Goal: Task Accomplishment & Management: Manage account settings

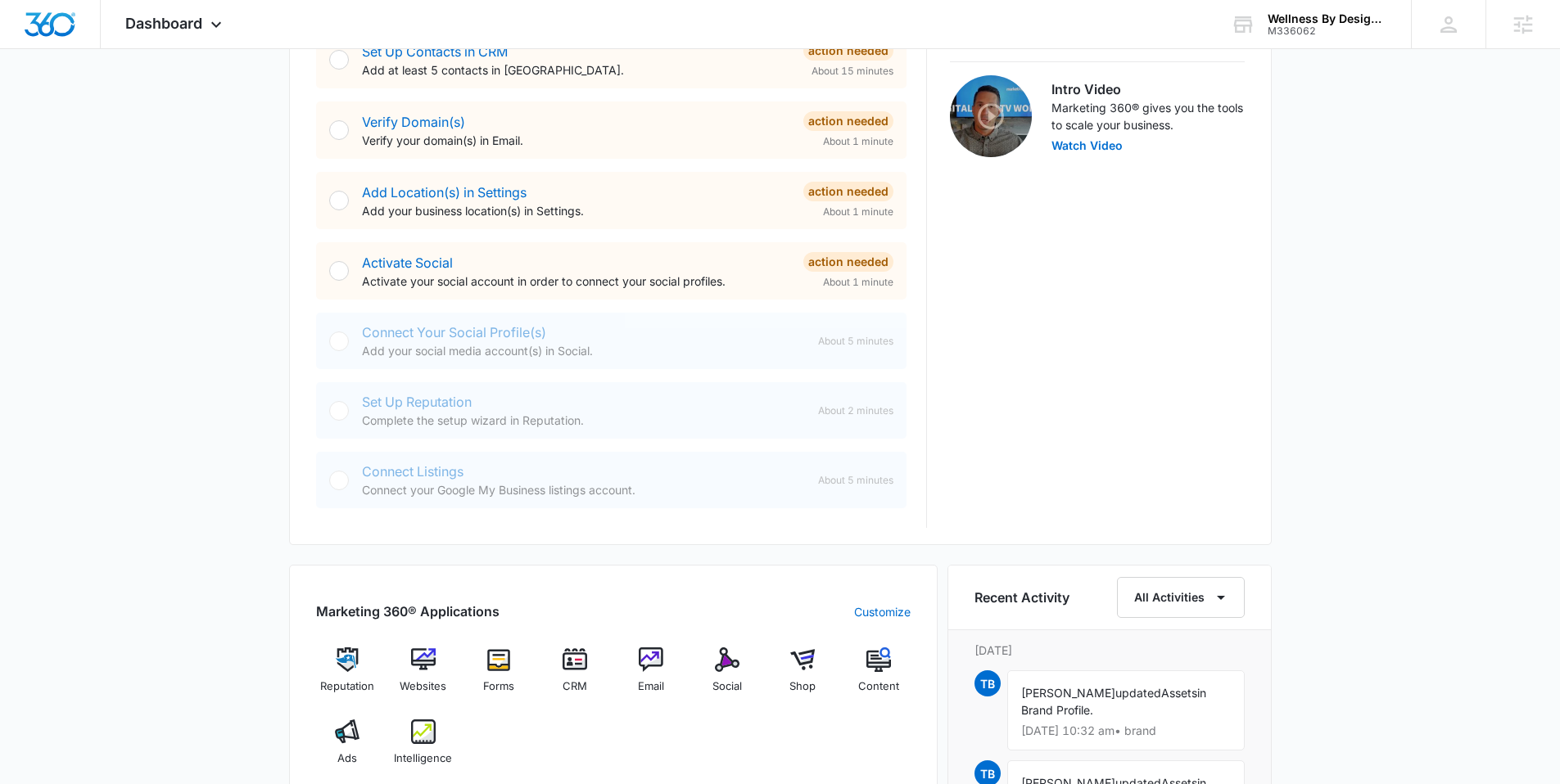
scroll to position [996, 0]
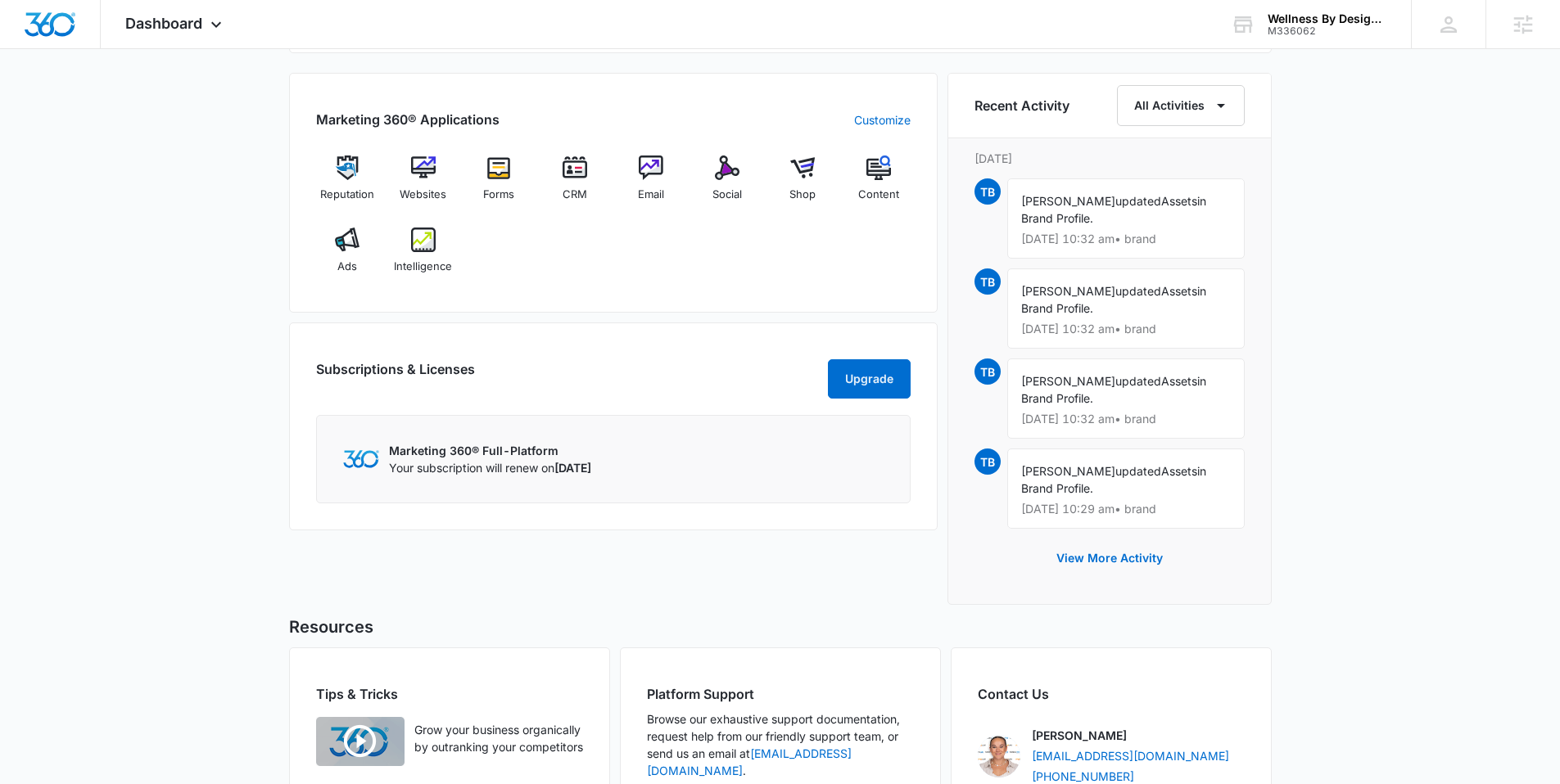
click at [877, 110] on div "Marketing 360® Applications Customize" at bounding box center [612, 119] width 594 height 20
click at [892, 119] on link "Customize" at bounding box center [882, 120] width 57 height 17
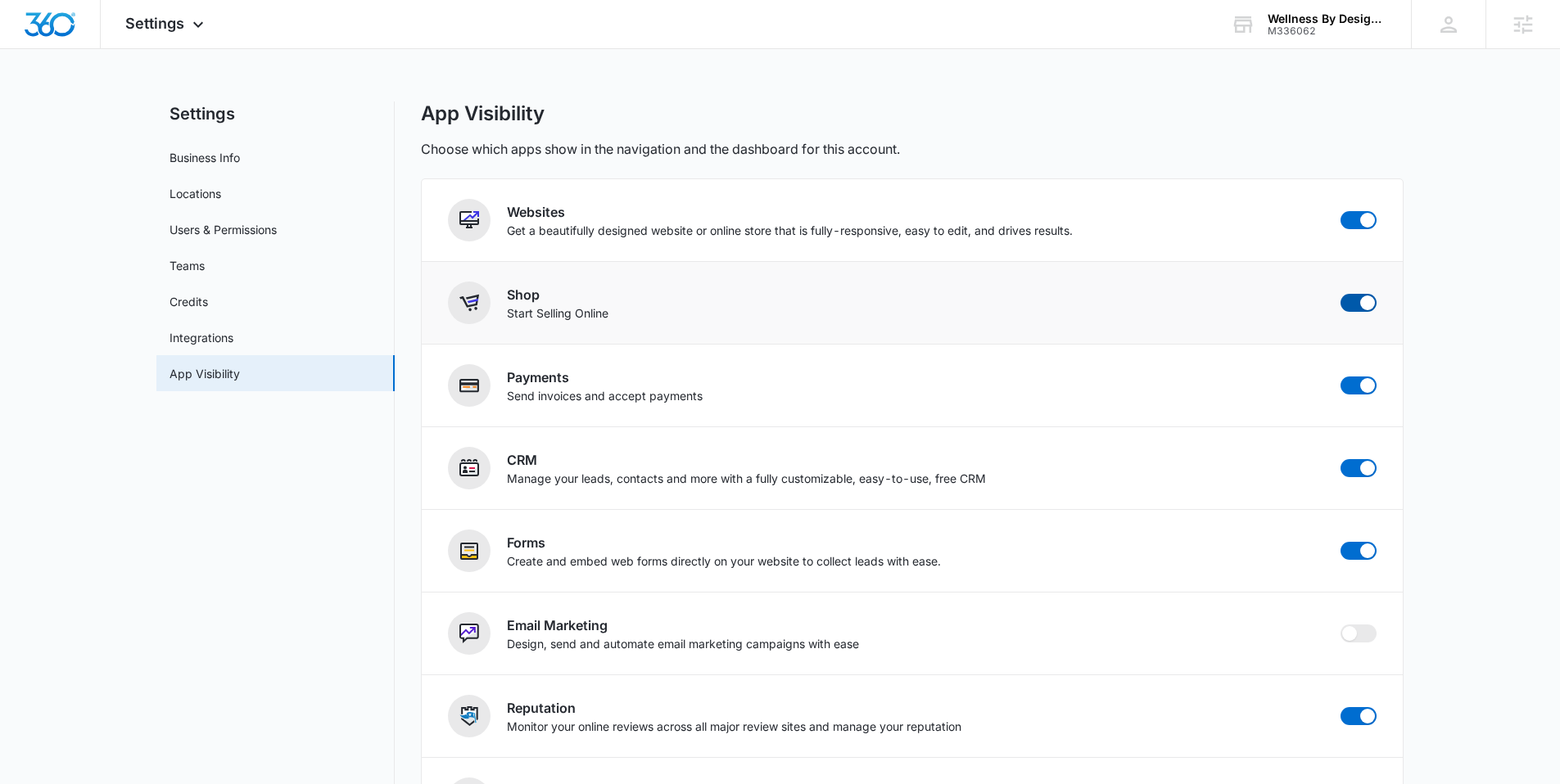
click at [1364, 302] on span at bounding box center [1367, 303] width 15 height 15
click at [1340, 294] on input "checkbox" at bounding box center [1339, 293] width 1 height 1
checkbox input "false"
click at [1354, 392] on span at bounding box center [1358, 385] width 36 height 18
click at [1340, 377] on input "checkbox" at bounding box center [1339, 376] width 1 height 1
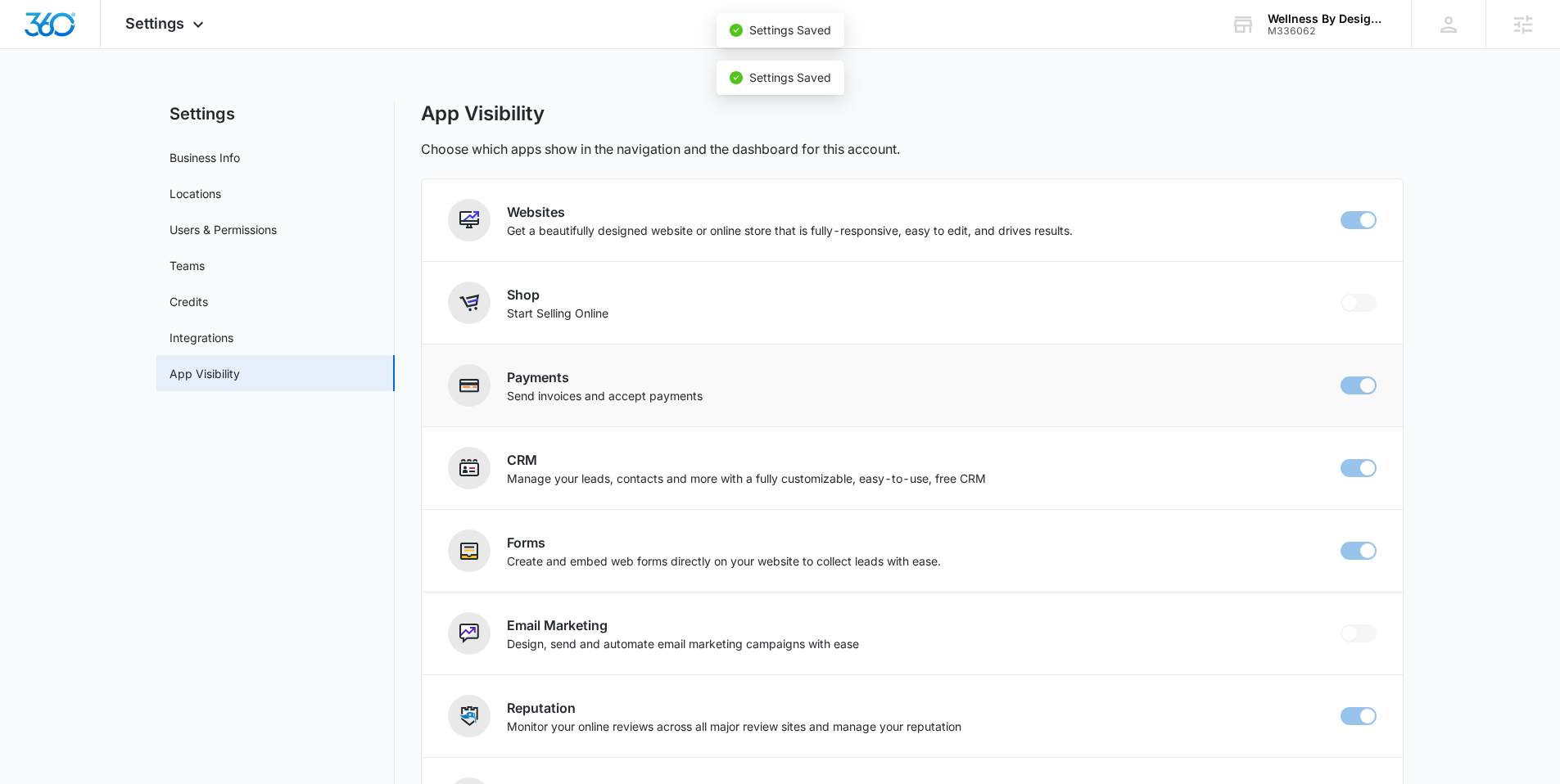
checkbox input "false"
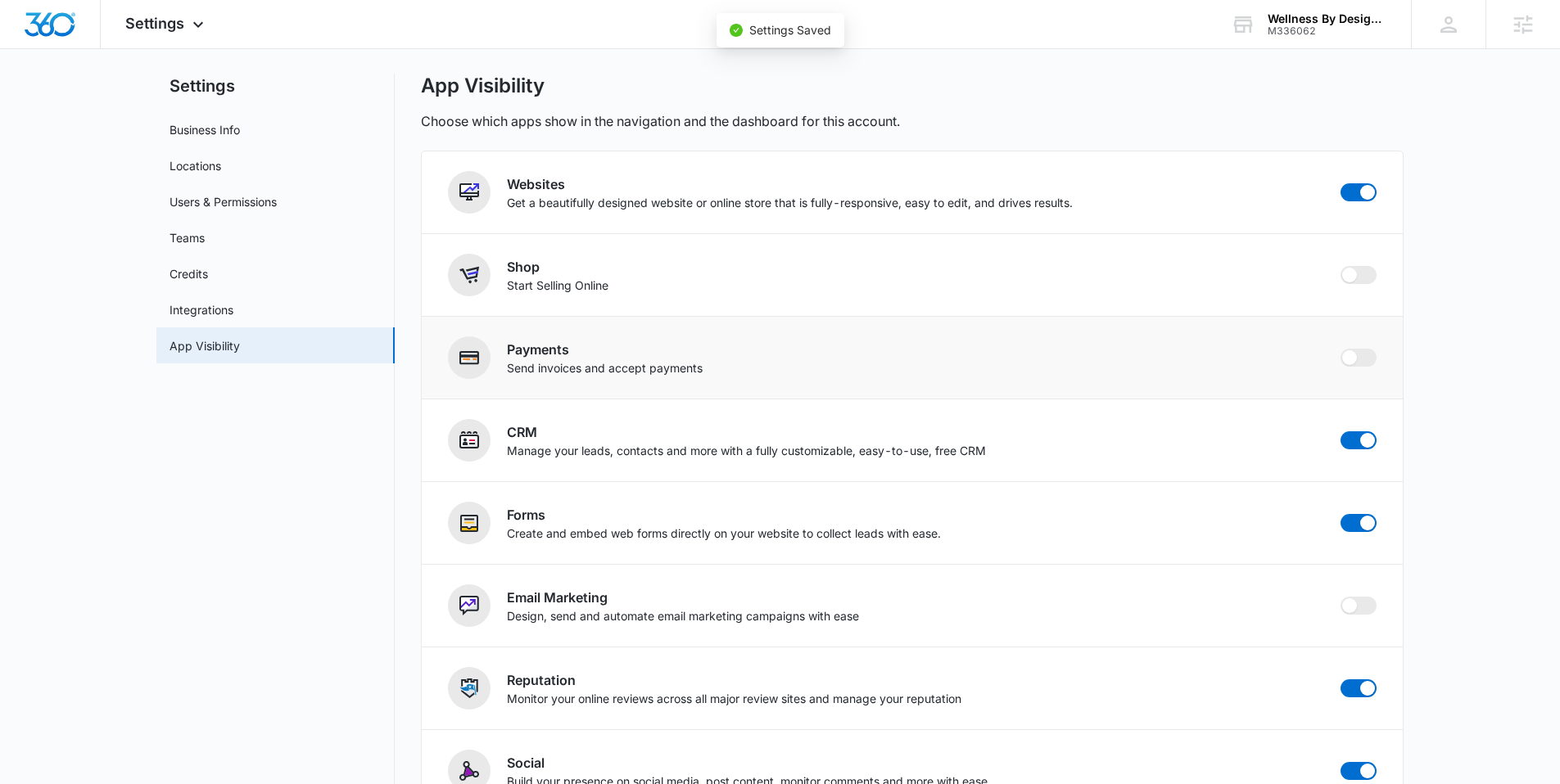
scroll to position [31, 0]
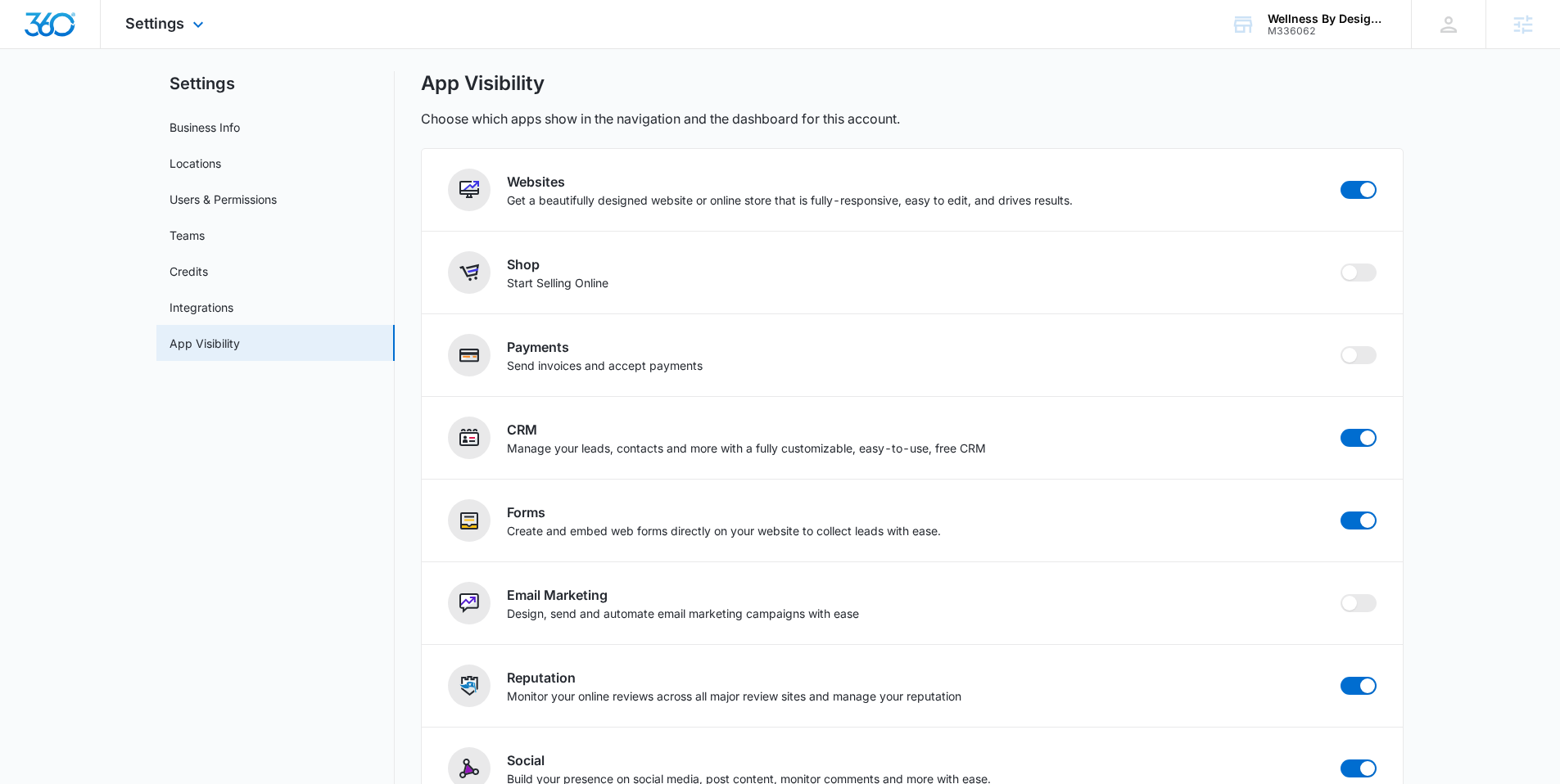
click at [56, 31] on img "Dashboard" at bounding box center [50, 24] width 52 height 24
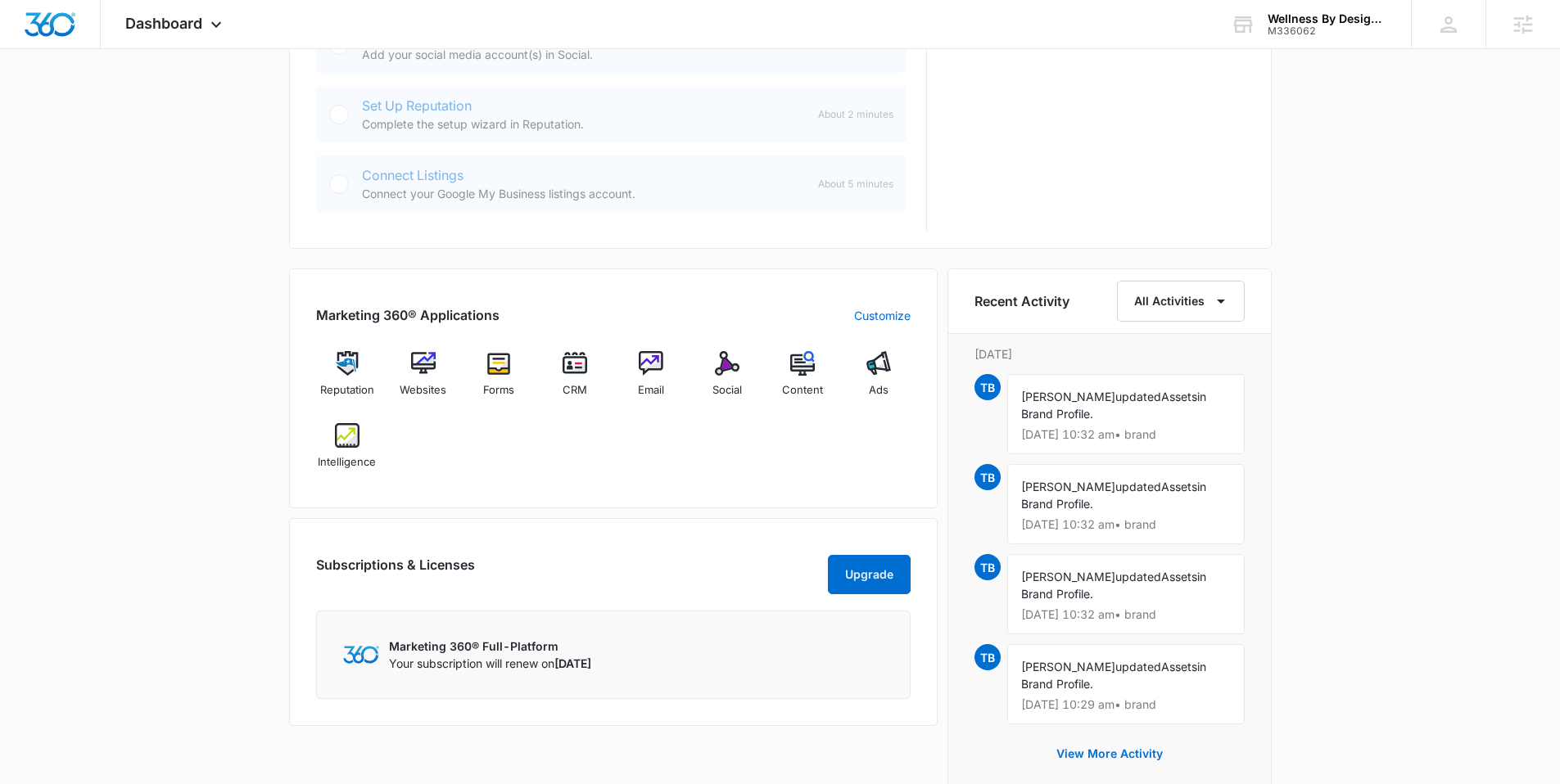
scroll to position [890, 0]
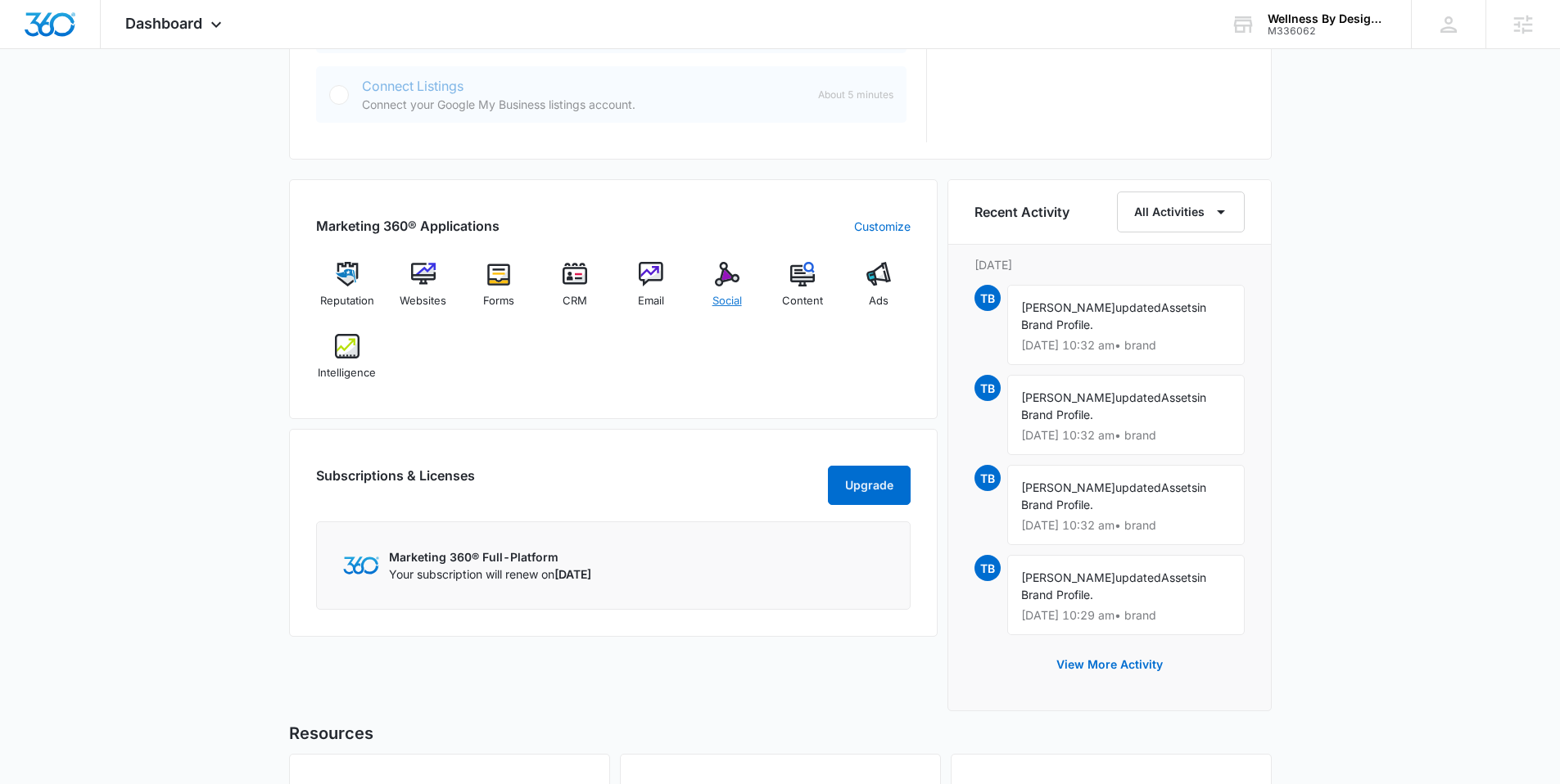
click at [717, 284] on img at bounding box center [727, 274] width 24 height 24
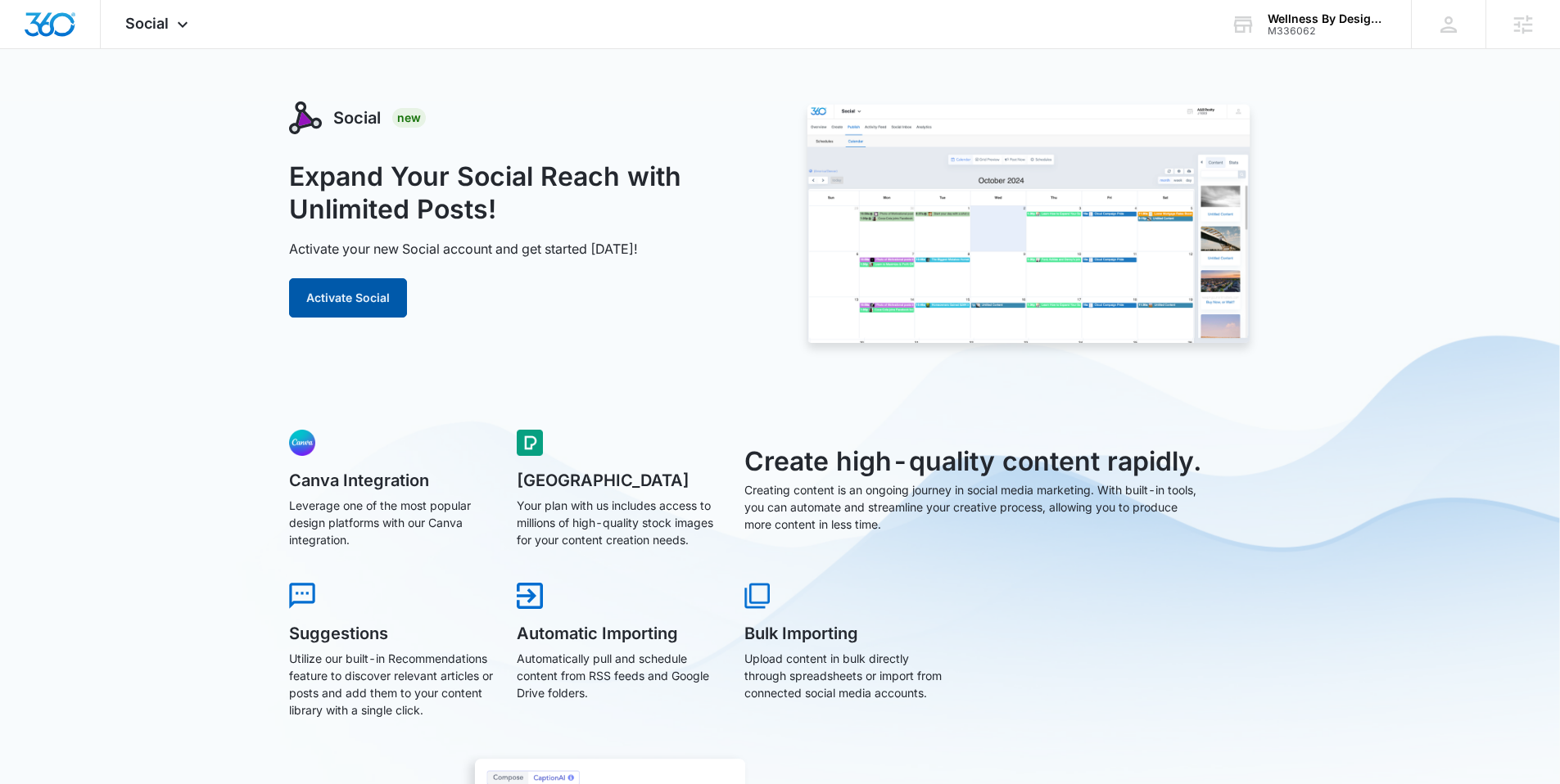
click at [334, 289] on button "Activate Social" at bounding box center [347, 297] width 118 height 39
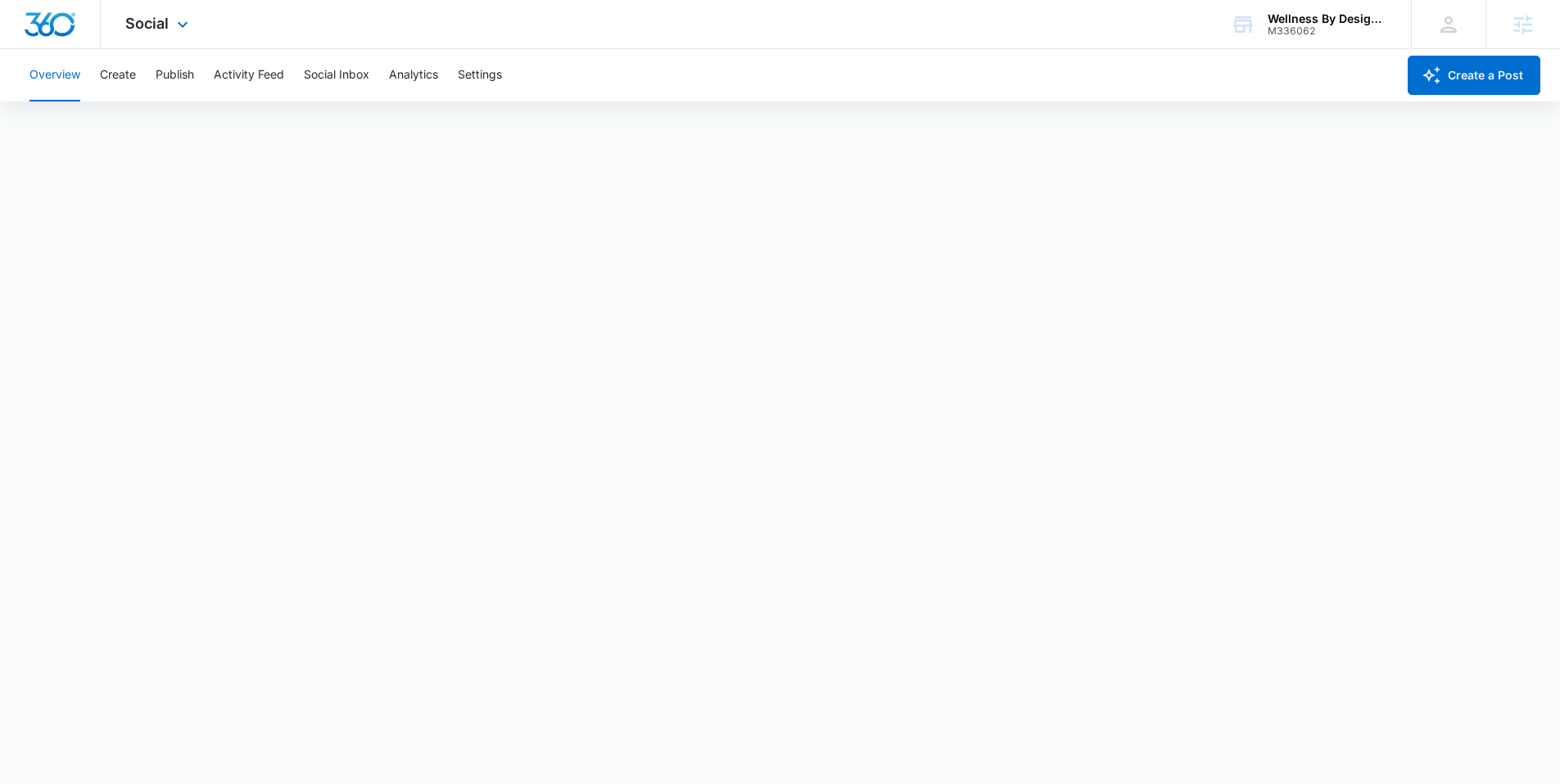
click at [53, 26] on img "Dashboard" at bounding box center [50, 24] width 52 height 24
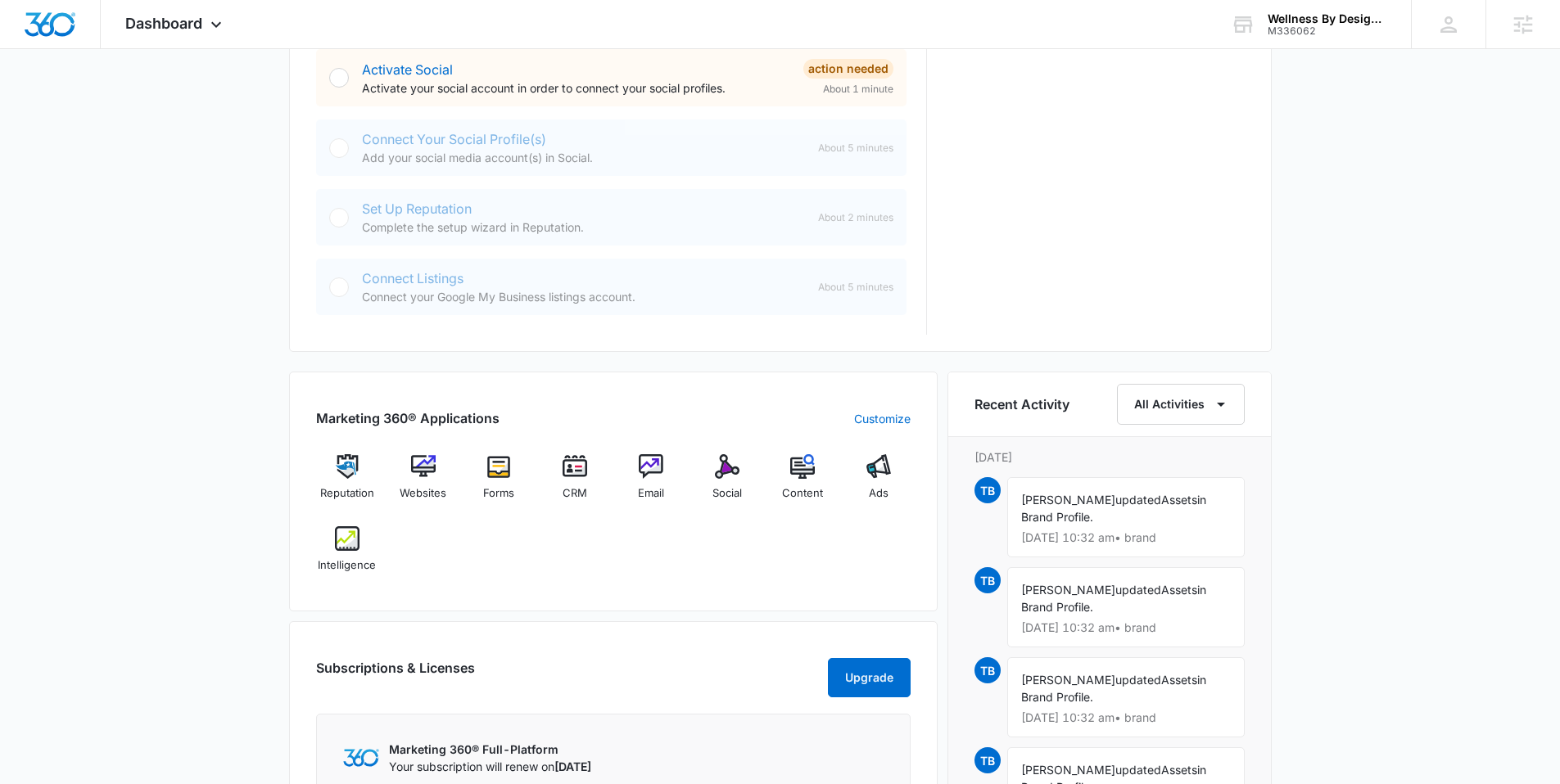
scroll to position [726, 0]
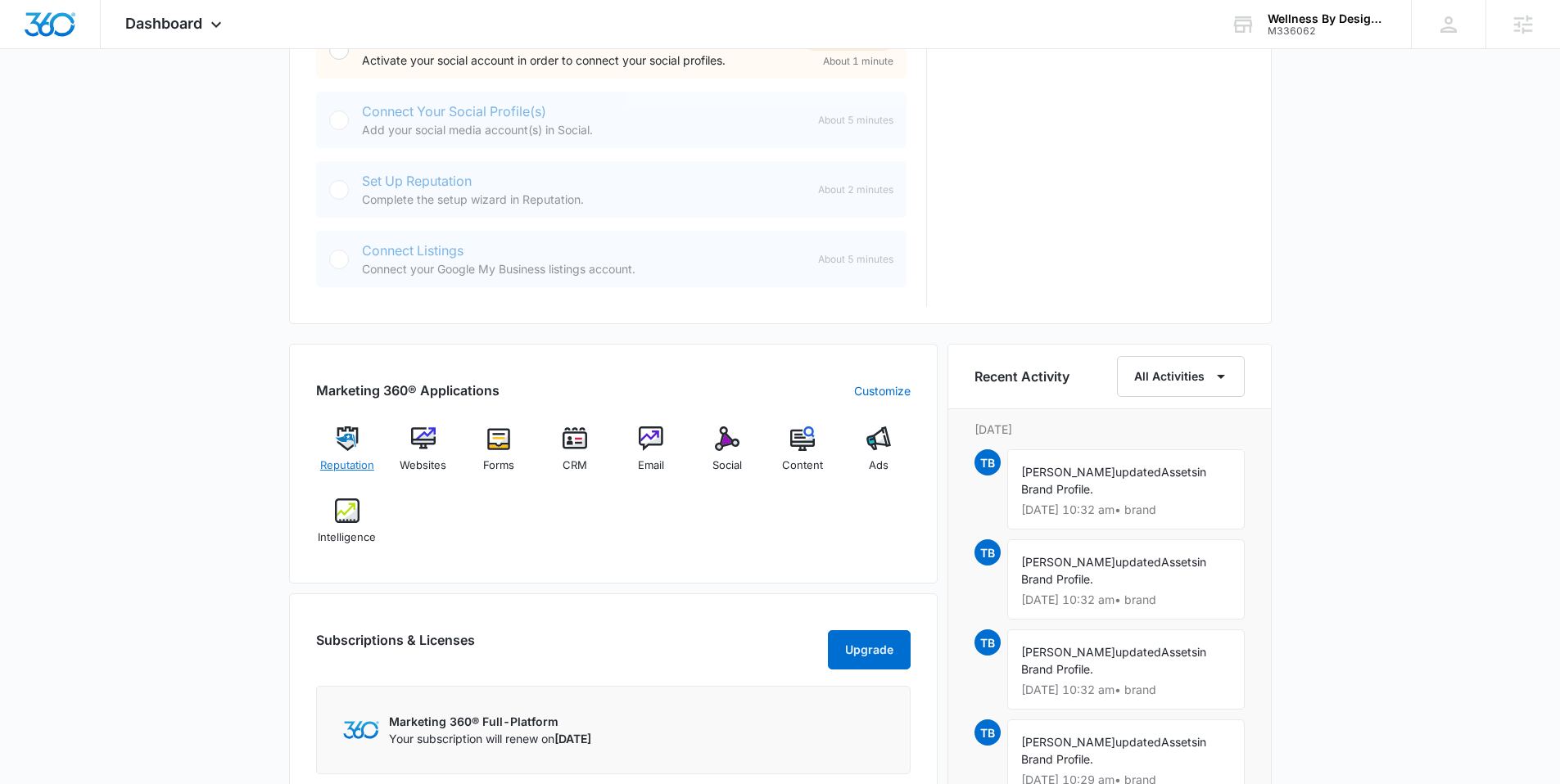
click at [364, 438] on div "Reputation" at bounding box center [347, 456] width 63 height 59
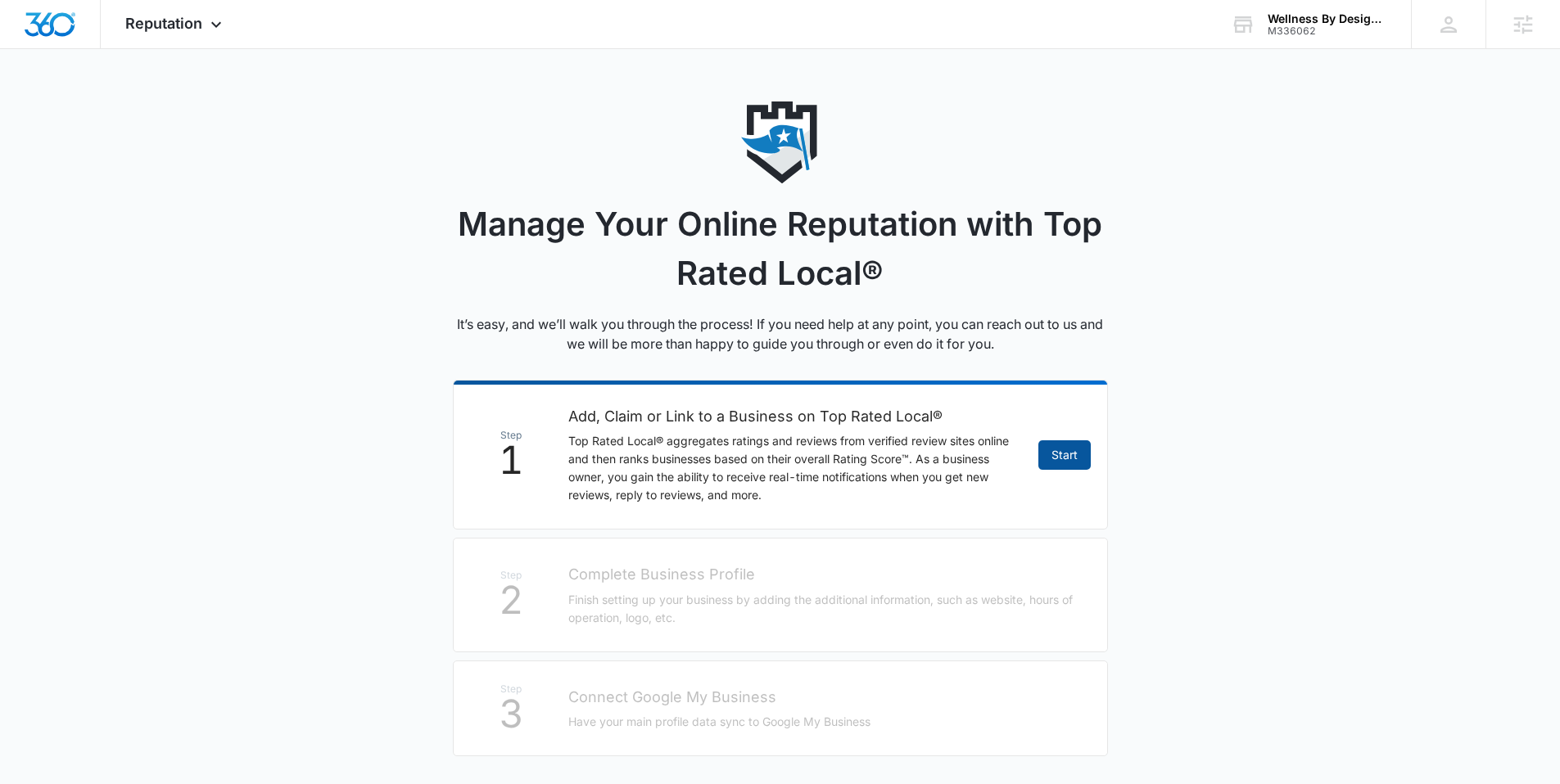
click at [1066, 464] on link "Start" at bounding box center [1064, 455] width 52 height 30
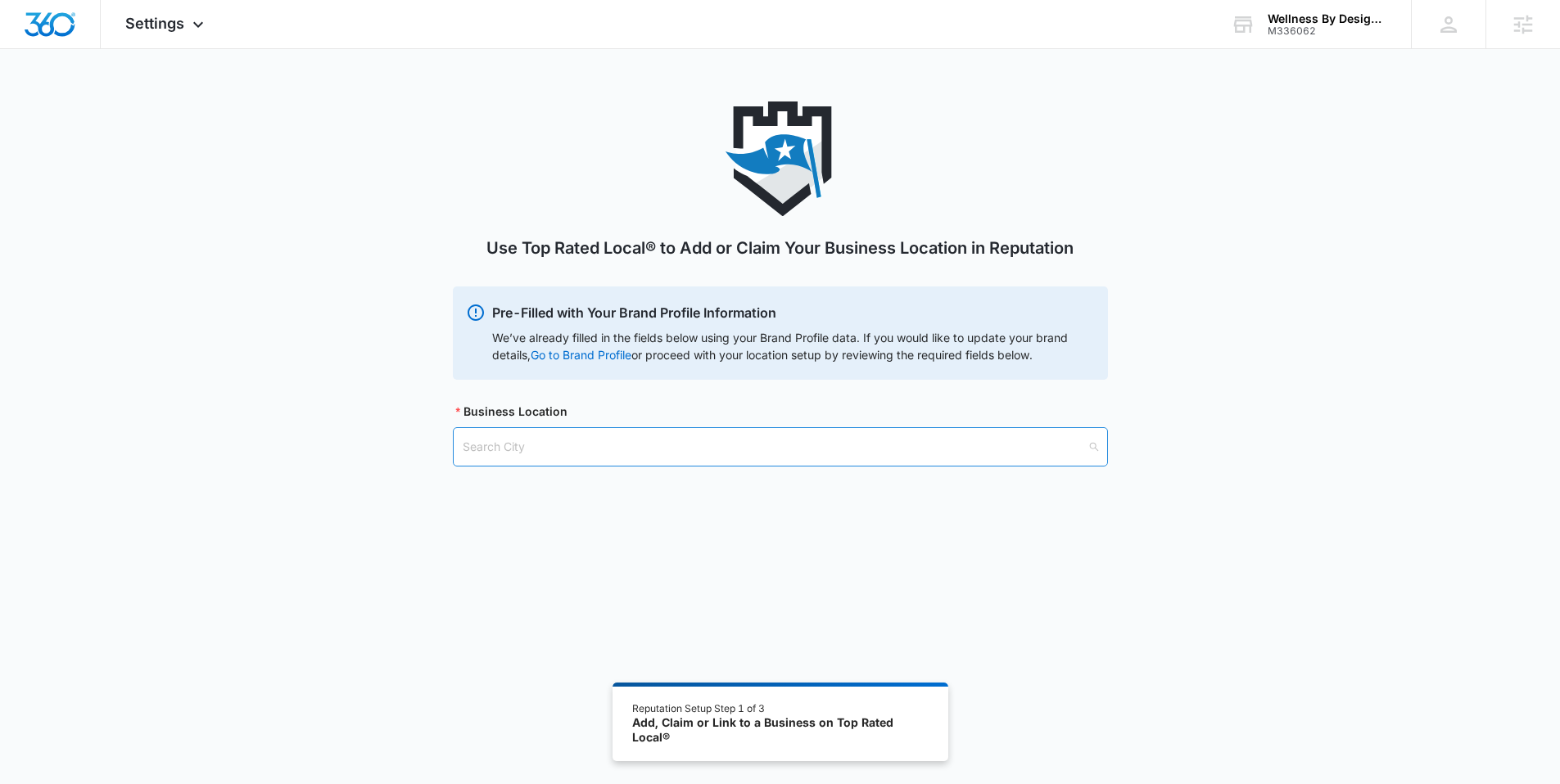
click at [535, 457] on input "search" at bounding box center [774, 447] width 624 height 37
paste input "[GEOGRAPHIC_DATA], [GEOGRAPHIC_DATA]"
type input "[GEOGRAPHIC_DATA], [GEOGRAPHIC_DATA]"
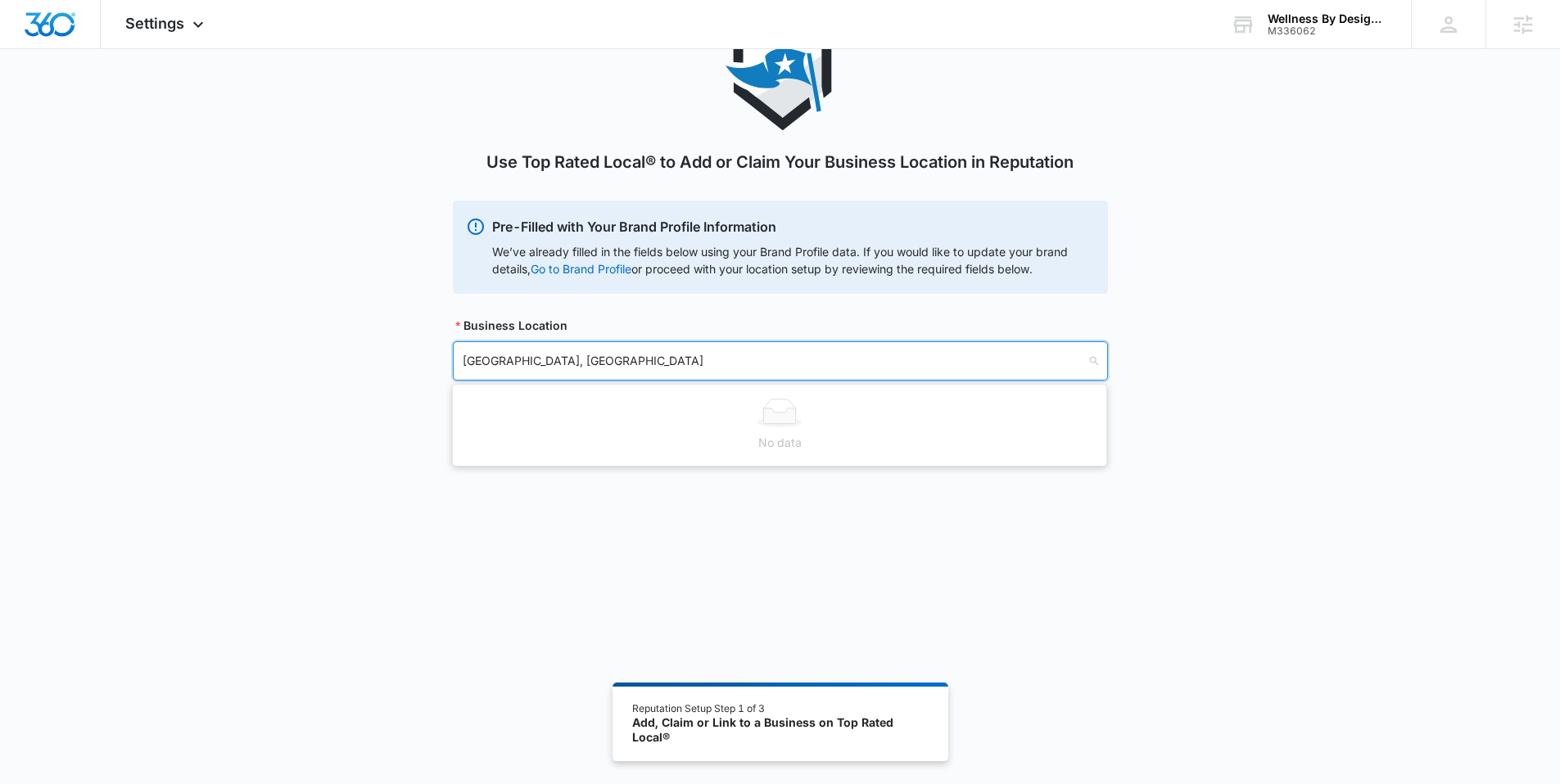
scroll to position [90, 0]
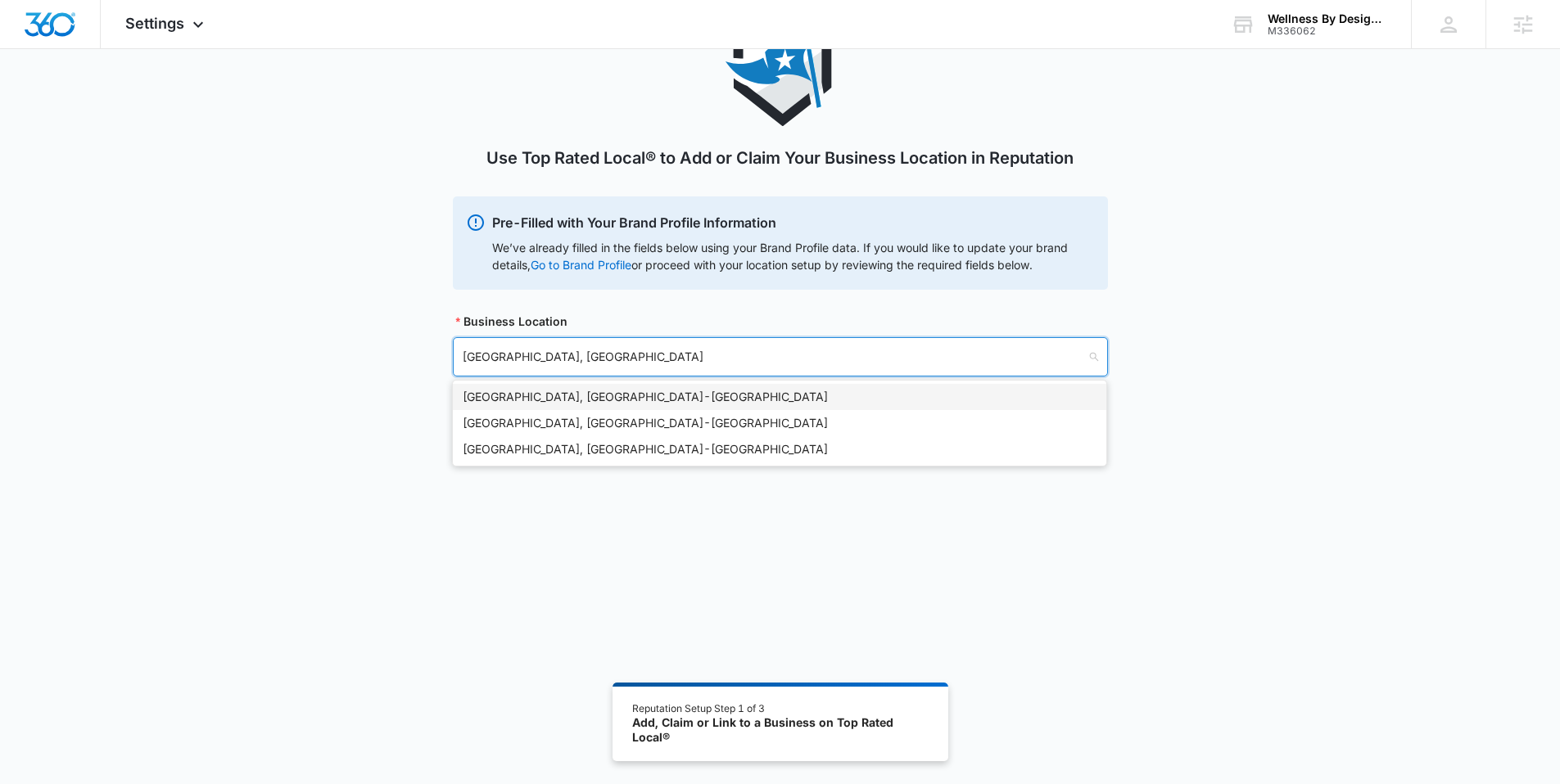
click at [535, 400] on div "[GEOGRAPHIC_DATA], [GEOGRAPHIC_DATA] - [GEOGRAPHIC_DATA]" at bounding box center [779, 397] width 633 height 18
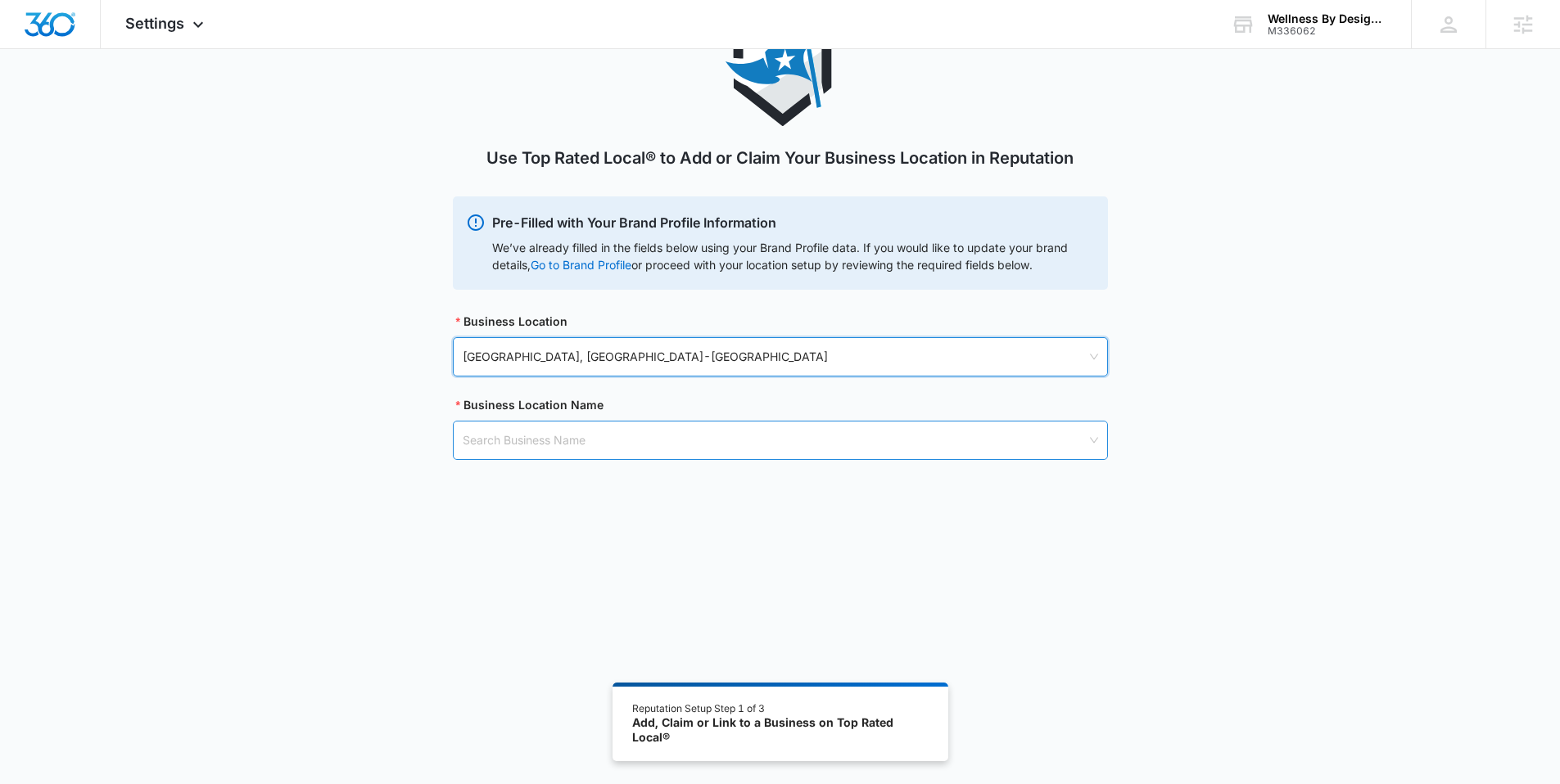
click at [544, 437] on input "search" at bounding box center [774, 440] width 624 height 37
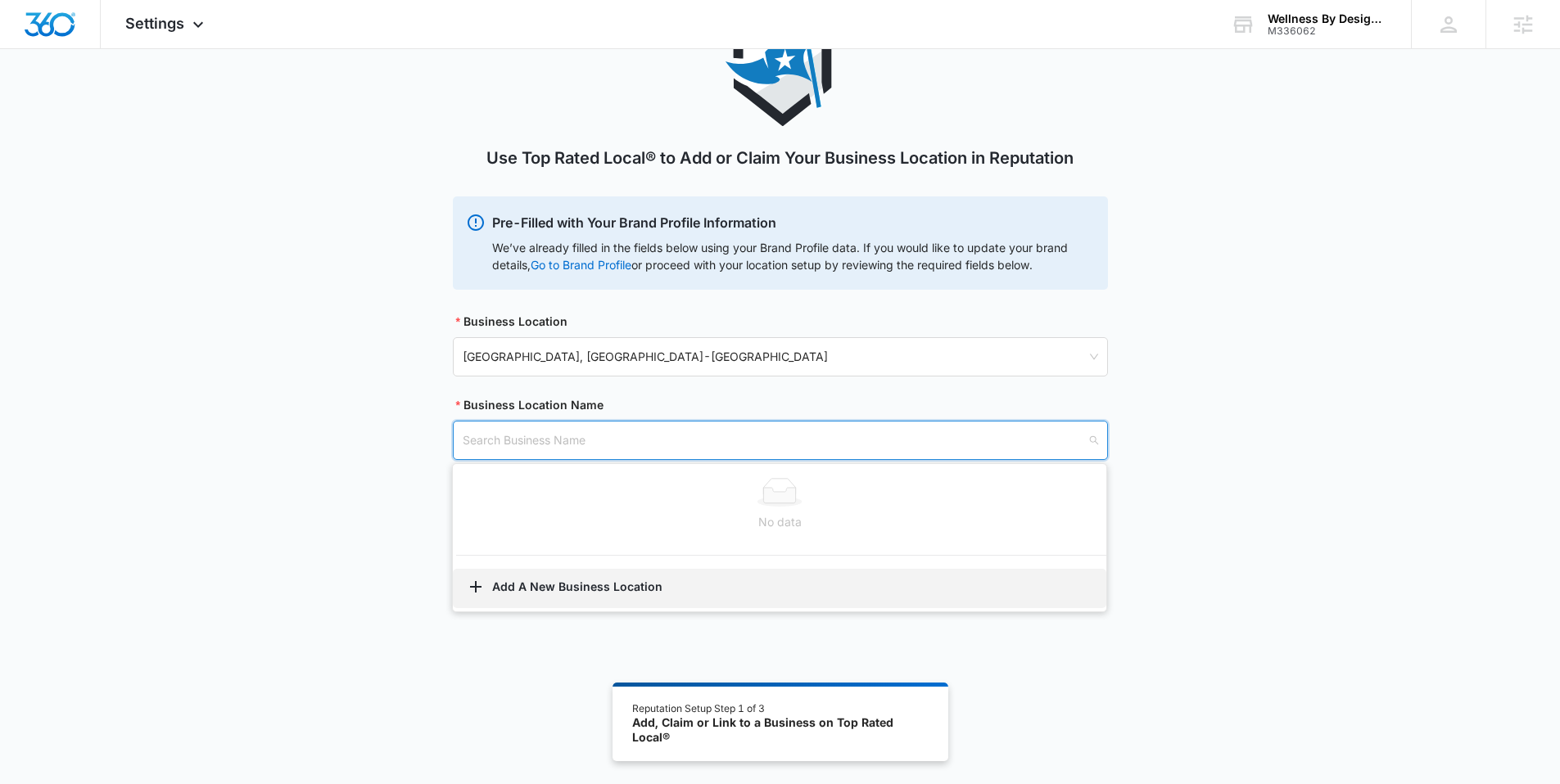
click at [541, 588] on button "Add A New Business Location" at bounding box center [779, 588] width 653 height 39
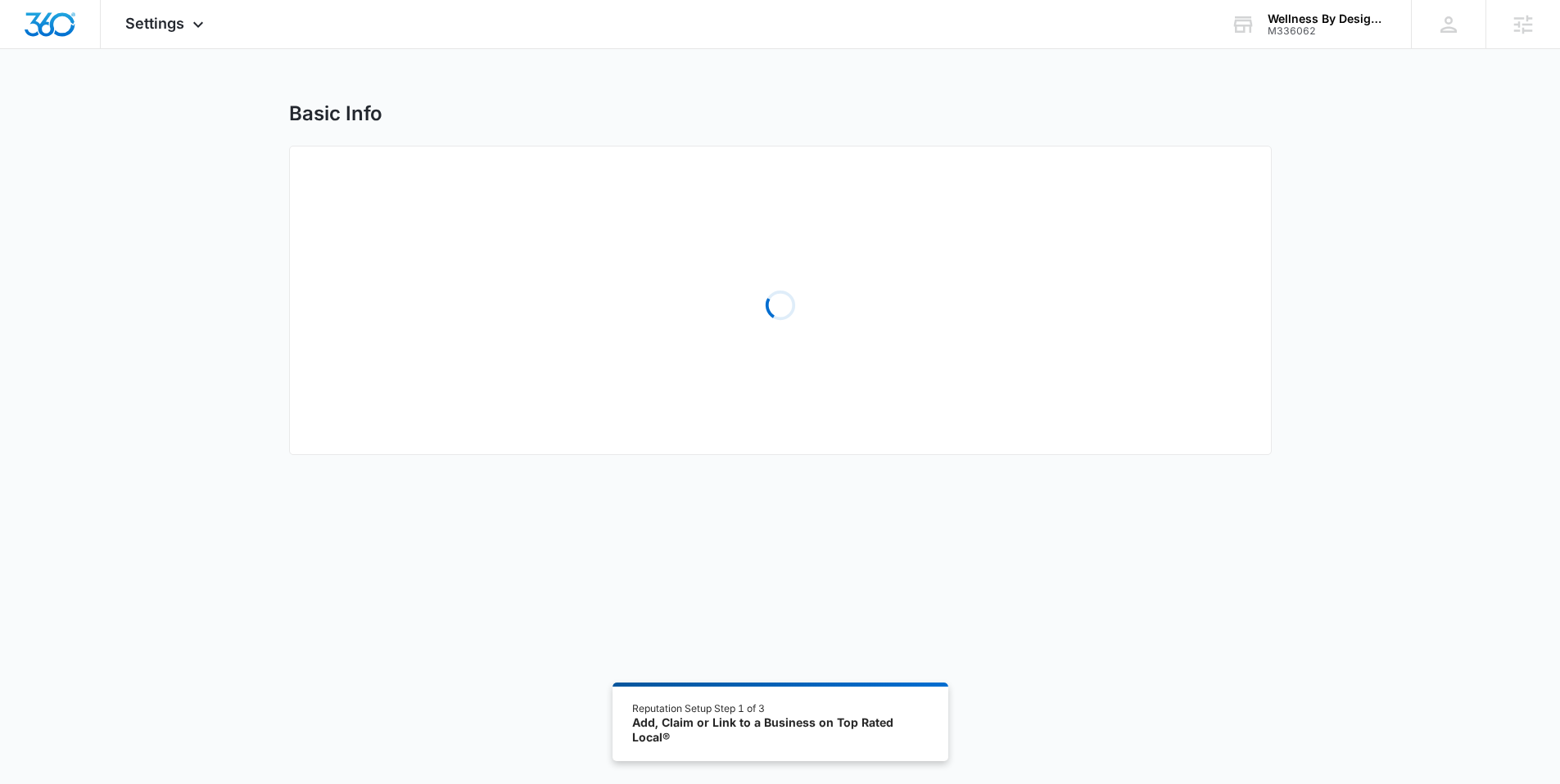
select select "[US_STATE]"
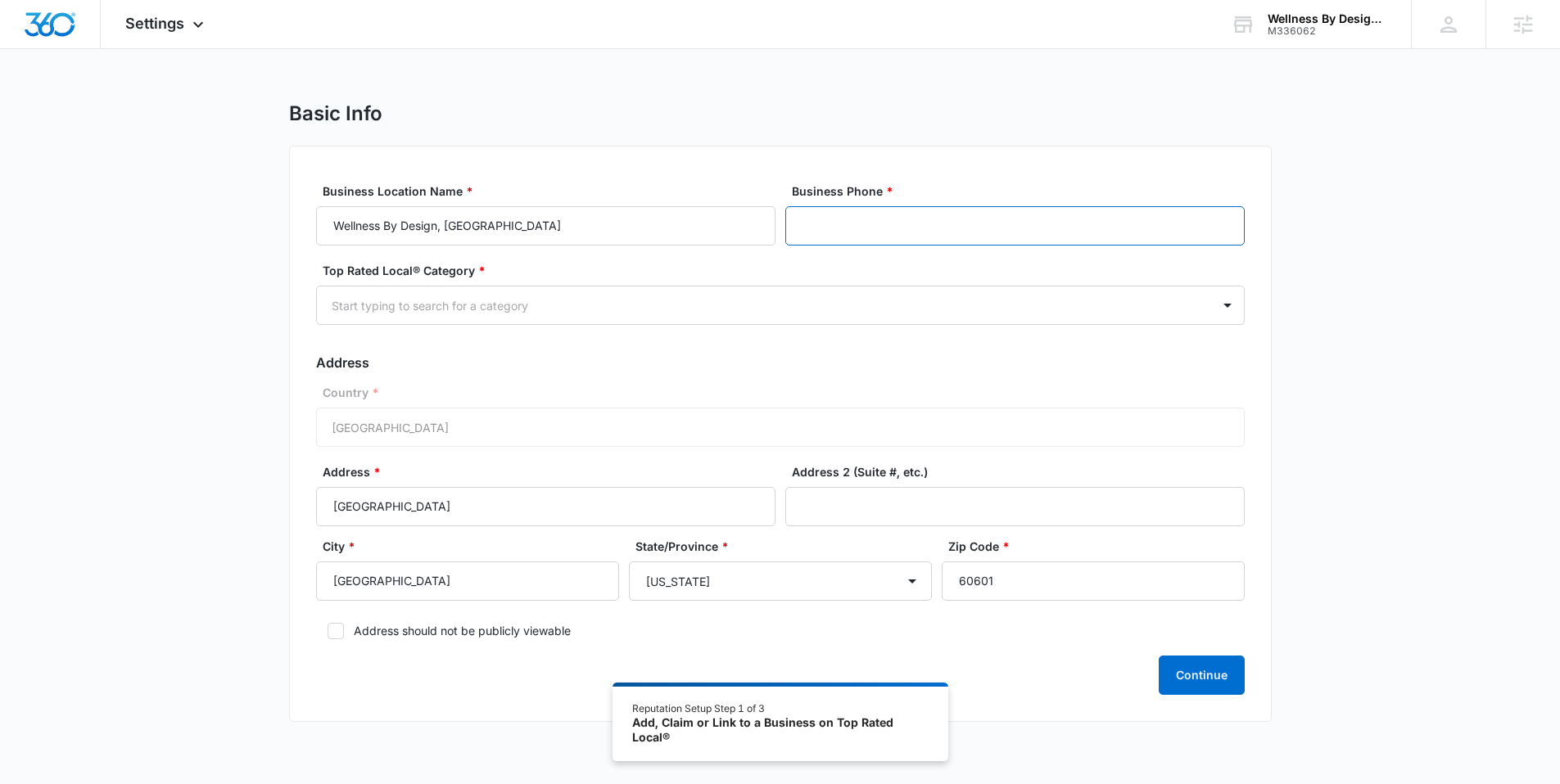
click at [887, 222] on input "Business Phone *" at bounding box center [1015, 226] width 460 height 39
paste input "[PHONE_NUMBER]"
type input "[PHONE_NUMBER]"
click at [580, 301] on div at bounding box center [761, 305] width 859 height 20
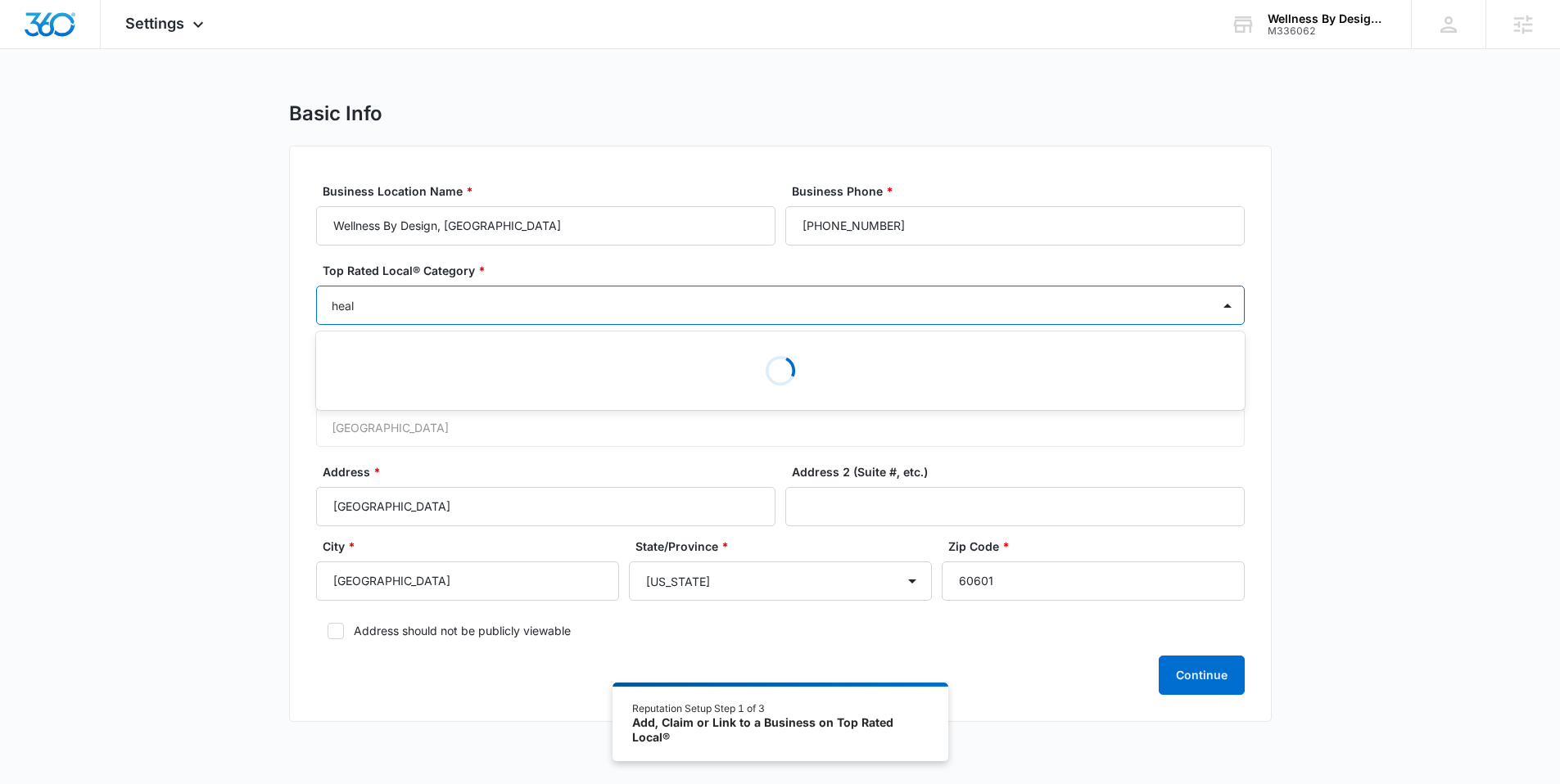
type input "healt"
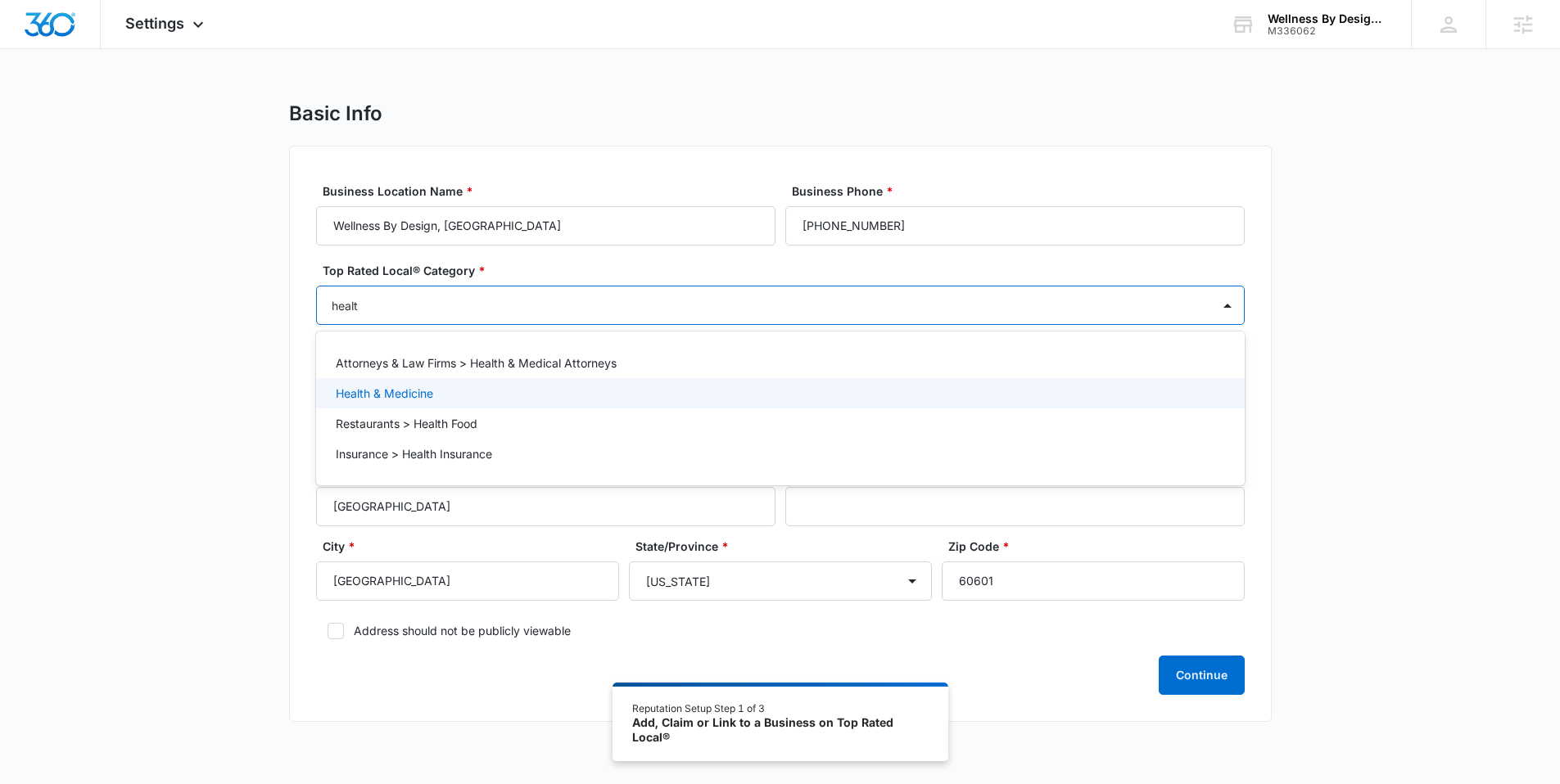
click at [423, 392] on p "Health & Medicine" at bounding box center [385, 393] width 98 height 17
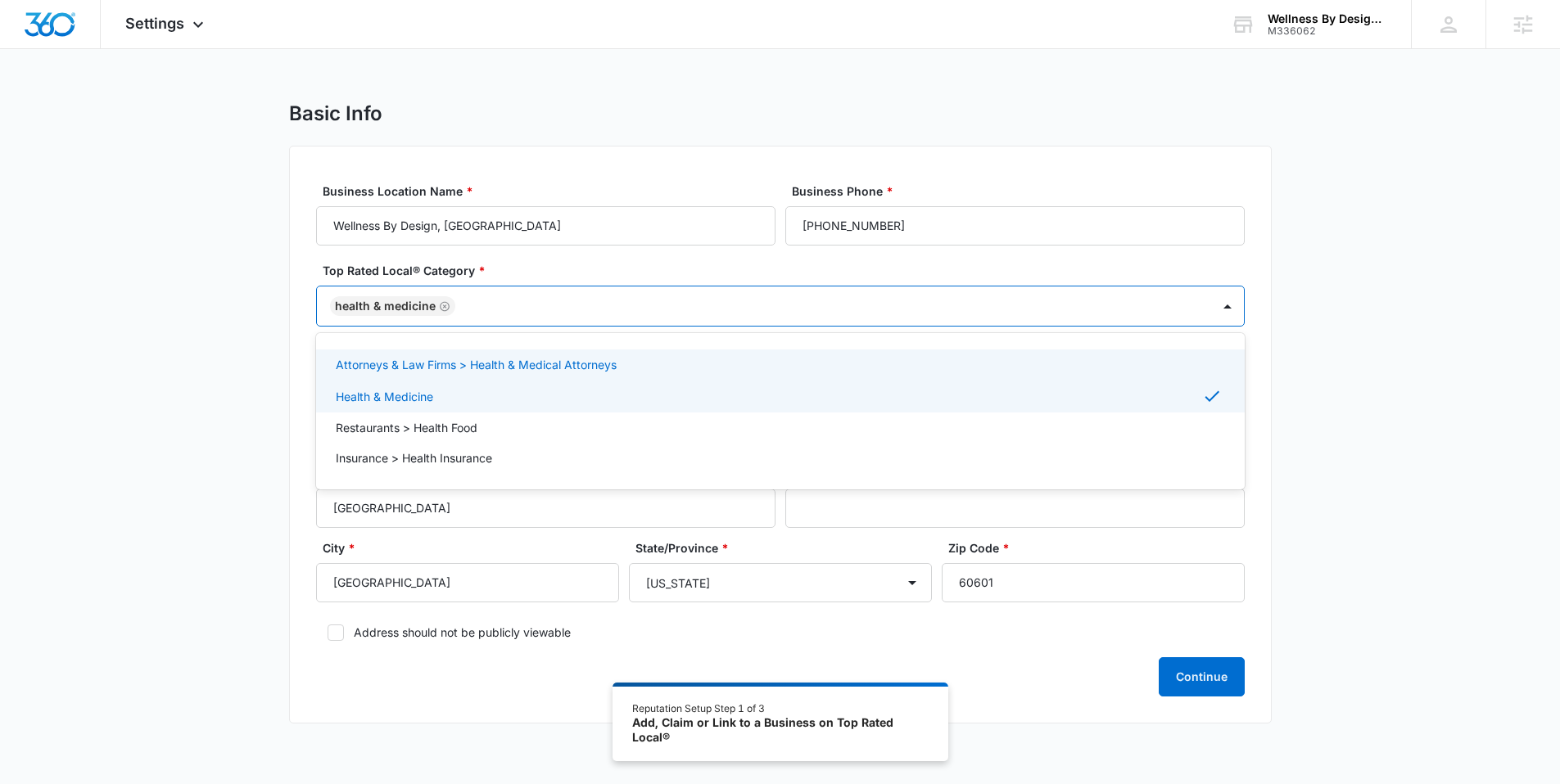
click at [257, 339] on div "Basic Info Business Location Name * Wellness By Design, [GEOGRAPHIC_DATA] Busin…" at bounding box center [780, 422] width 1560 height 642
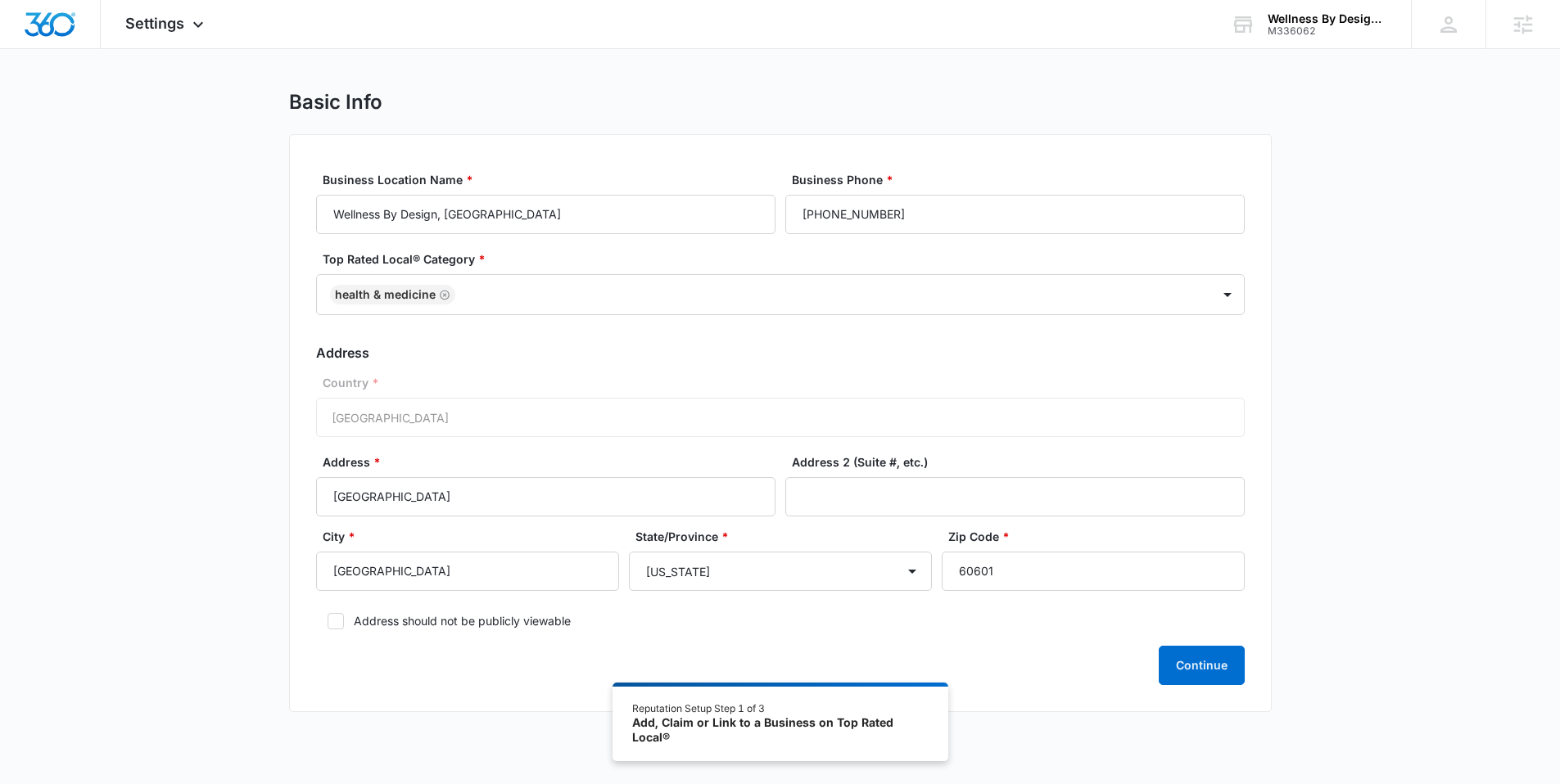
scroll to position [90, 0]
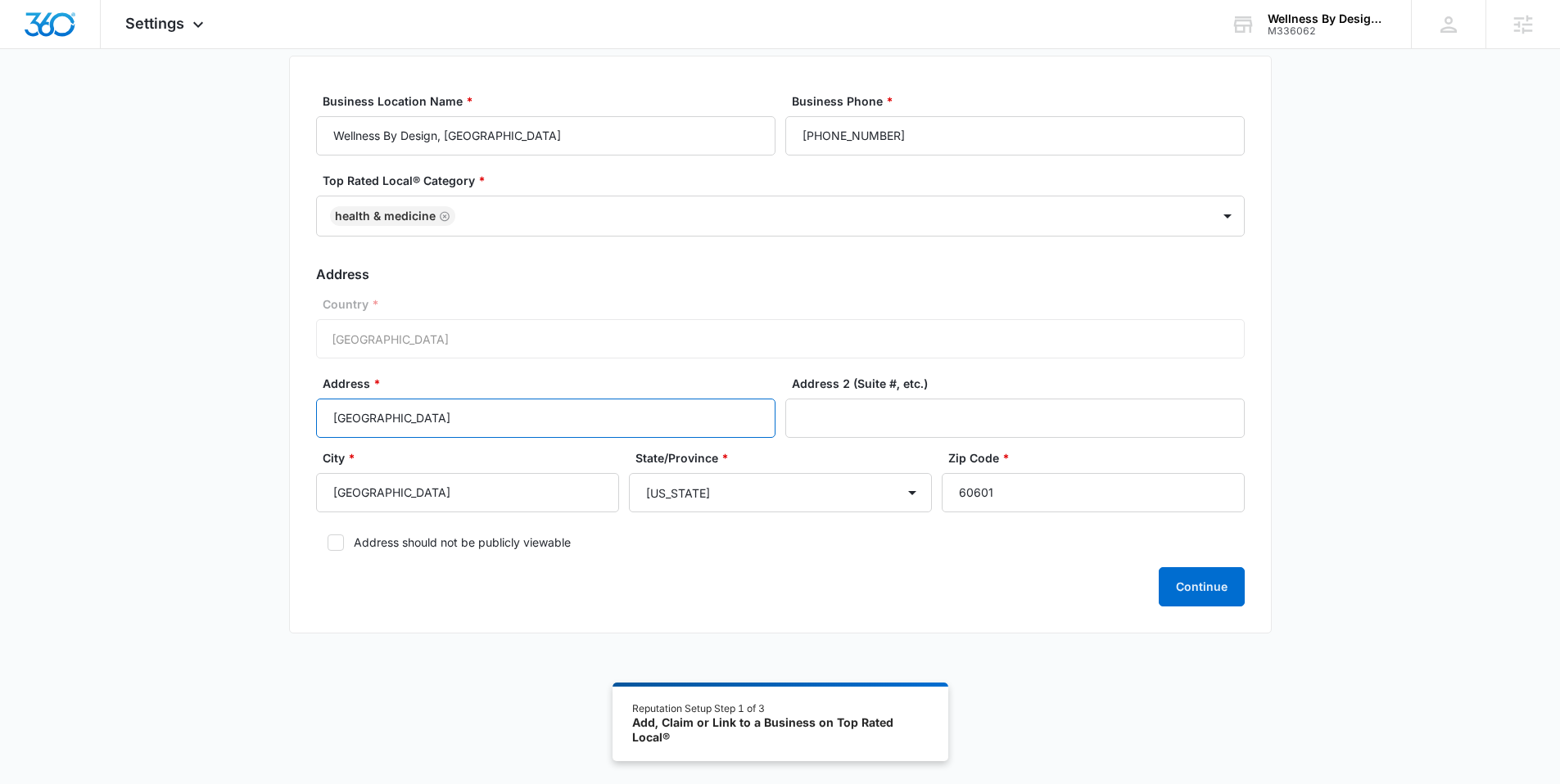
drag, startPoint x: 373, startPoint y: 417, endPoint x: 277, endPoint y: 415, distance: 96.0
click at [277, 415] on div "Basic Info Business Location Name * Wellness By Design, [GEOGRAPHIC_DATA] Busin…" at bounding box center [780, 332] width 1560 height 642
paste input "[STREET_ADDRESS][PERSON_NAME]"
type input "[STREET_ADDRESS][PERSON_NAME]"
click at [335, 542] on icon at bounding box center [335, 542] width 10 height 7
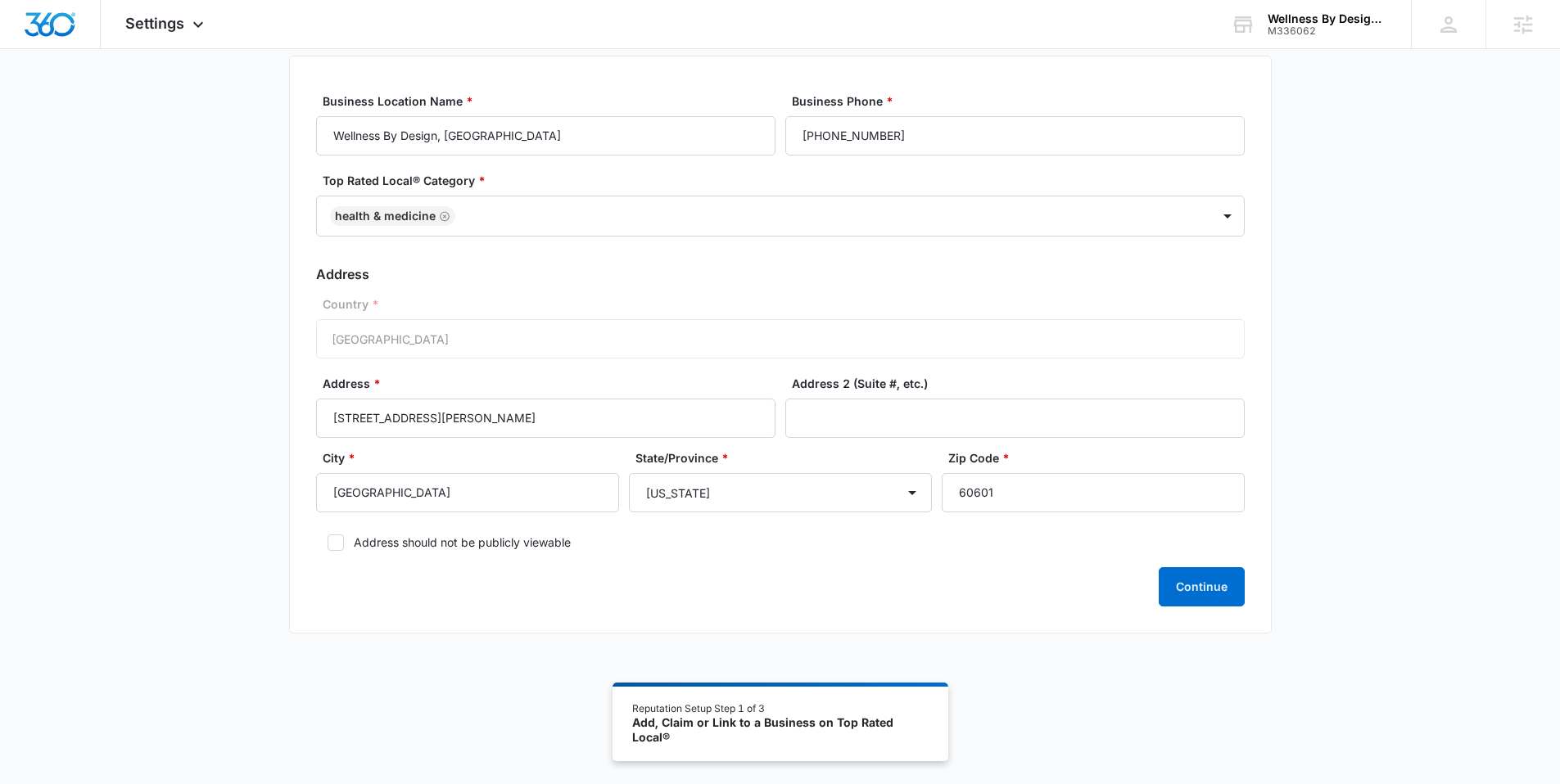
click at [327, 542] on input "Address should not be publicly viewable" at bounding box center [321, 542] width 11 height 11
checkbox input "true"
drag, startPoint x: 1036, startPoint y: 500, endPoint x: 955, endPoint y: 501, distance: 81.0
click at [955, 501] on input "60601" at bounding box center [1092, 492] width 303 height 39
paste input "14"
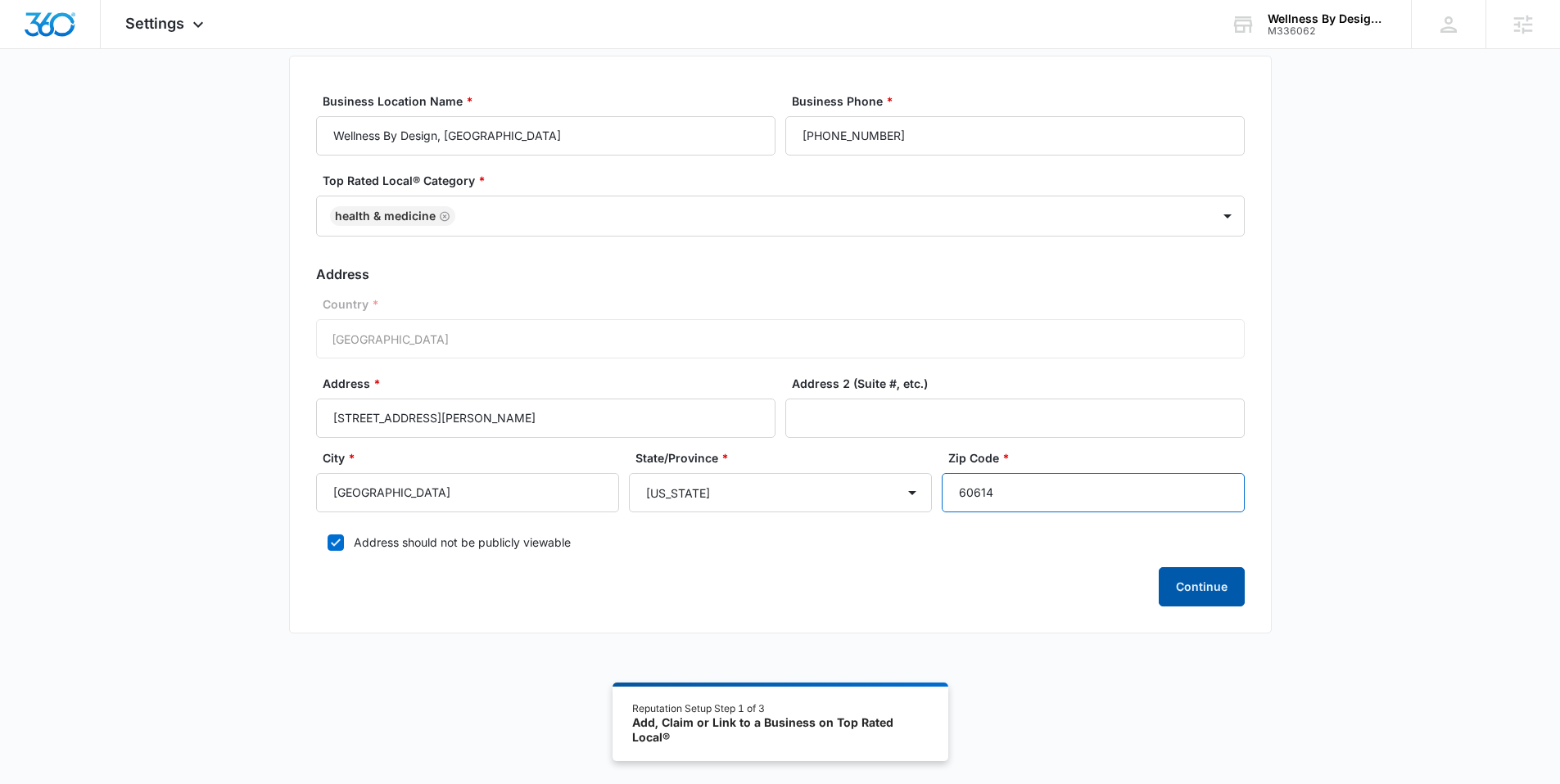
type input "60614"
click at [1201, 595] on button "Continue" at bounding box center [1201, 586] width 86 height 39
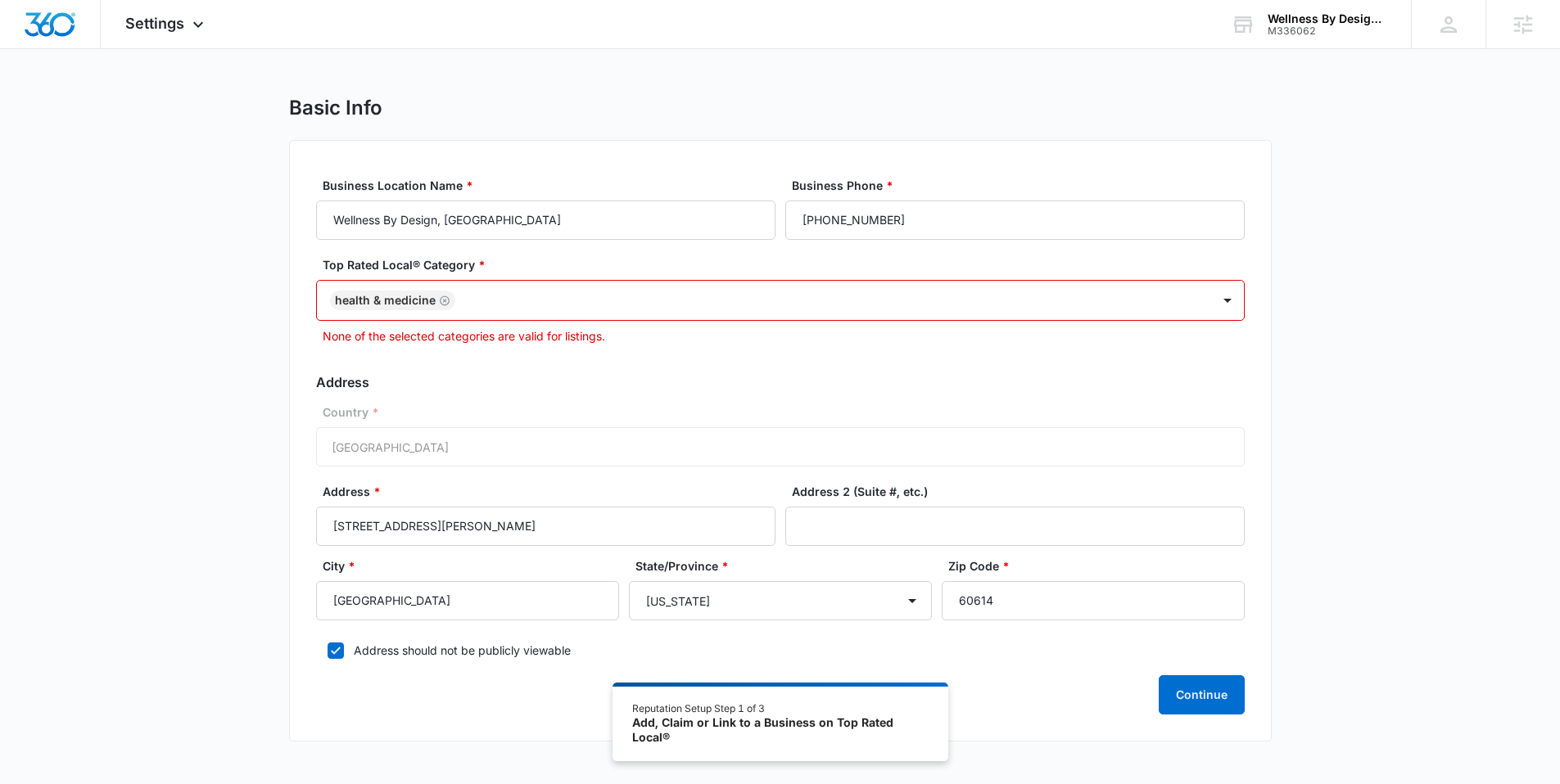
scroll to position [17, 0]
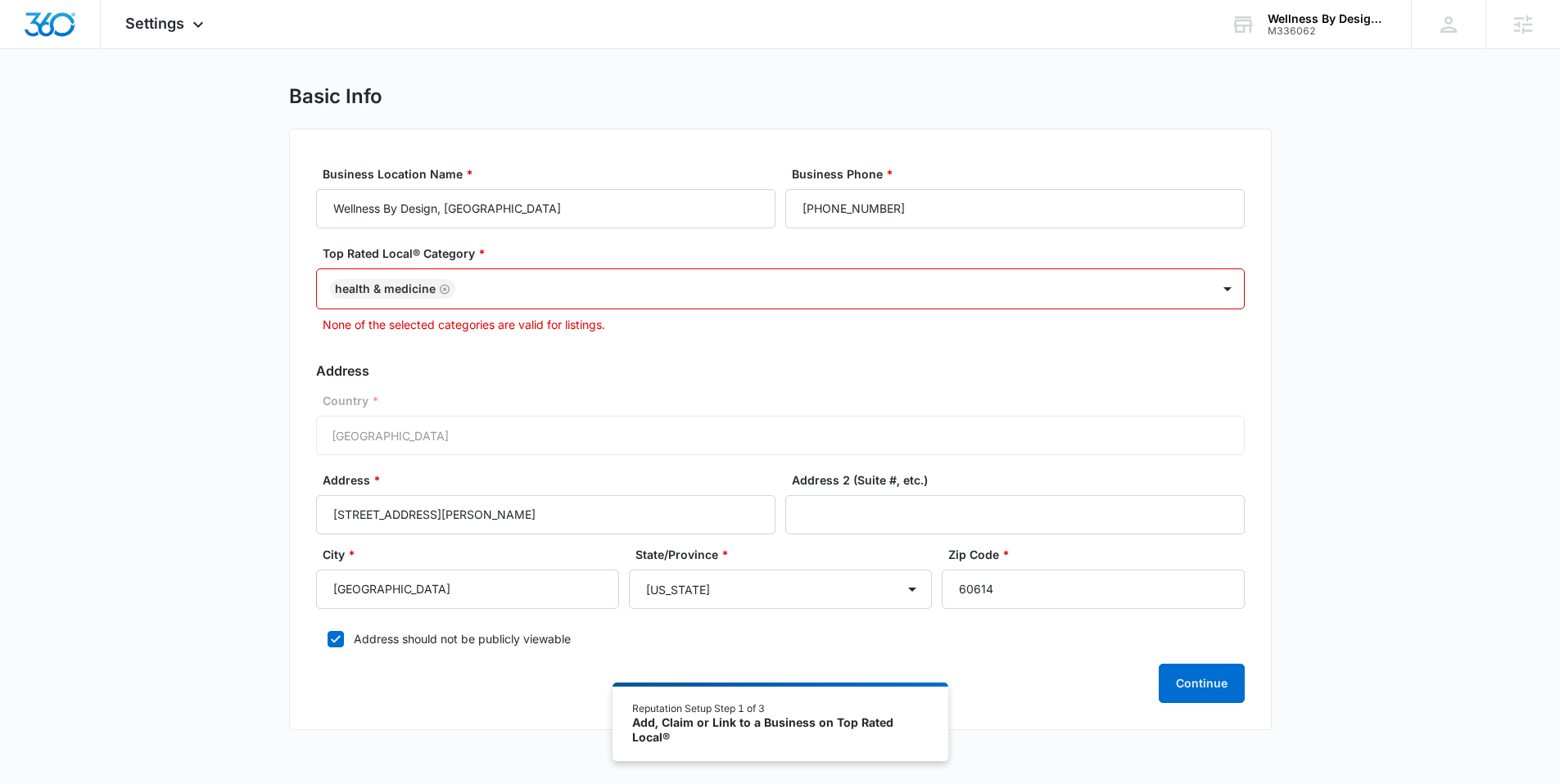
click at [441, 285] on icon "Remove Health & Medicine" at bounding box center [444, 289] width 10 height 10
click at [444, 285] on div at bounding box center [761, 288] width 859 height 20
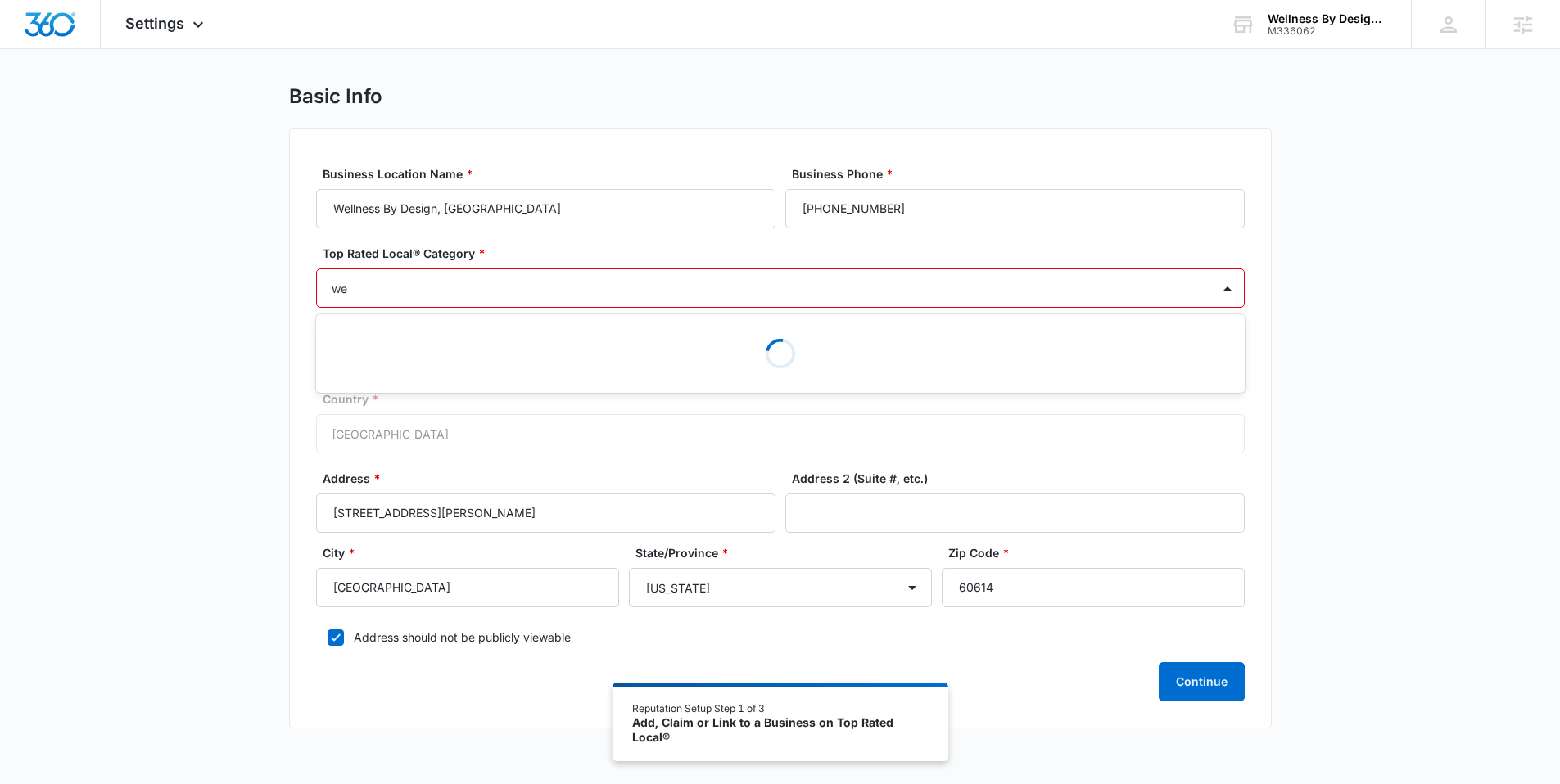
type input "w"
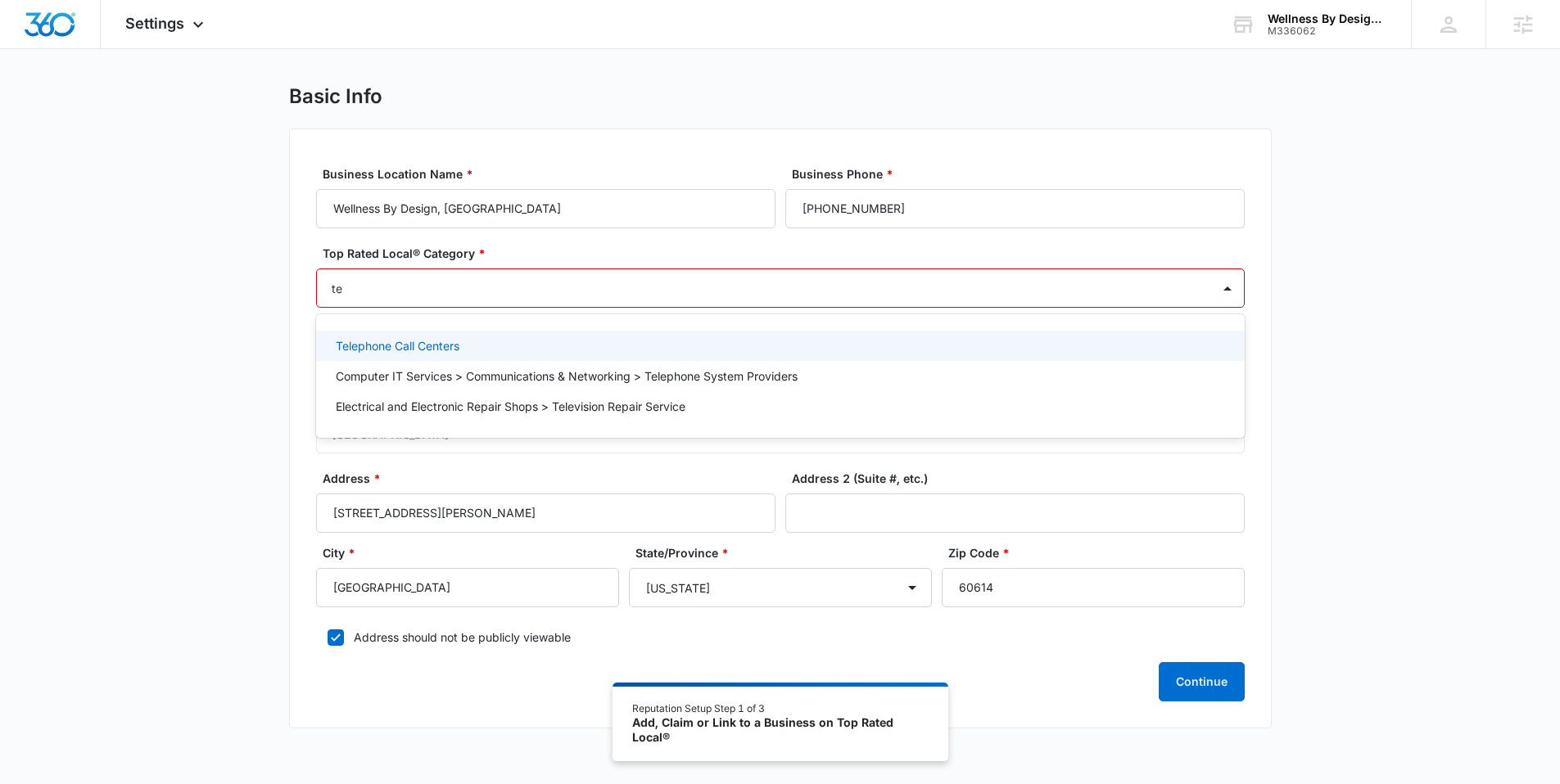
type input "t"
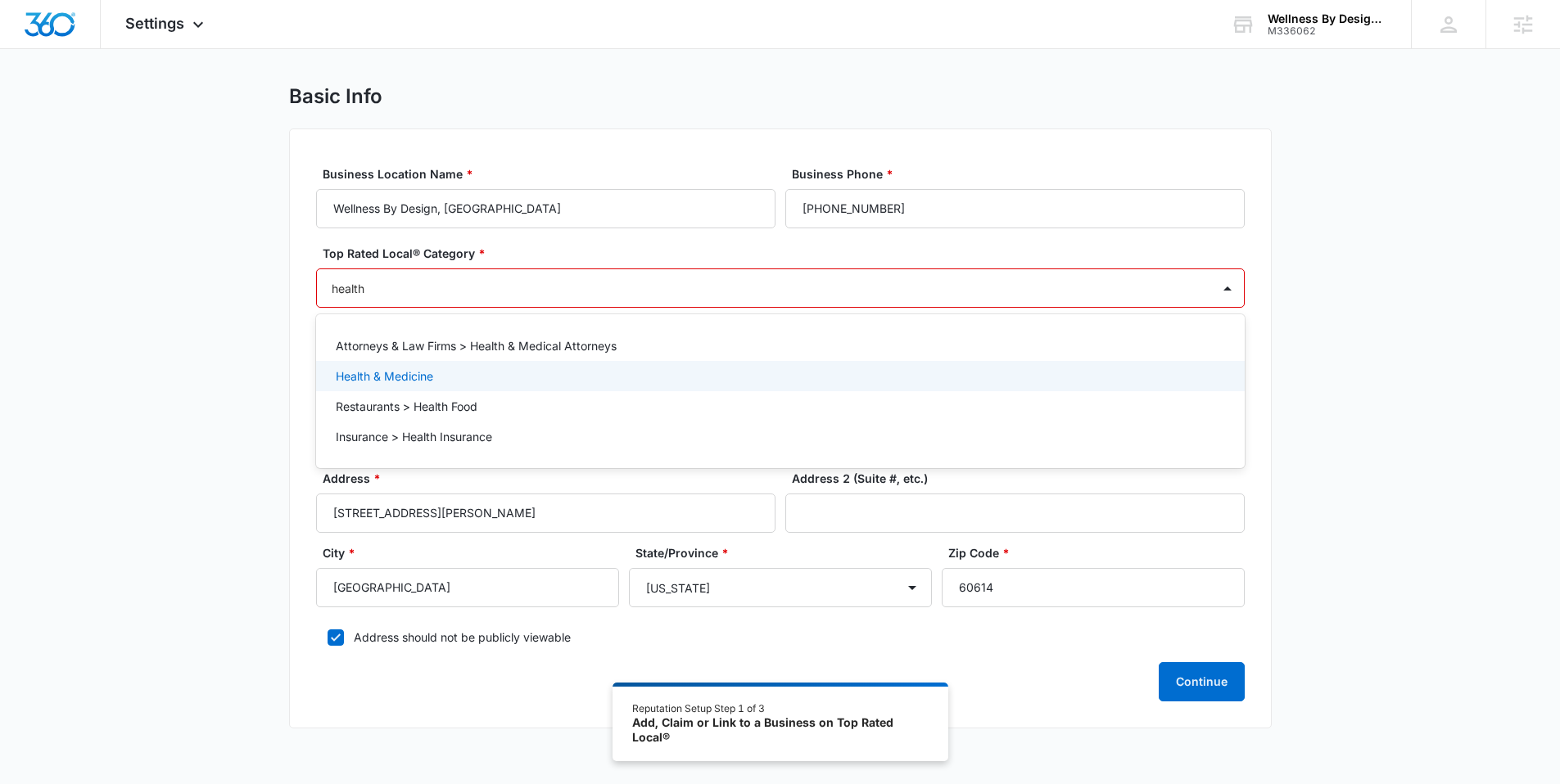
type input "health"
click at [256, 365] on div "Basic Info Business Location Name * Wellness By Design, [GEOGRAPHIC_DATA] Busin…" at bounding box center [780, 416] width 1560 height 664
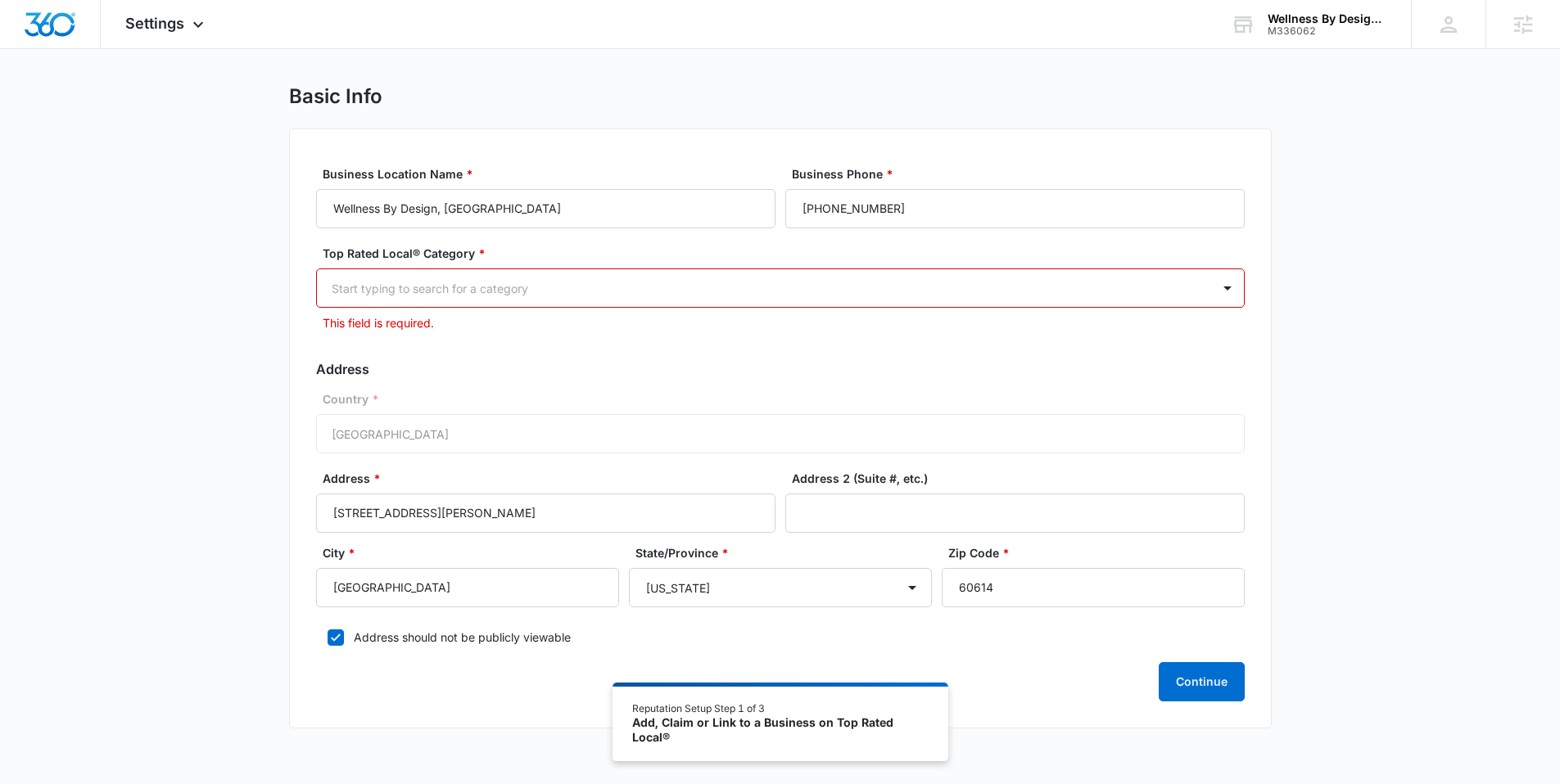
click at [379, 295] on div at bounding box center [761, 288] width 859 height 20
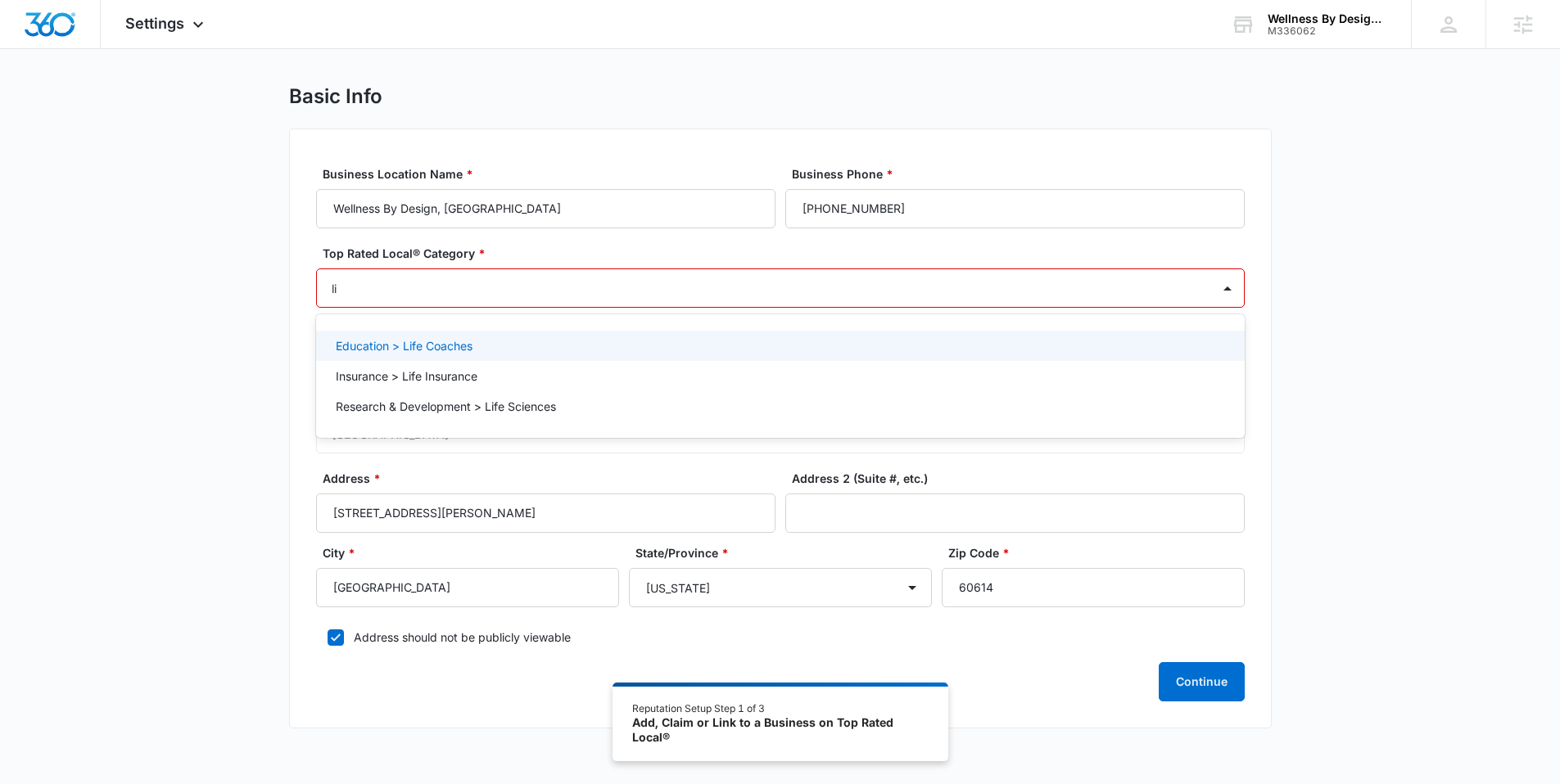
type input "l"
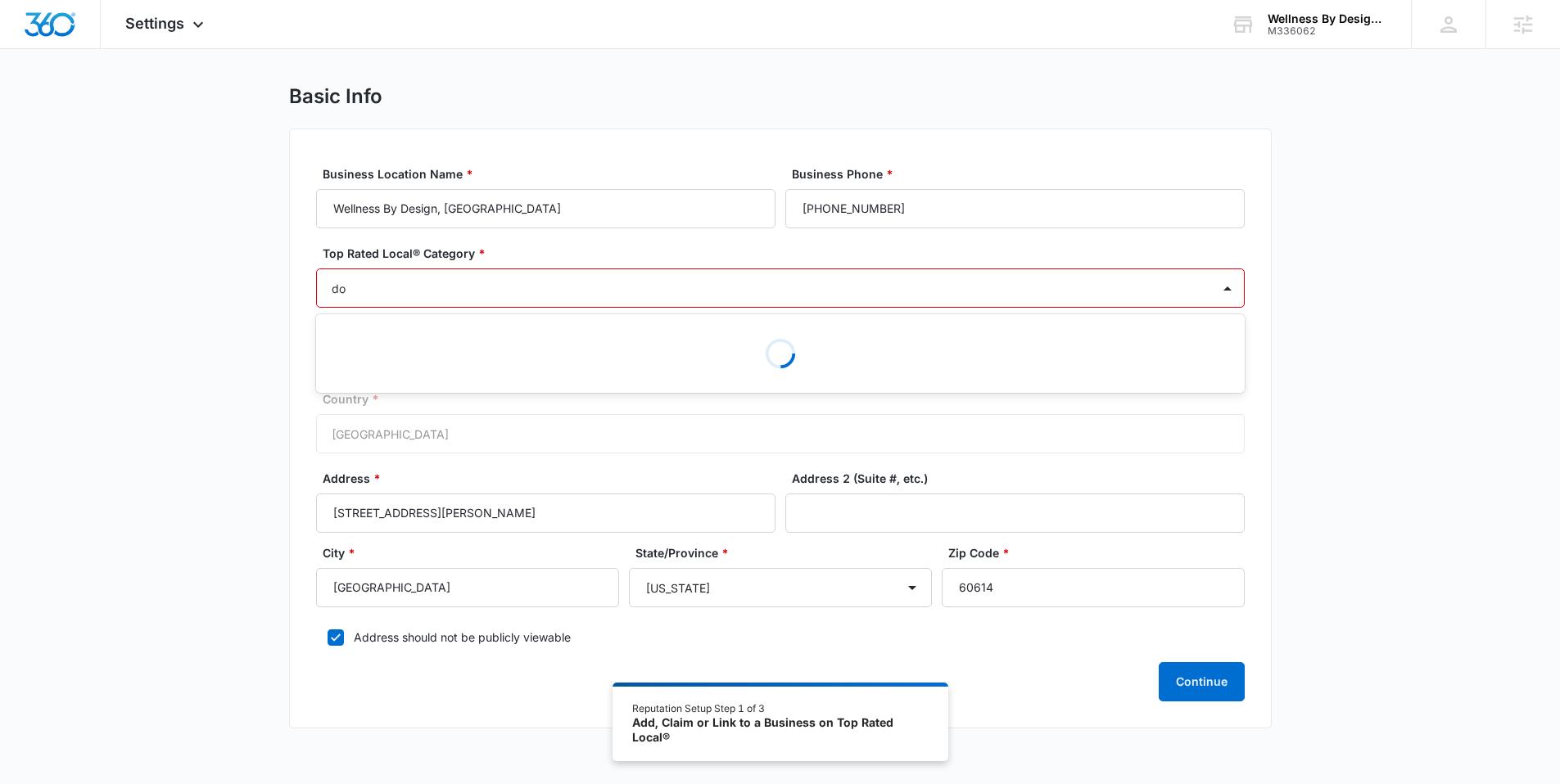
type input "d"
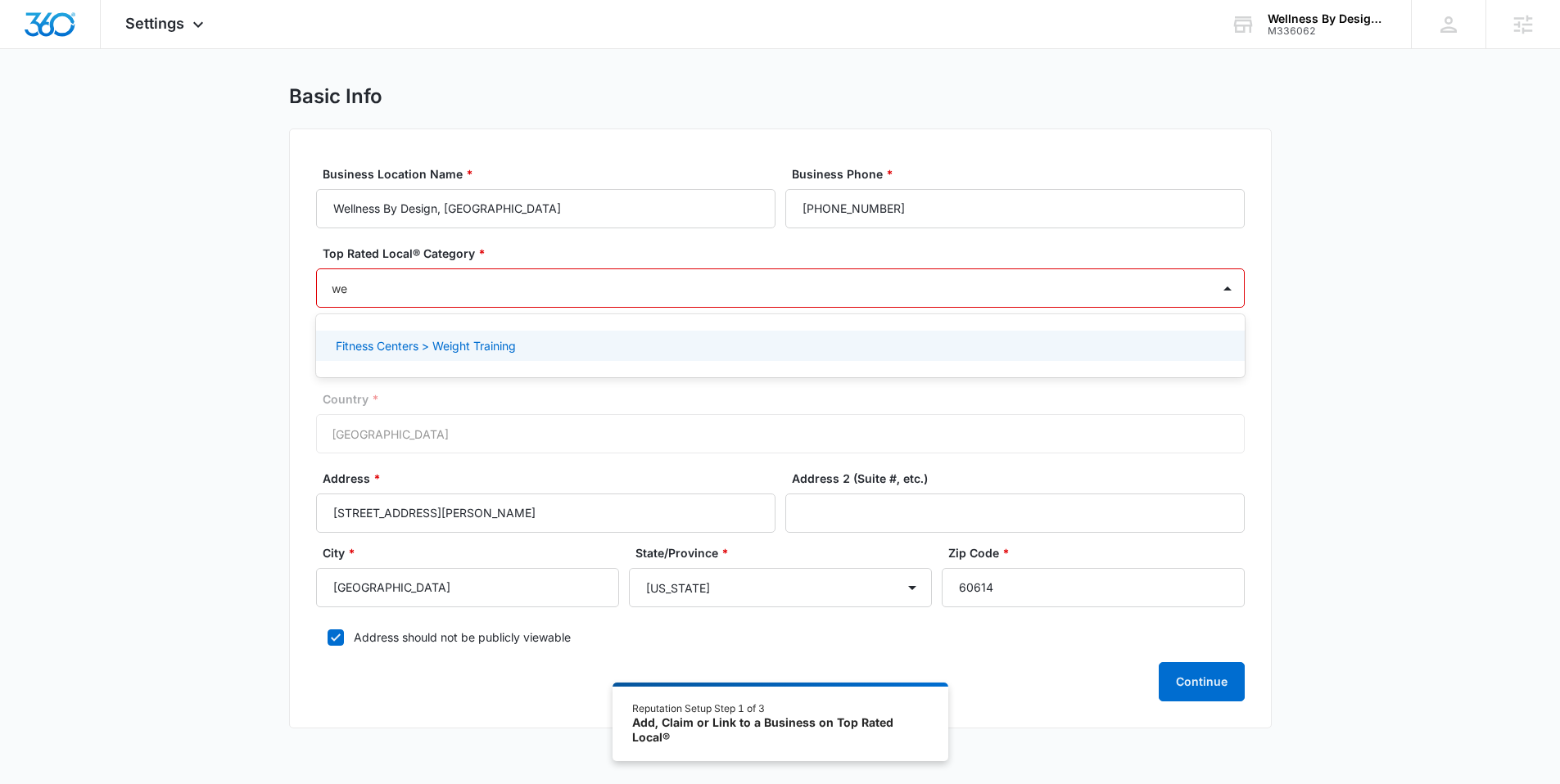
type input "w"
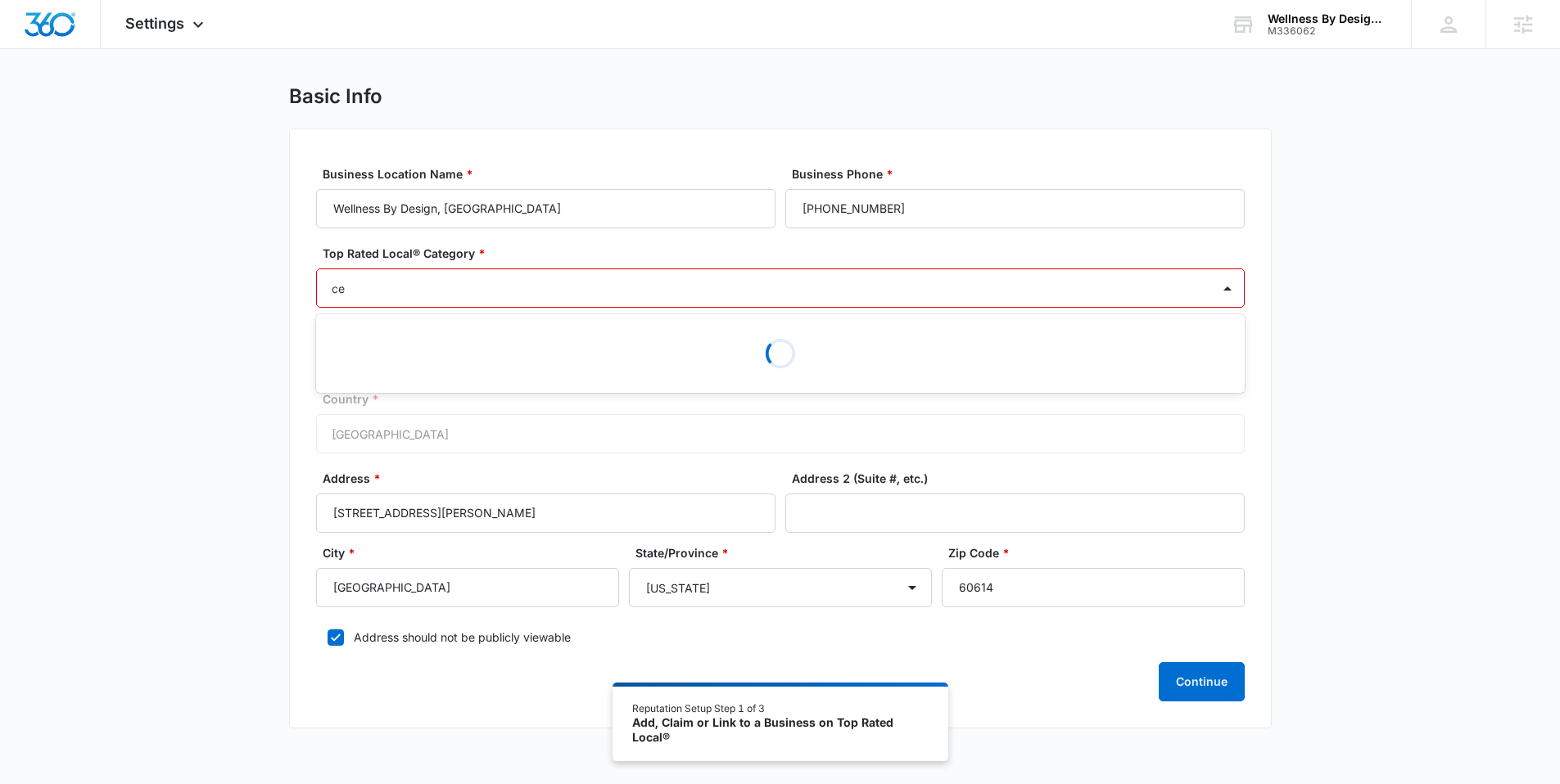
type input "c"
type input "d"
type input "t"
type input "medi"
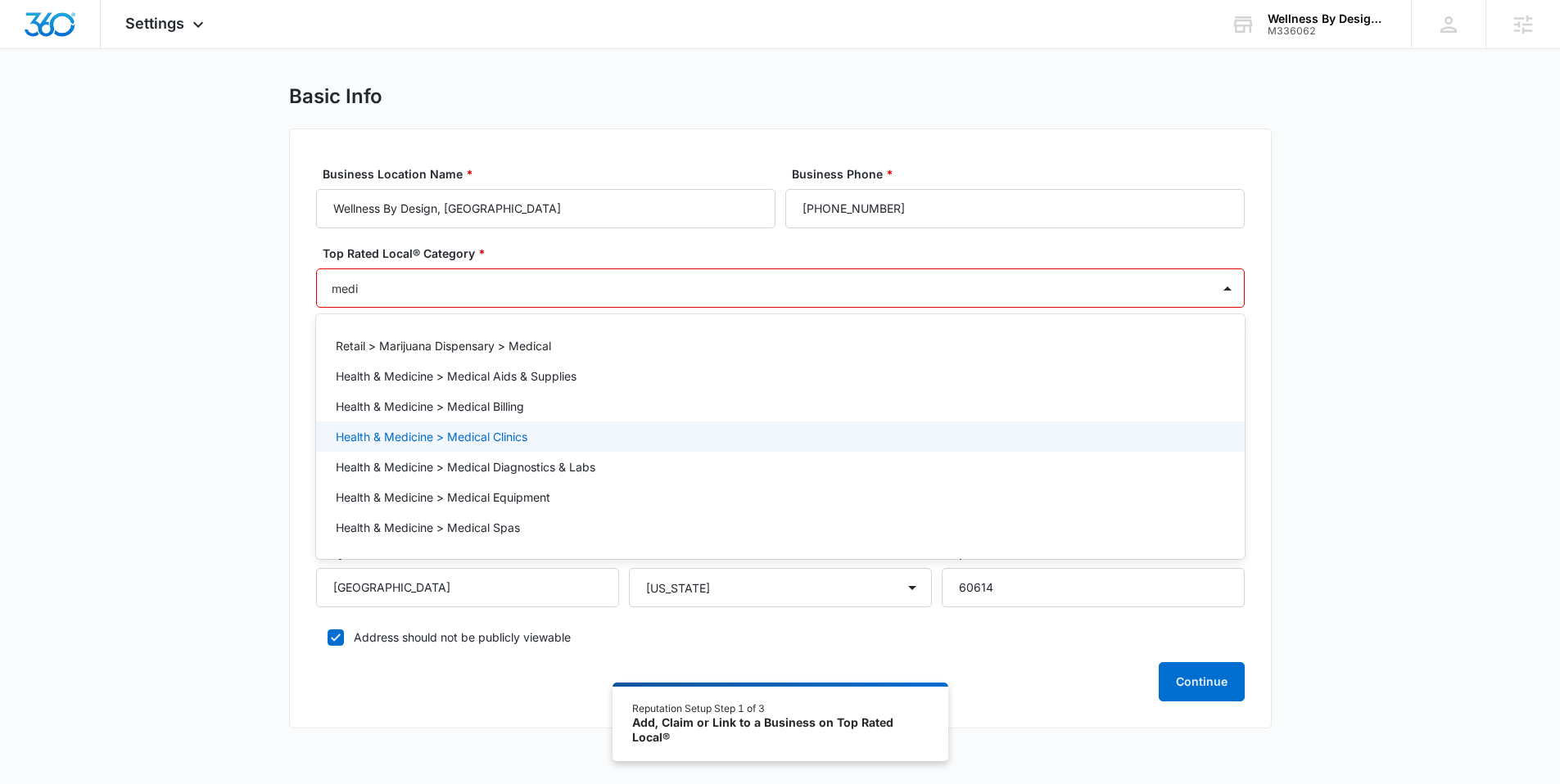
click at [455, 436] on p "Health & Medicine > Medical Clinics" at bounding box center [432, 437] width 192 height 17
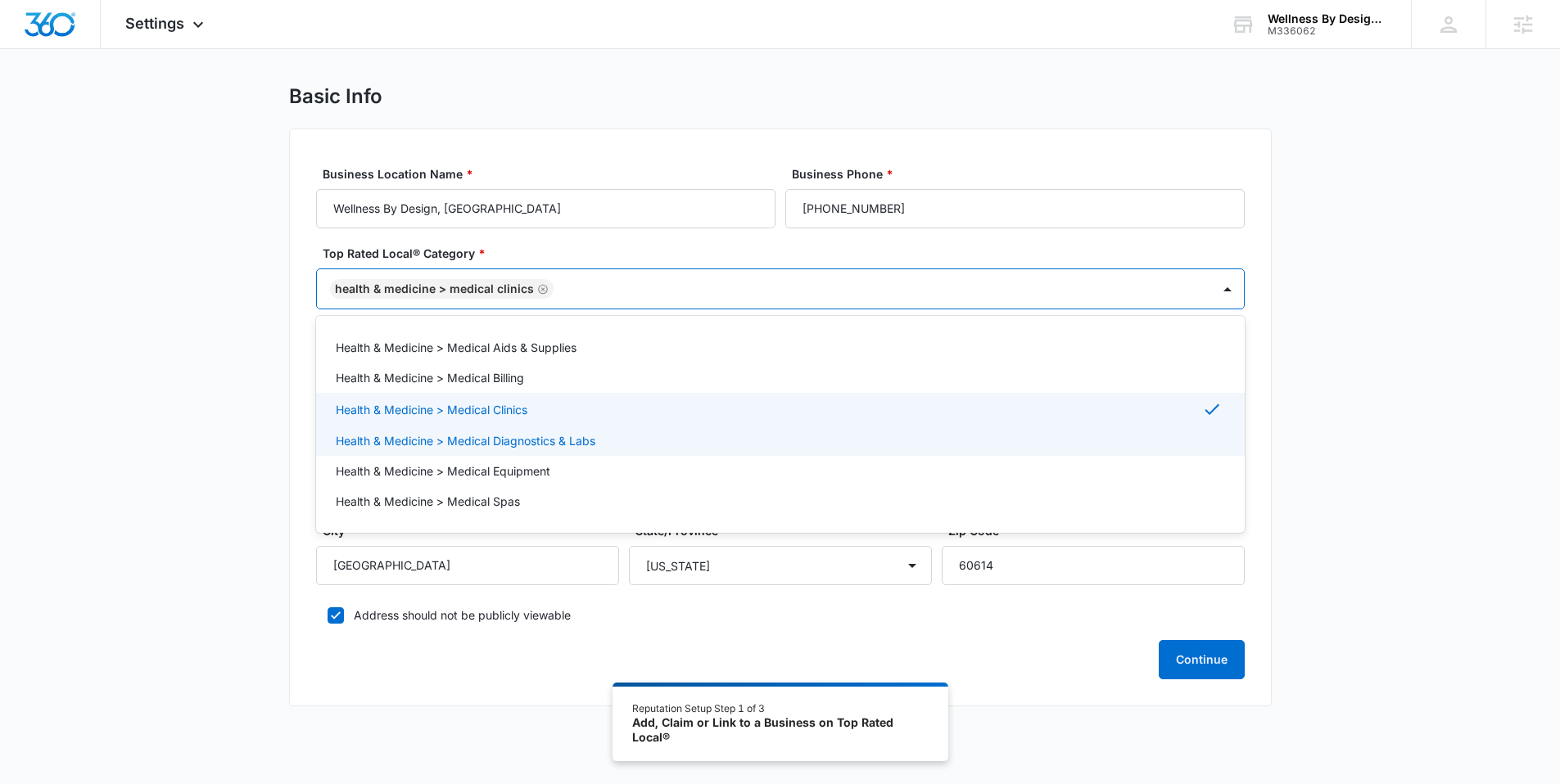
click at [265, 394] on div "Basic Info Business Location Name * Wellness By Design, [GEOGRAPHIC_DATA] Busin…" at bounding box center [780, 406] width 1560 height 642
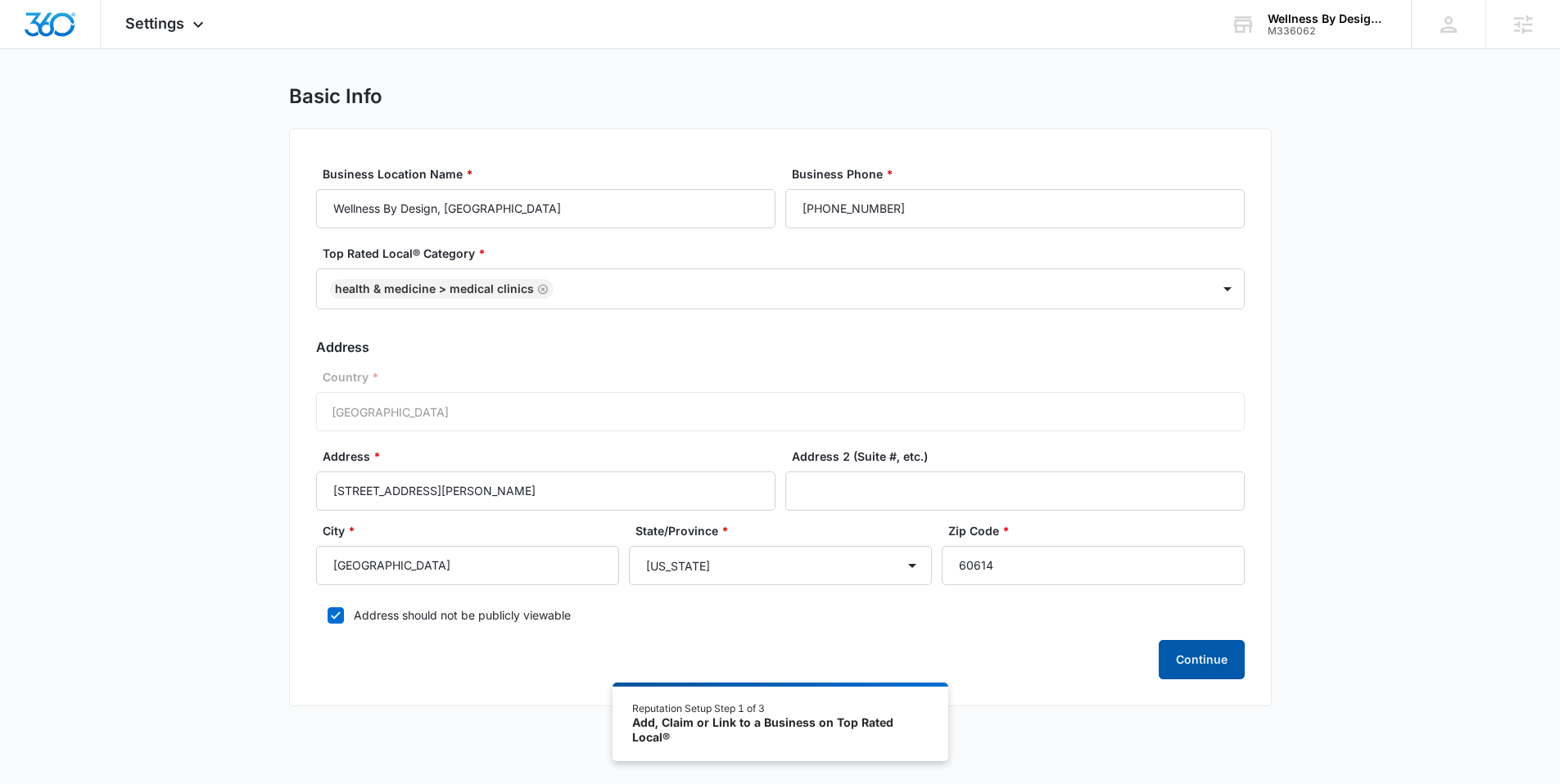
click at [1185, 657] on button "Continue" at bounding box center [1201, 659] width 86 height 39
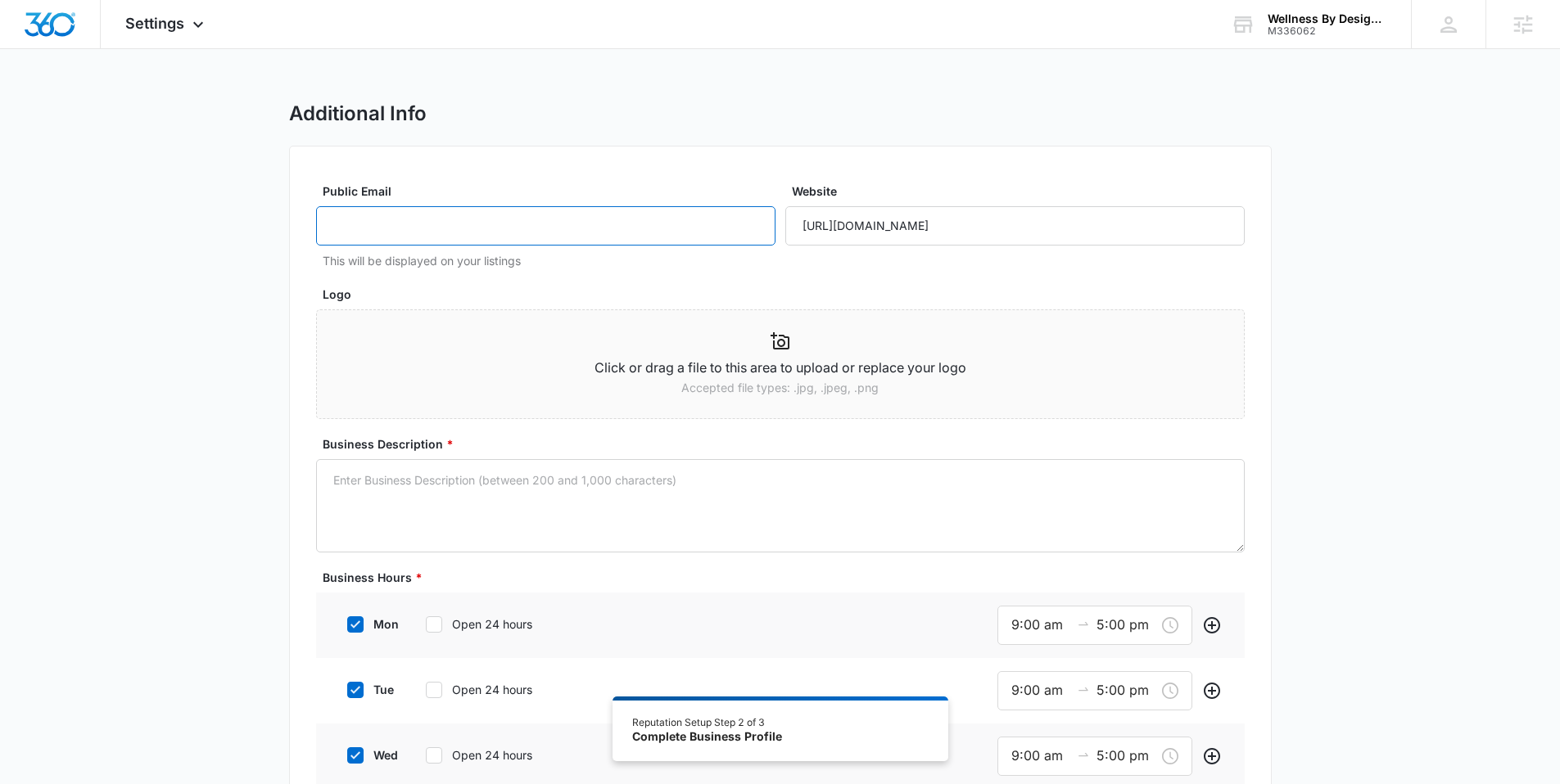
click at [562, 220] on input "Public Email" at bounding box center [545, 226] width 460 height 39
paste input "[EMAIL_ADDRESS][DOMAIN_NAME]"
type input "[EMAIL_ADDRESS][DOMAIN_NAME]"
click at [579, 392] on p "Accepted file types: .jpg, .jpeg, .png" at bounding box center [780, 388] width 927 height 18
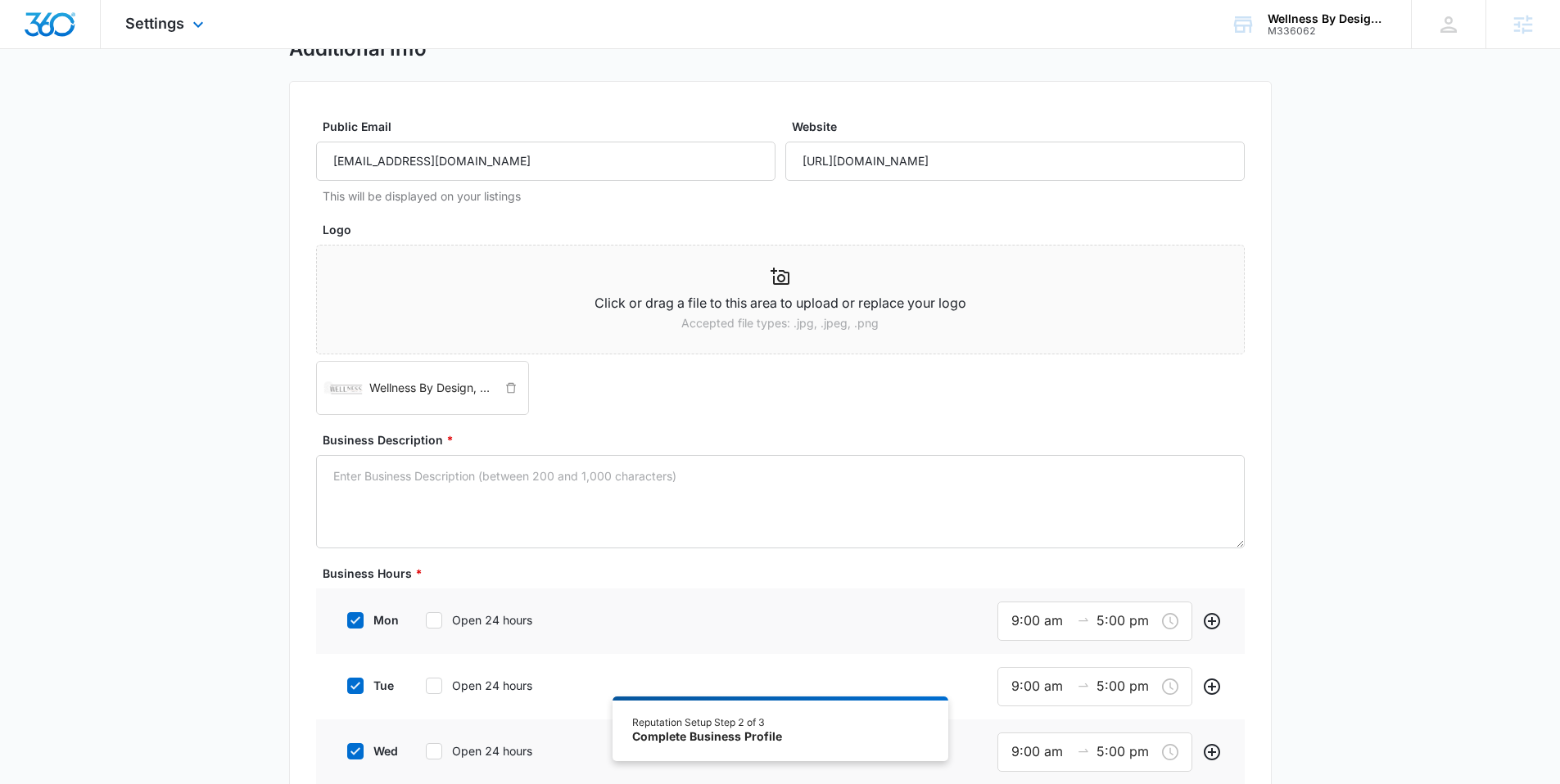
scroll to position [78, 0]
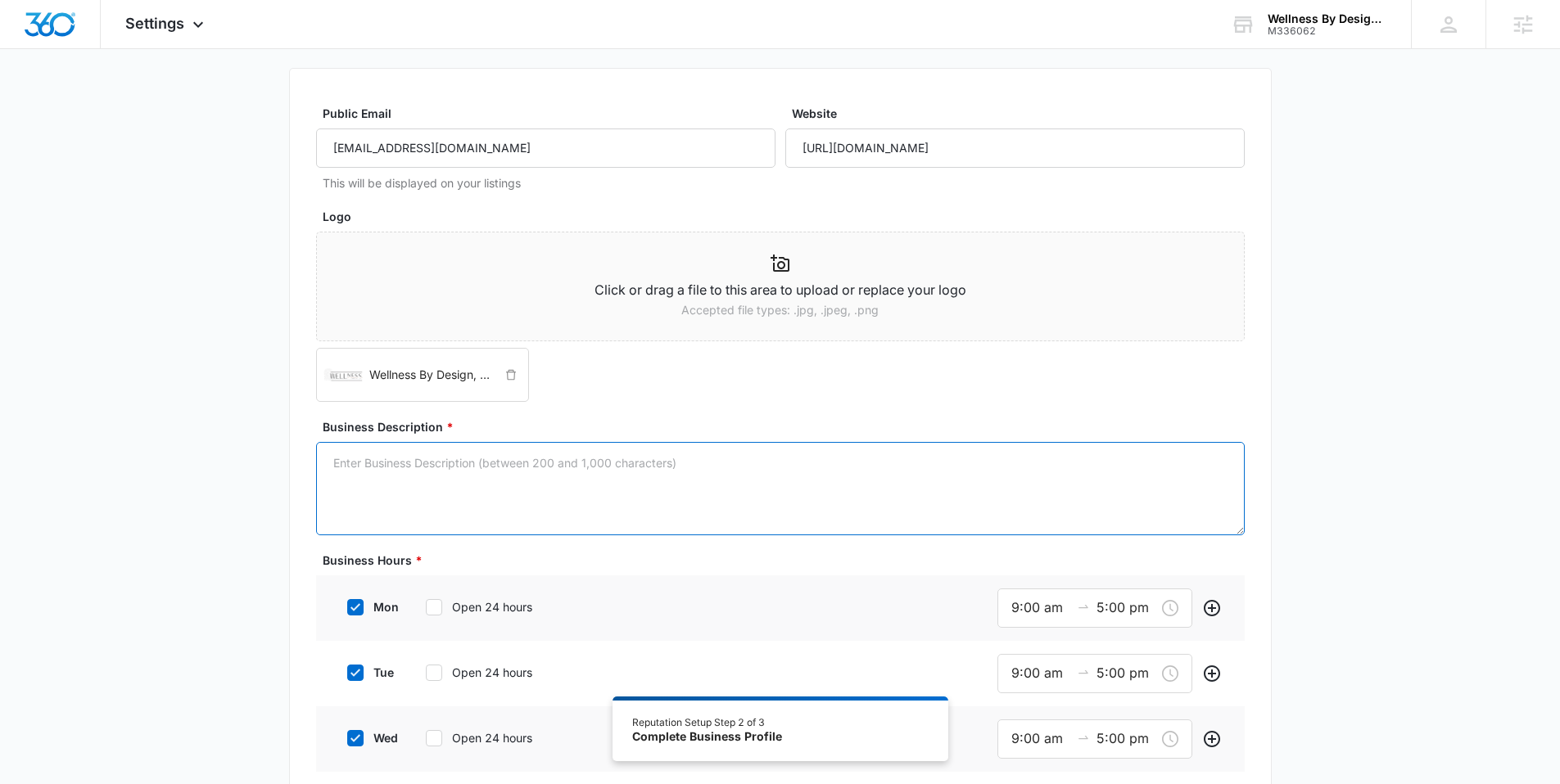
click at [506, 476] on textarea "Business Description *" at bounding box center [780, 488] width 928 height 93
paste textarea "At Wellness By Design, MD, we bridge the gap between conventional medicine and …"
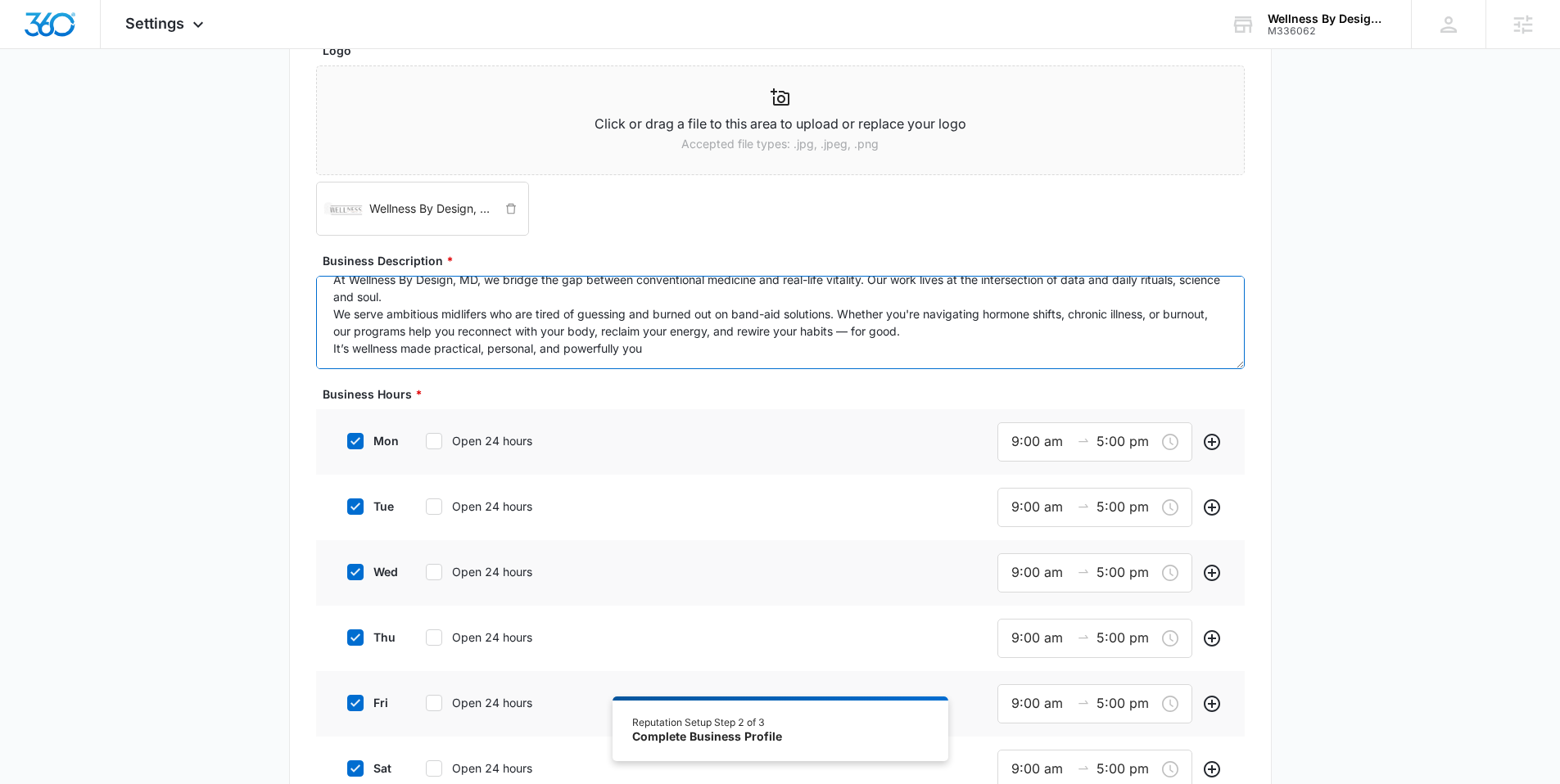
scroll to position [447, 0]
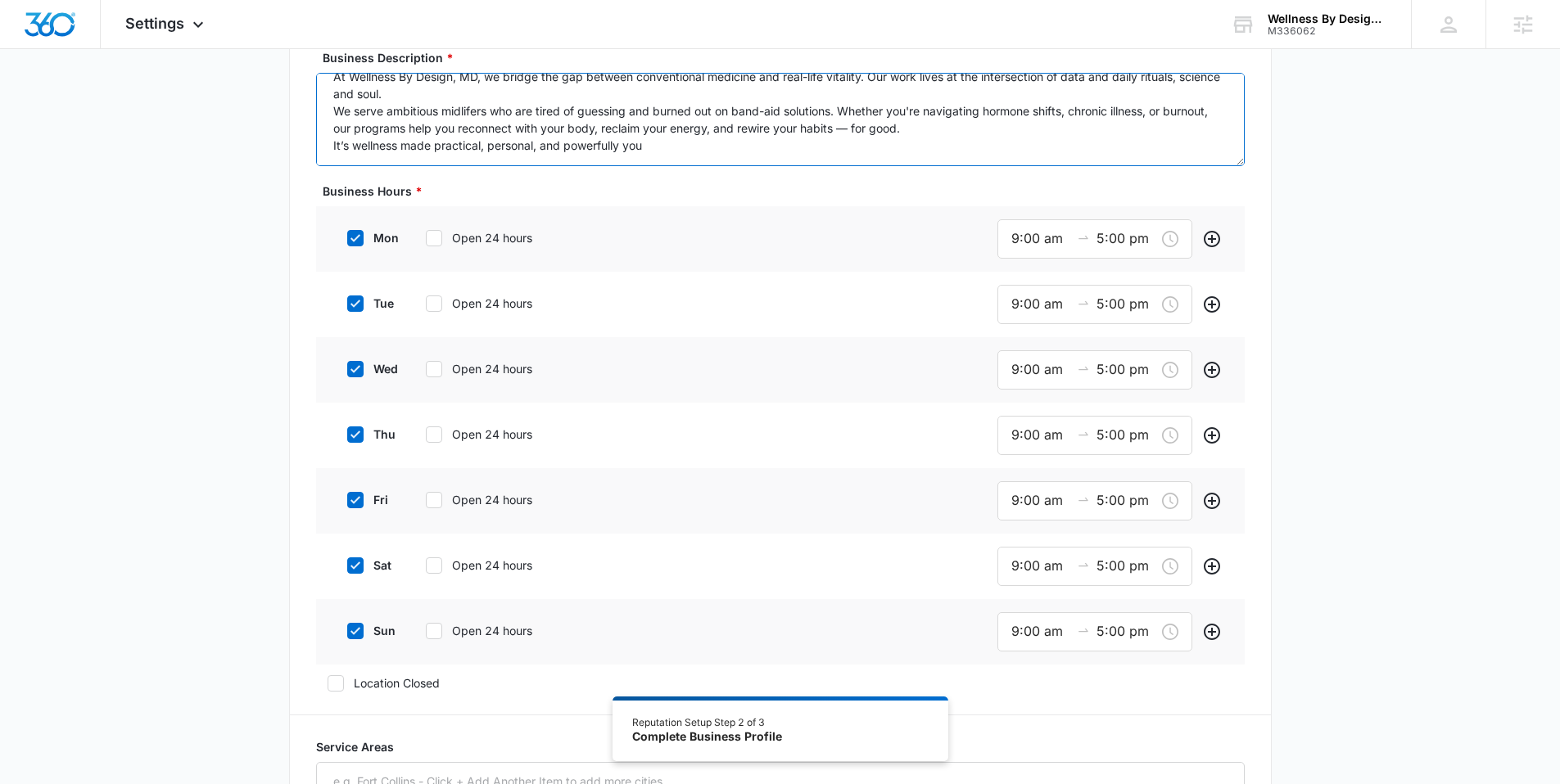
type textarea "At Wellness By Design, MD, we bridge the gap between conventional medicine and …"
click at [357, 629] on icon at bounding box center [355, 631] width 10 height 7
click at [347, 629] on input "sun" at bounding box center [341, 631] width 11 height 11
checkbox input "false"
drag, startPoint x: 1017, startPoint y: 240, endPoint x: 999, endPoint y: 242, distance: 18.1
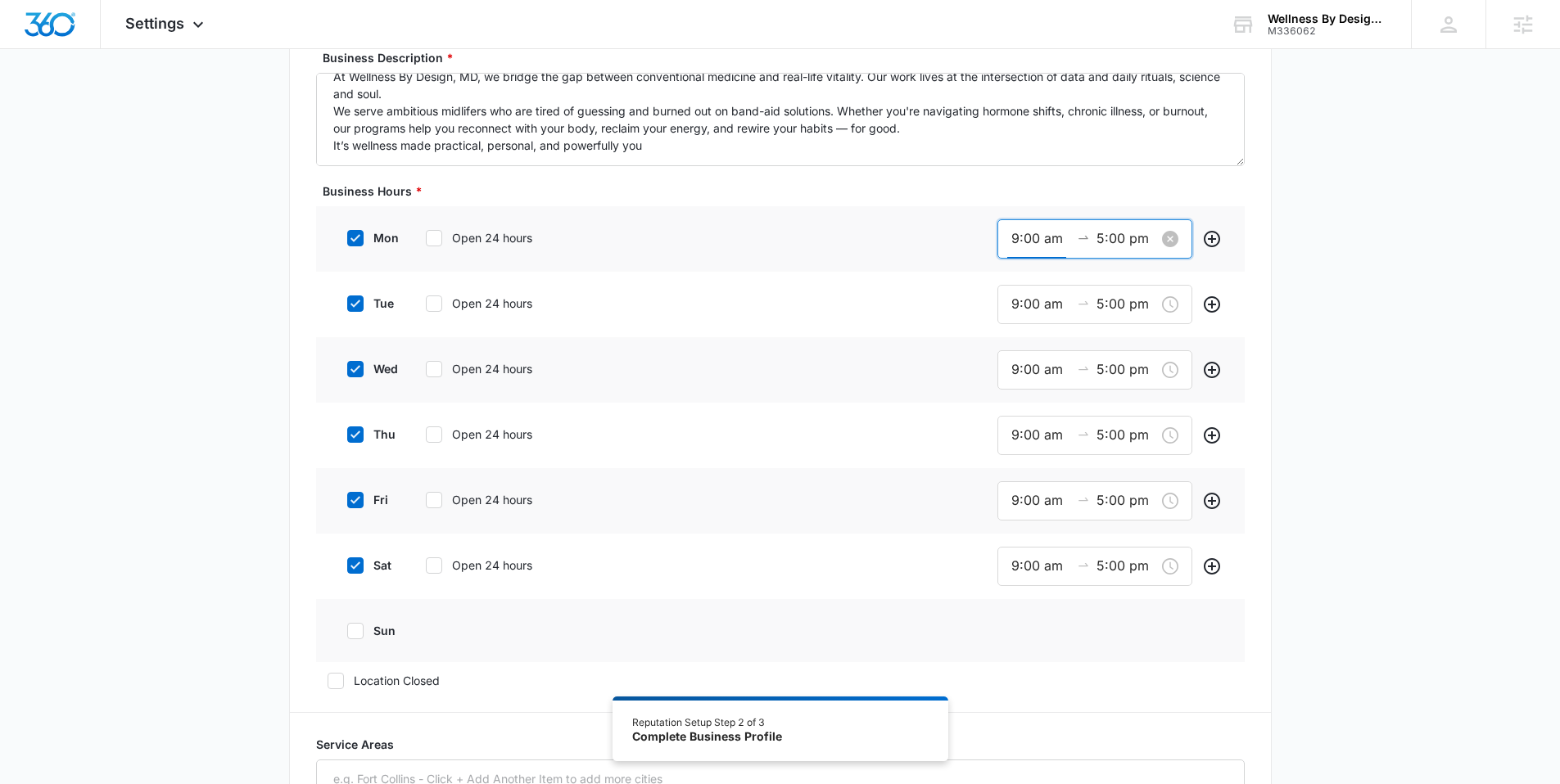
click at [999, 242] on div "9:00 am 5:00 pm" at bounding box center [1094, 239] width 195 height 39
click at [1108, 468] on span "OK" at bounding box center [1109, 473] width 17 height 18
type input "8:00 am"
click at [1108, 468] on span "OK" at bounding box center [1109, 473] width 17 height 18
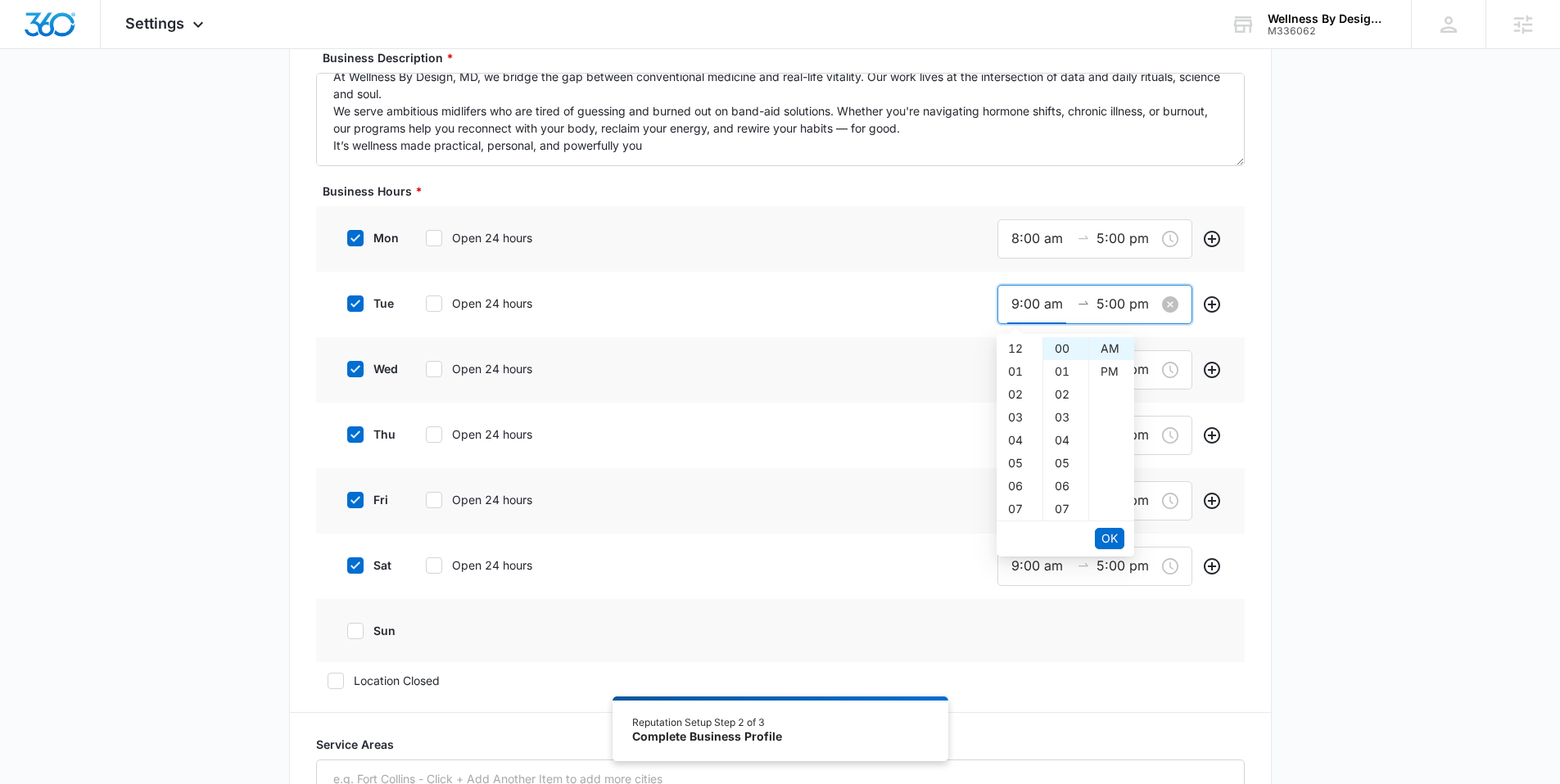
drag, startPoint x: 1016, startPoint y: 303, endPoint x: 1006, endPoint y: 305, distance: 10.2
click at [1006, 305] on div "9:00 am 5:00 pm" at bounding box center [1094, 304] width 195 height 39
click at [1106, 531] on span "OK" at bounding box center [1109, 538] width 17 height 18
type input "8:00 am"
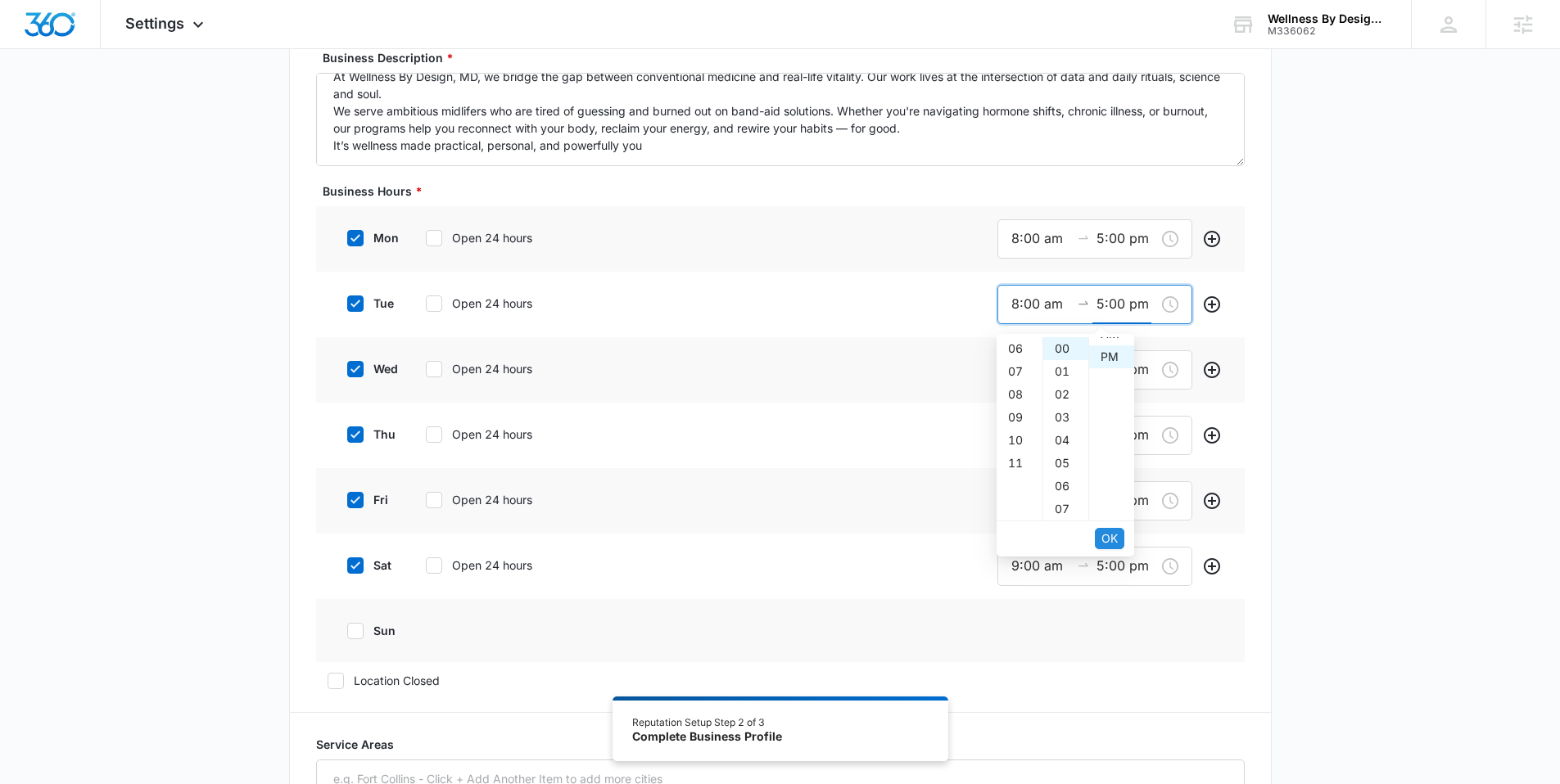
click at [1106, 531] on span "OK" at bounding box center [1109, 538] width 17 height 18
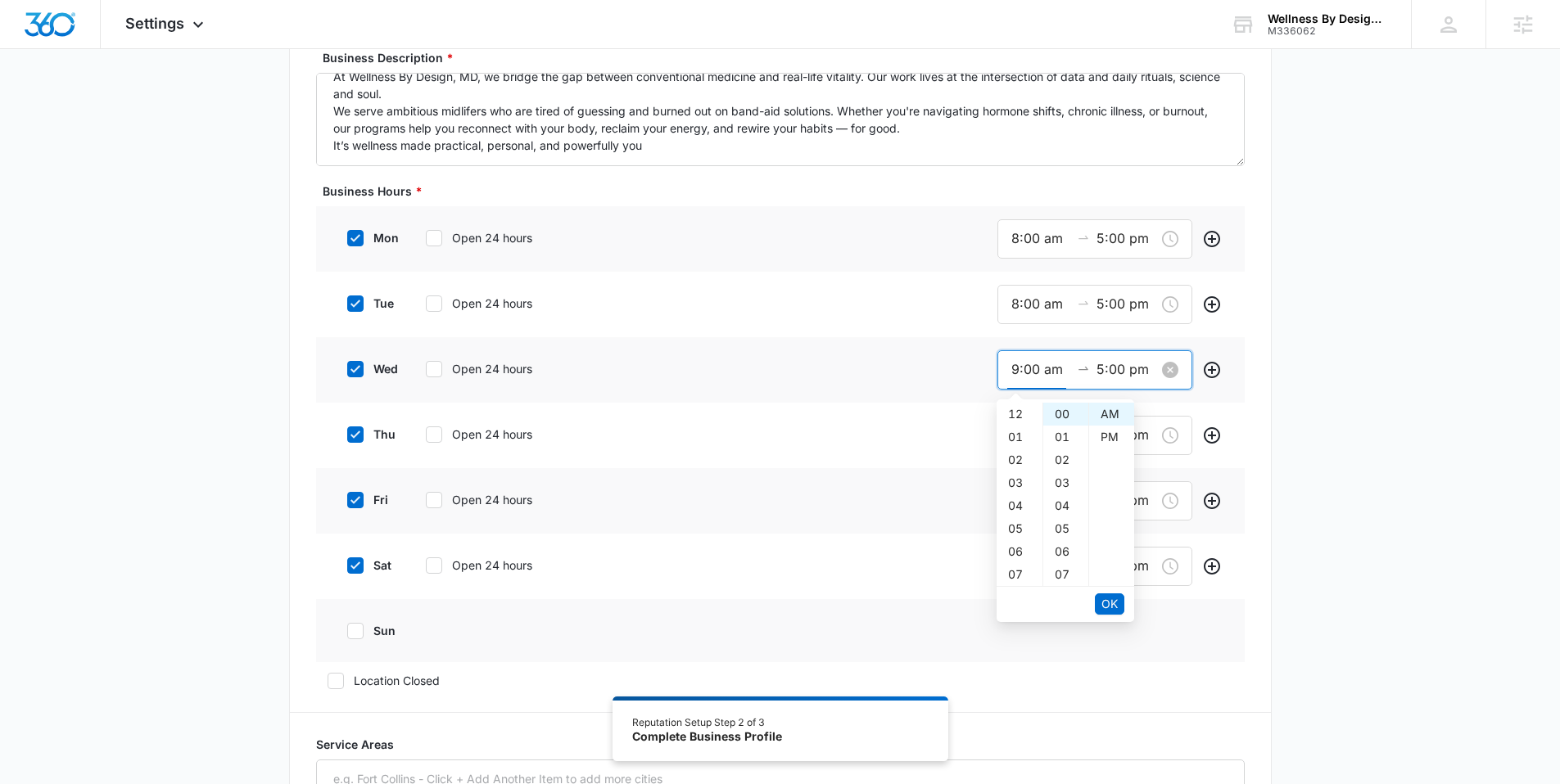
drag, startPoint x: 1016, startPoint y: 366, endPoint x: 1002, endPoint y: 382, distance: 21.3
click at [1001, 368] on div "9:00 am 5:00 pm" at bounding box center [1094, 370] width 195 height 39
click at [1104, 601] on span "OK" at bounding box center [1109, 603] width 17 height 18
type input "8:00 am"
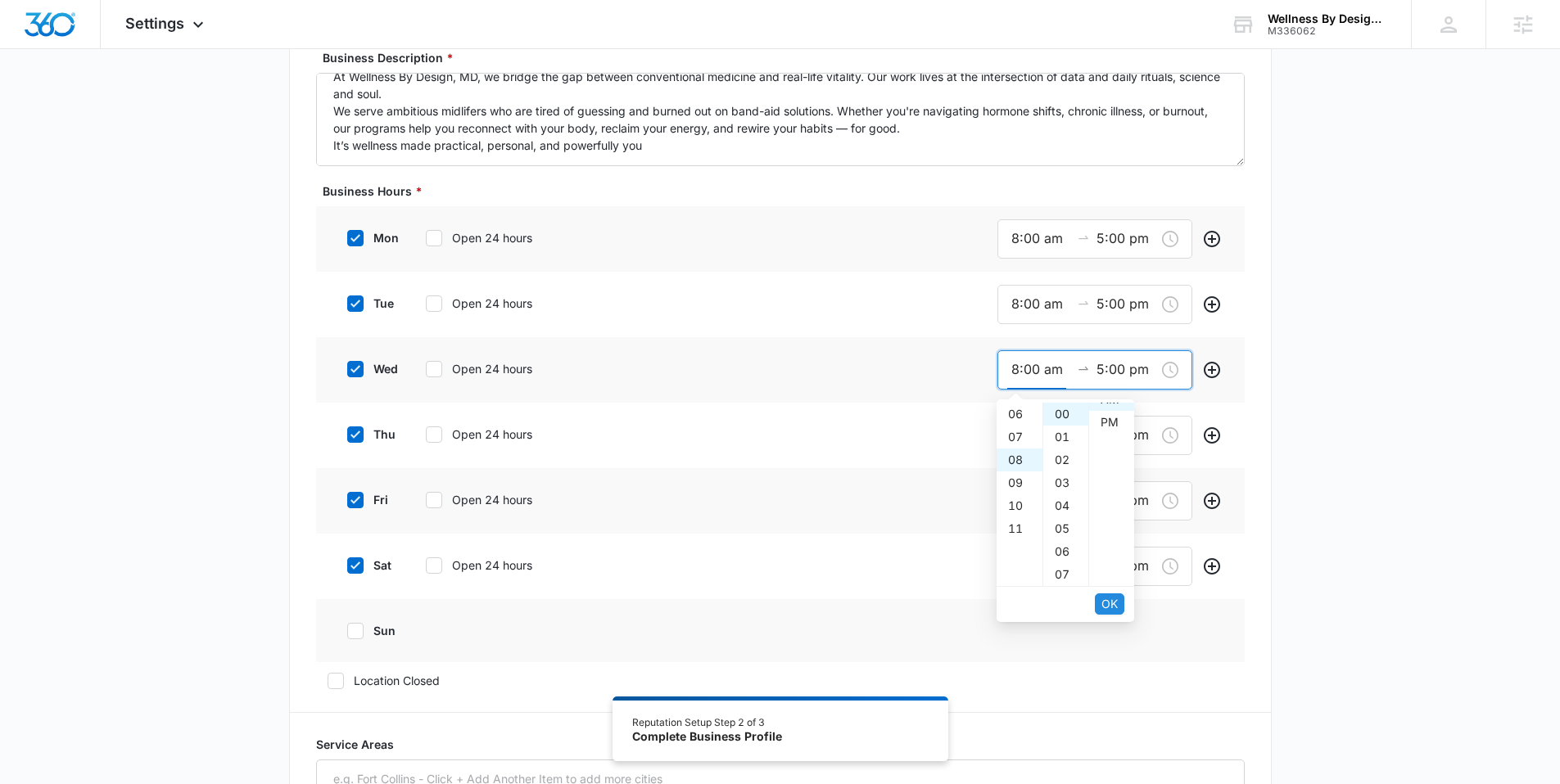
click at [1104, 601] on span "OK" at bounding box center [1109, 603] width 17 height 18
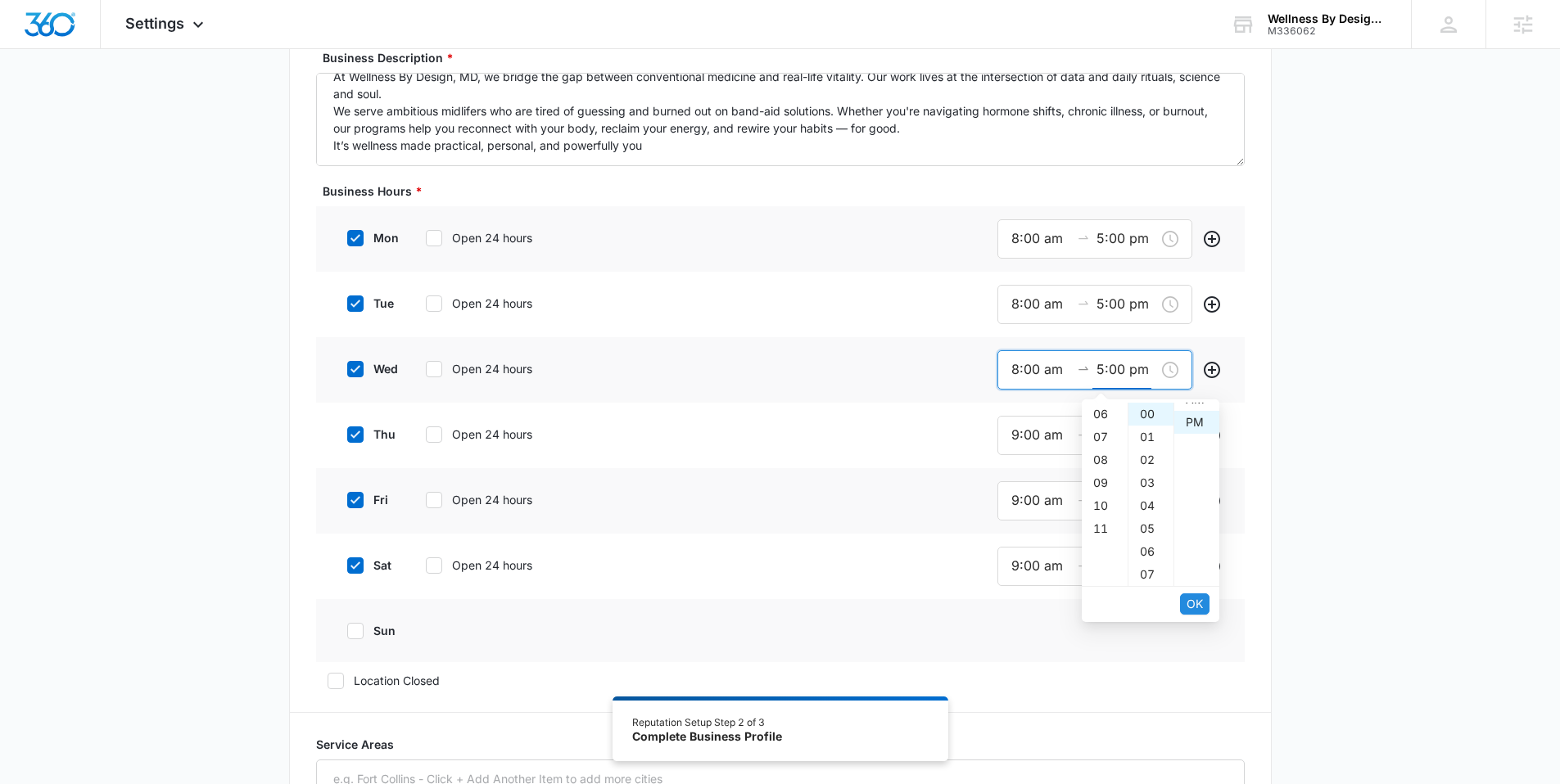
scroll to position [23, 0]
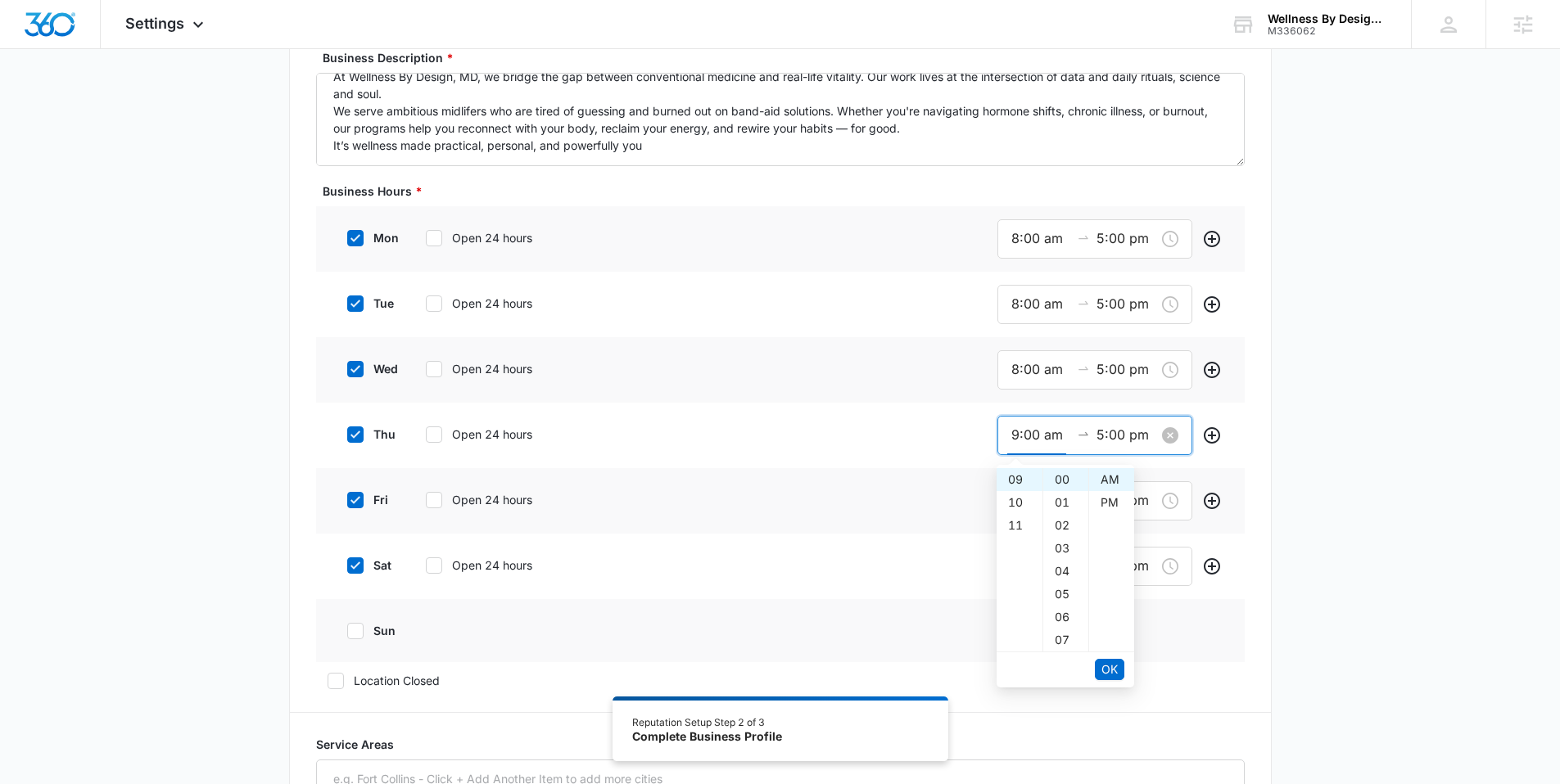
click at [1009, 434] on div "9:00 am 5:00 pm" at bounding box center [1094, 435] width 195 height 39
click at [1105, 666] on span "OK" at bounding box center [1109, 669] width 17 height 18
type input "8:00 am"
click at [1105, 666] on span "OK" at bounding box center [1109, 669] width 17 height 18
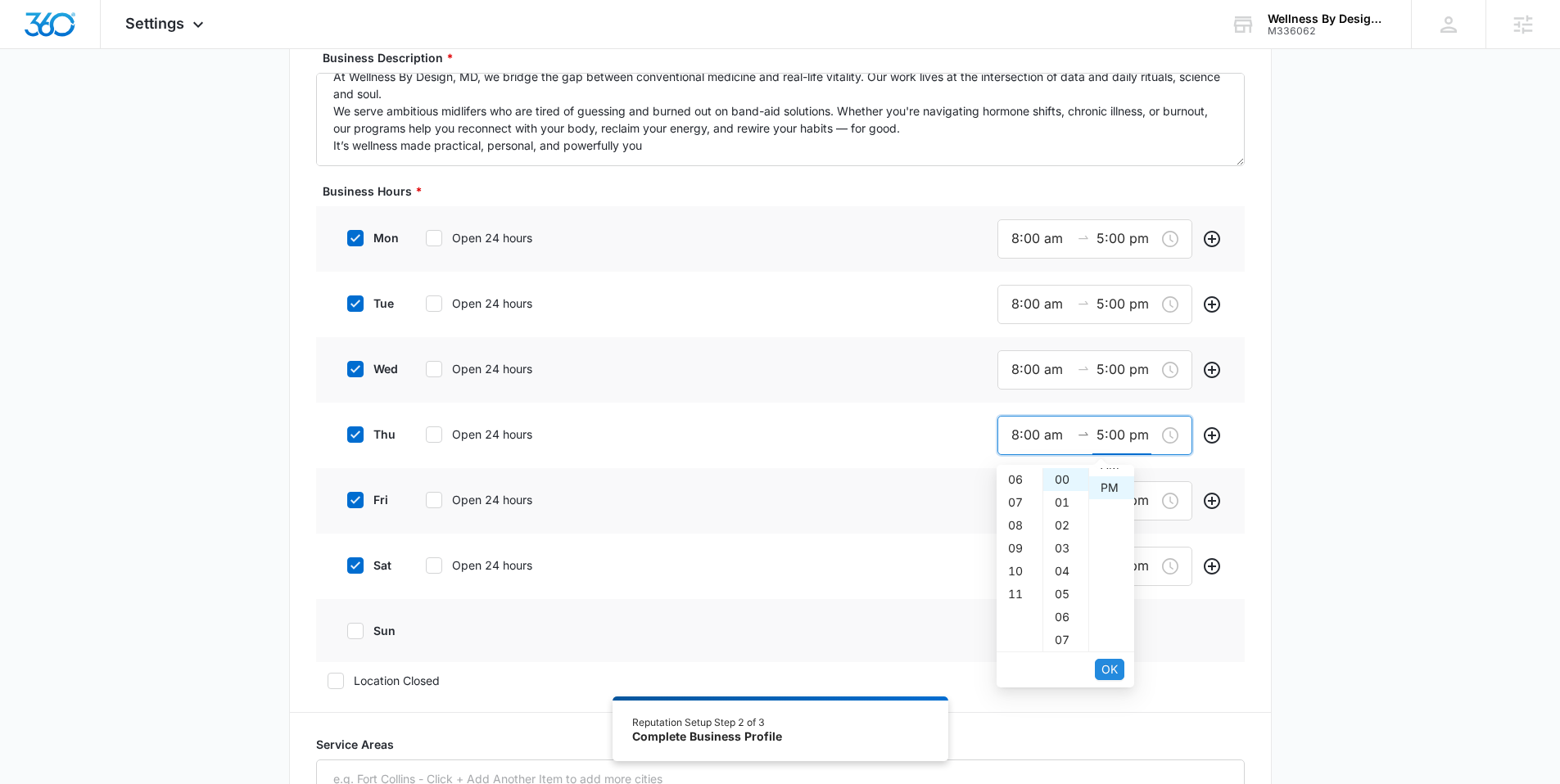
scroll to position [23, 0]
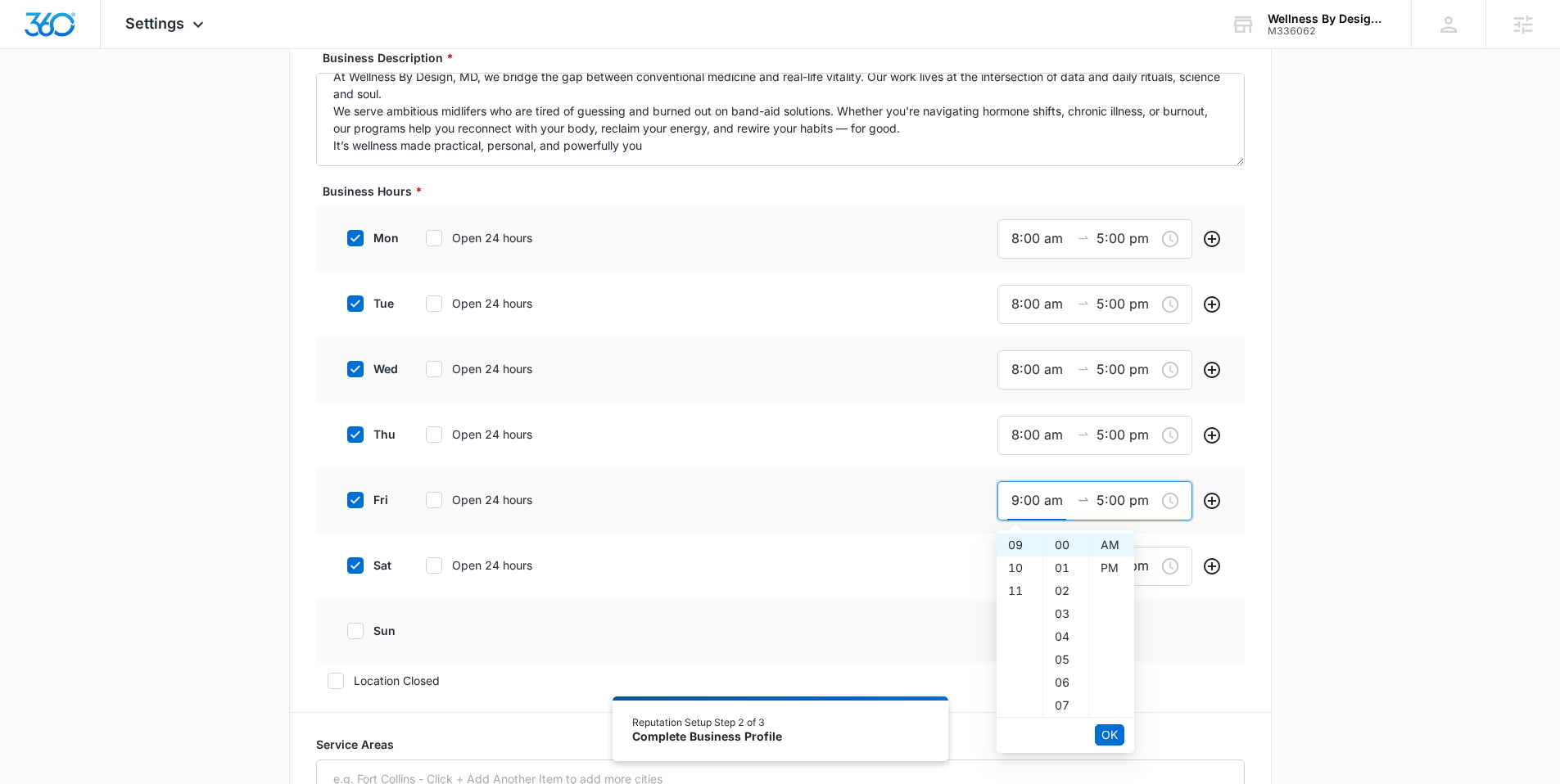
drag, startPoint x: 1017, startPoint y: 499, endPoint x: 994, endPoint y: 500, distance: 23.0
click at [994, 500] on div "fri Open 24 hours 9:00 am 5:00 pm" at bounding box center [780, 501] width 928 height 65
click at [1110, 730] on span "OK" at bounding box center [1109, 735] width 17 height 18
type input "8:00 am"
click at [1110, 730] on span "OK" at bounding box center [1109, 735] width 17 height 18
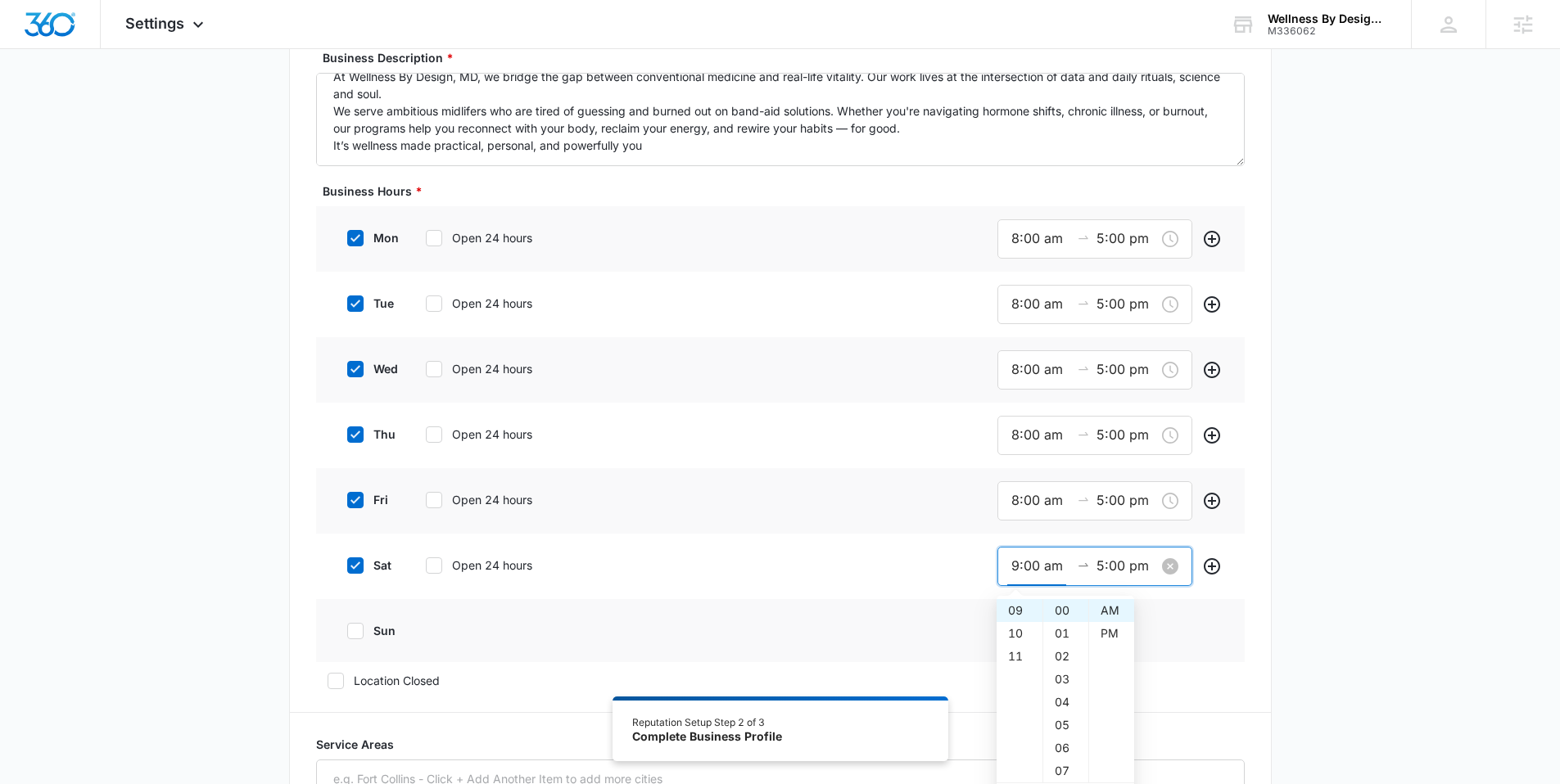
drag, startPoint x: 1016, startPoint y: 562, endPoint x: 1003, endPoint y: 562, distance: 13.0
click at [1003, 562] on div "9:00 am 5:00 pm" at bounding box center [1094, 566] width 195 height 39
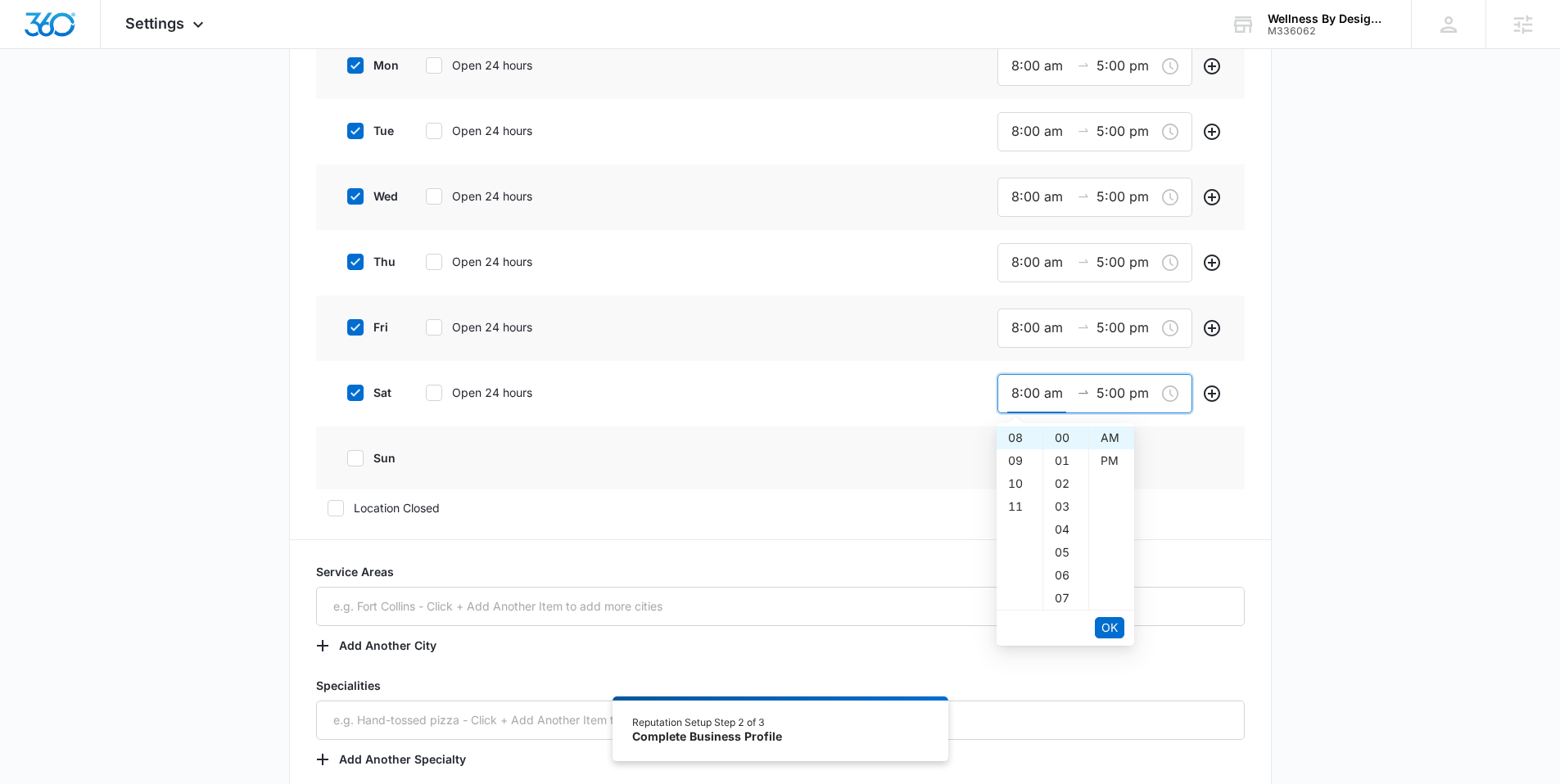
scroll to position [691, 0]
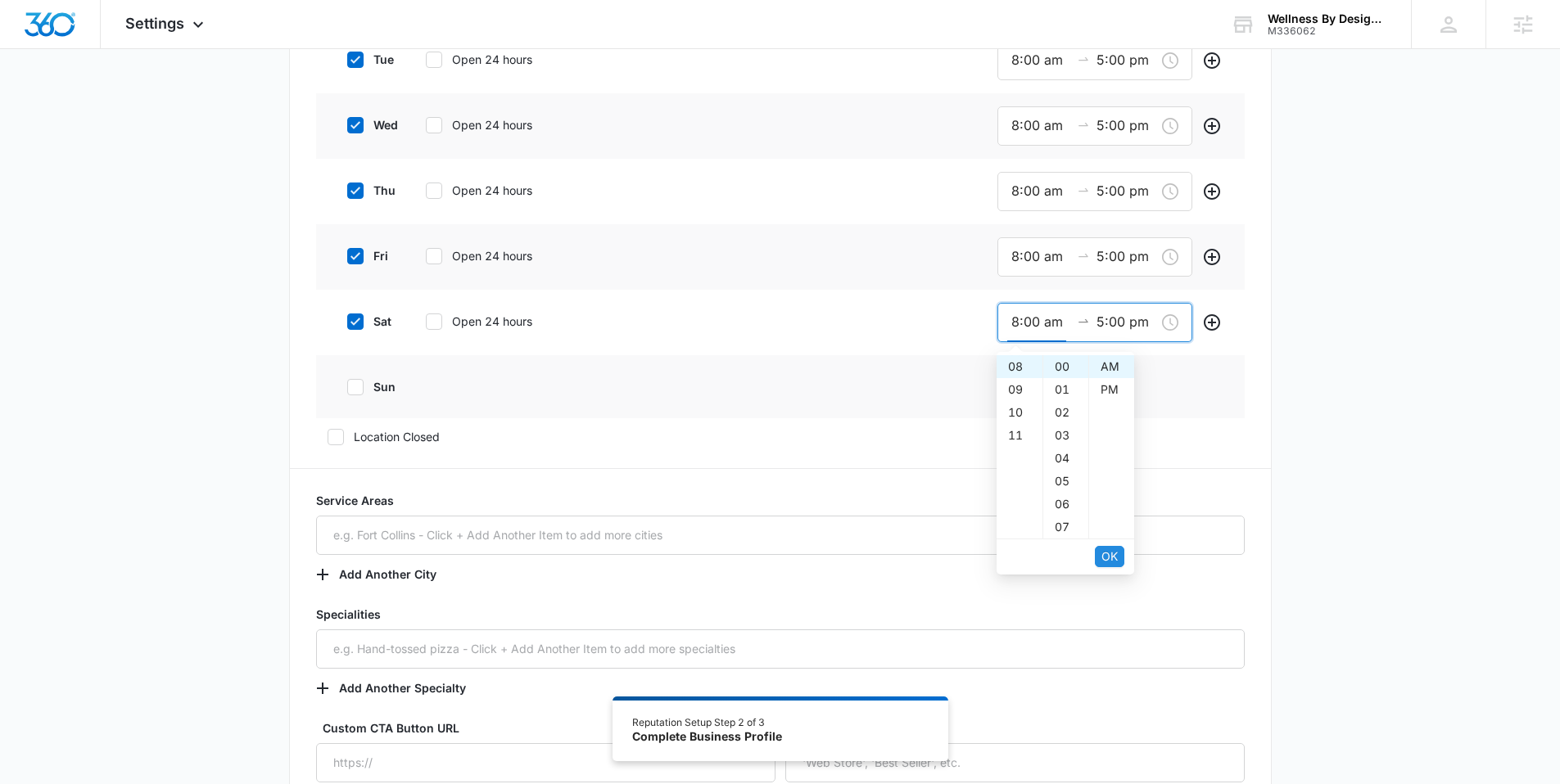
click at [1107, 556] on span "OK" at bounding box center [1109, 556] width 17 height 18
type input "8:00 am"
click at [1107, 556] on span "OK" at bounding box center [1109, 556] width 17 height 18
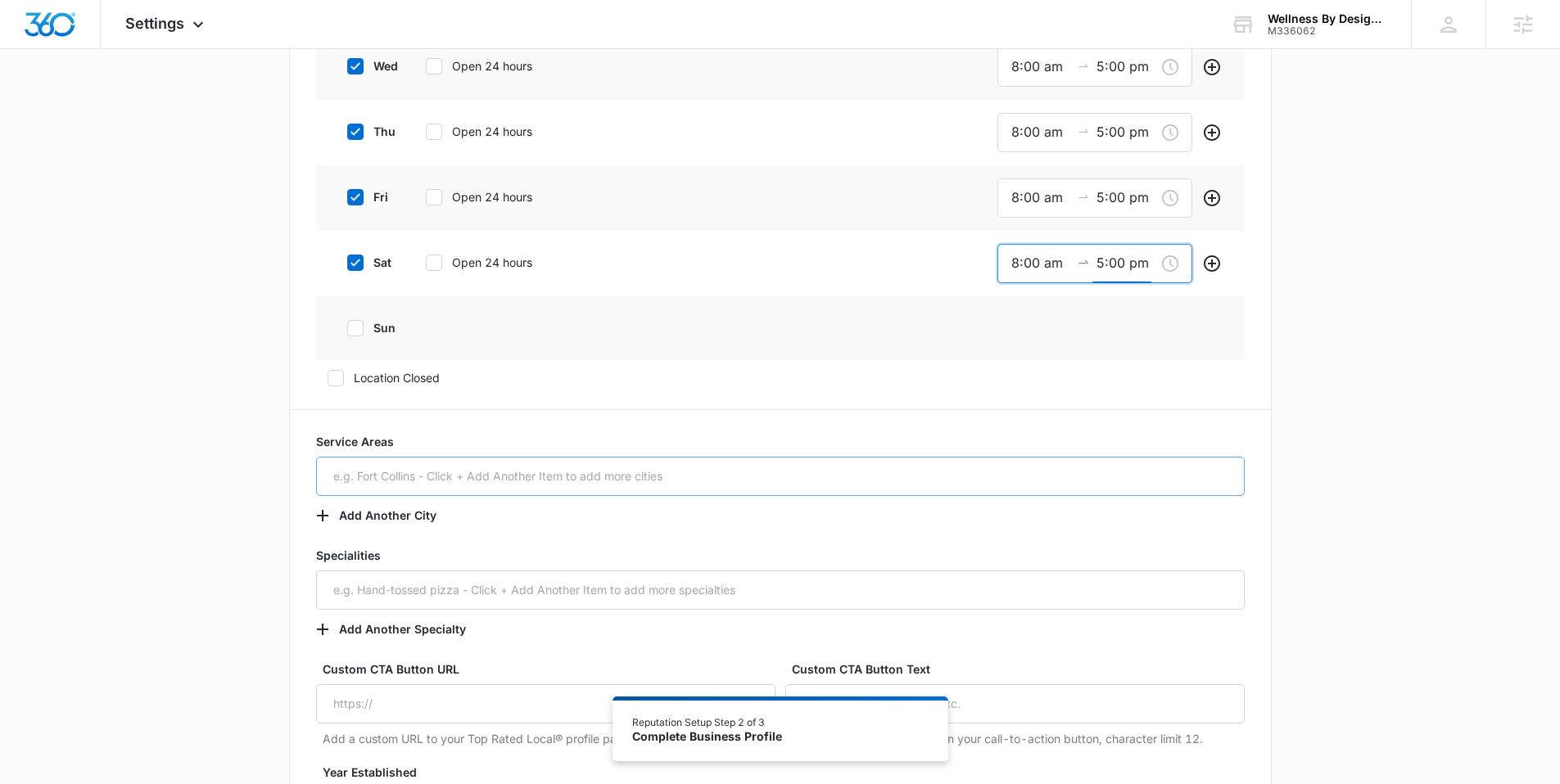
scroll to position [752, 0]
click at [621, 467] on input "text" at bounding box center [780, 474] width 928 height 39
type input "[GEOGRAPHIC_DATA], [GEOGRAPHIC_DATA]"
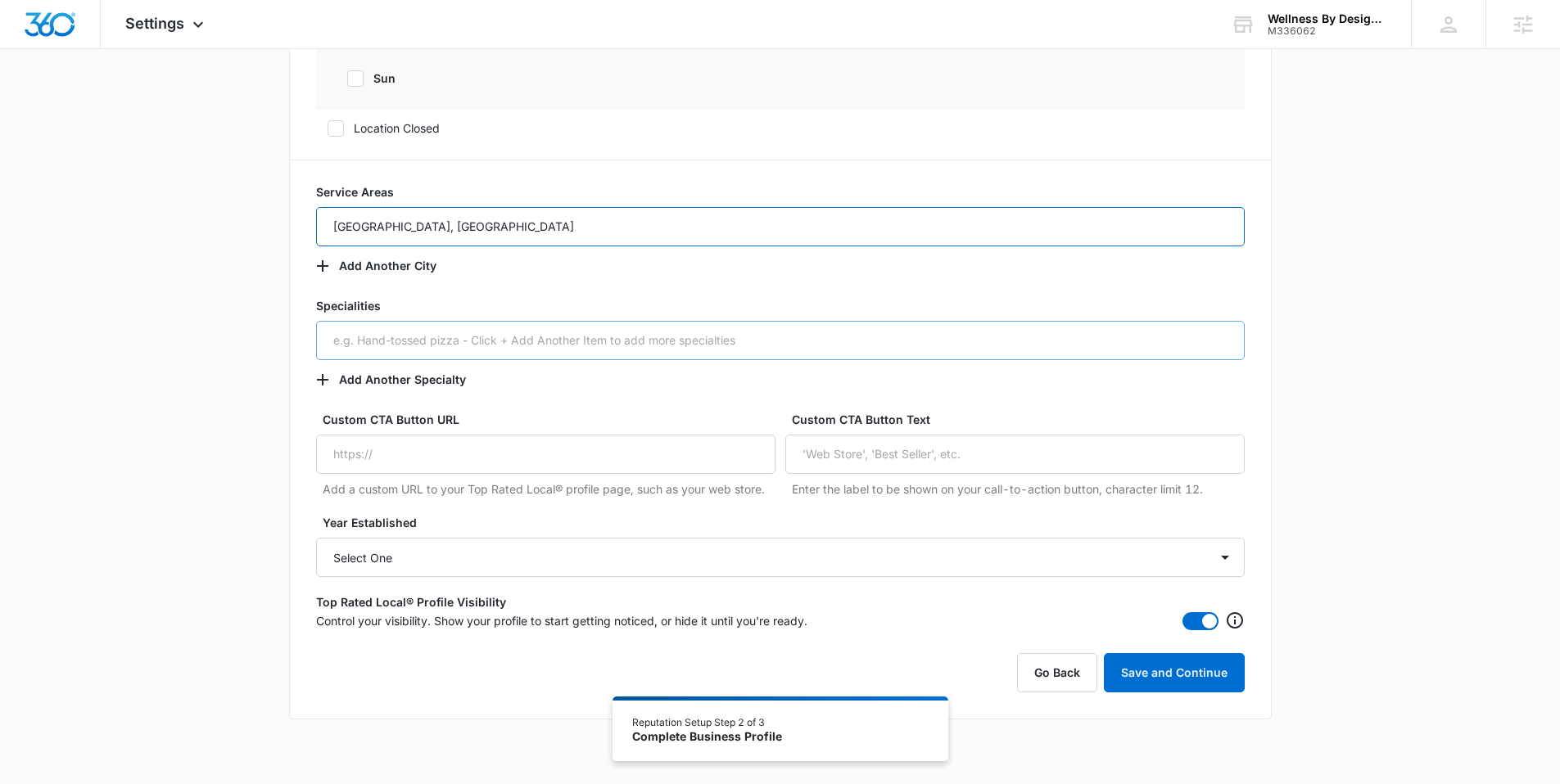
scroll to position [1022, 0]
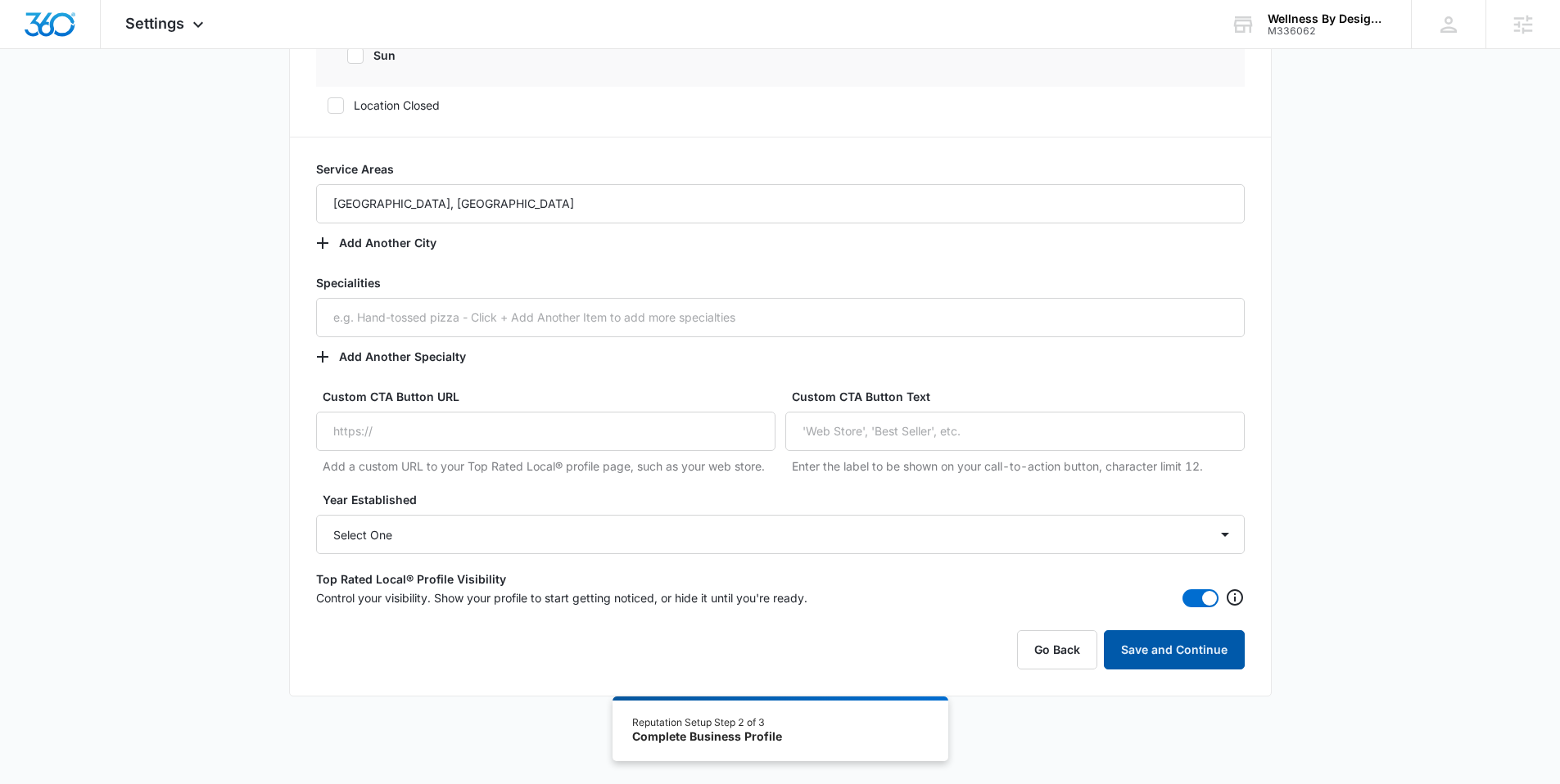
click at [1149, 658] on button "Save and Continue" at bounding box center [1173, 650] width 140 height 39
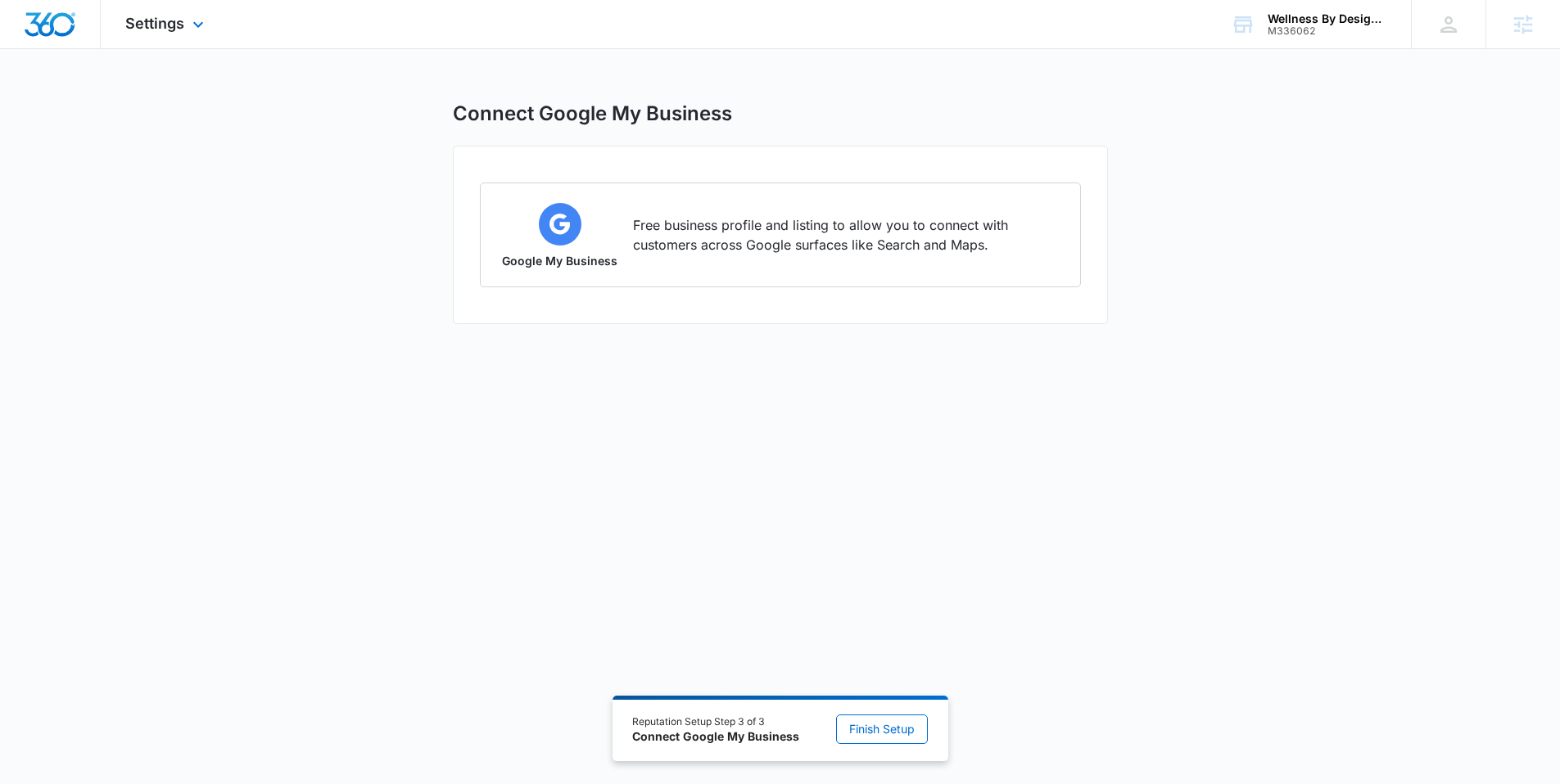
click at [61, 24] on img "Dashboard" at bounding box center [50, 24] width 52 height 24
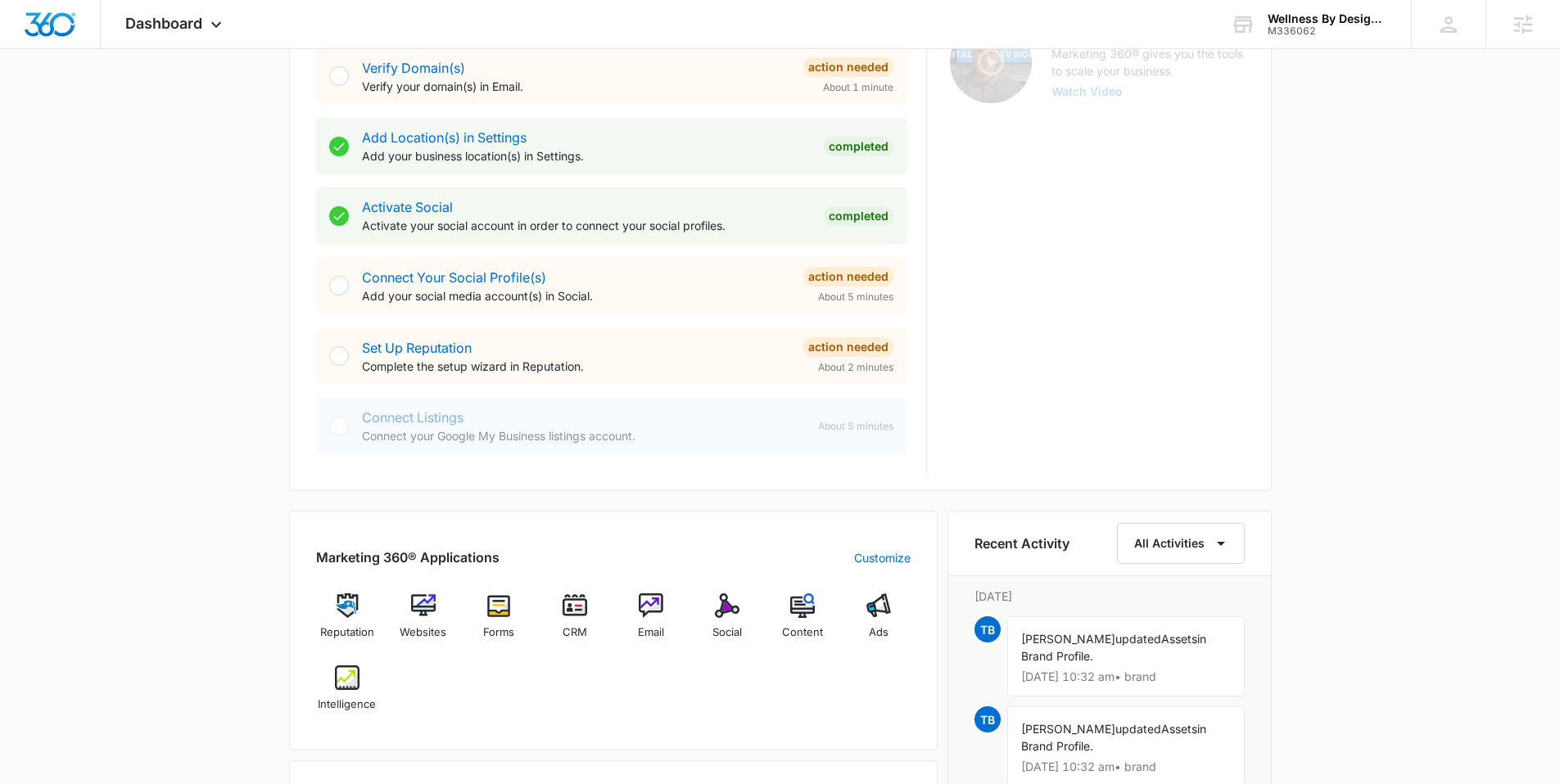
scroll to position [562, 0]
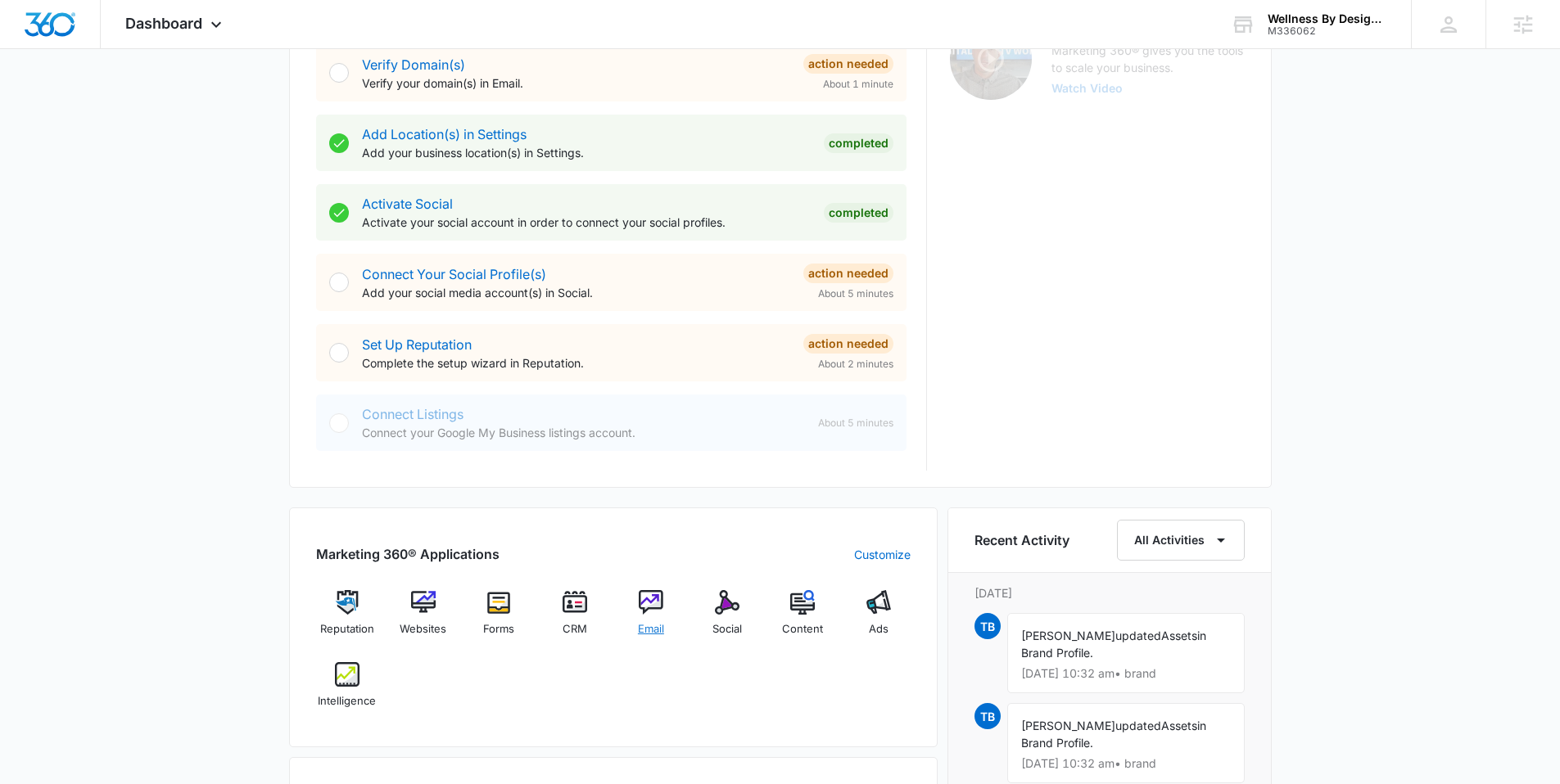
click at [634, 603] on div "Email" at bounding box center [651, 620] width 63 height 59
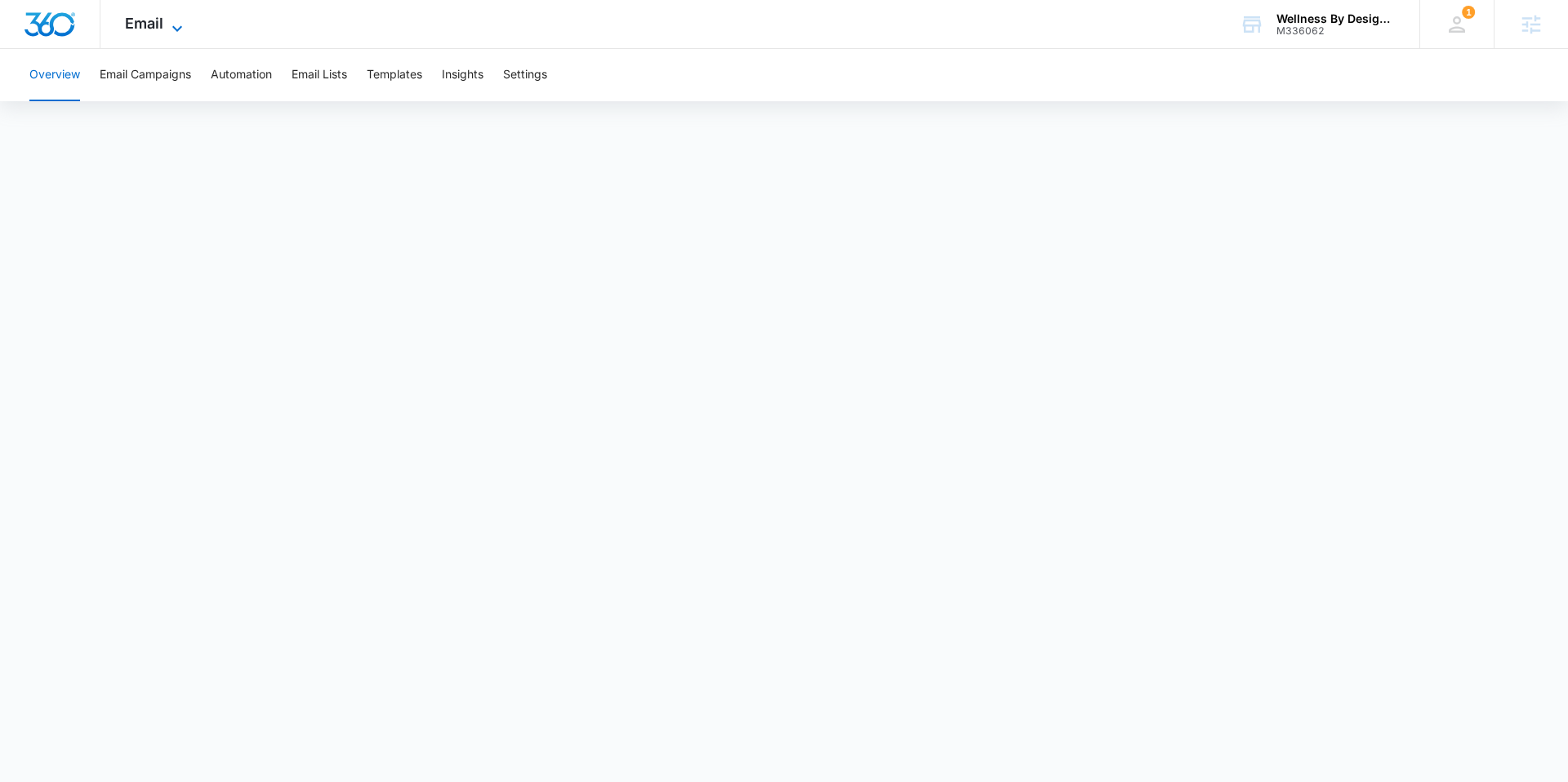
click at [158, 23] on span "Email" at bounding box center [144, 23] width 38 height 17
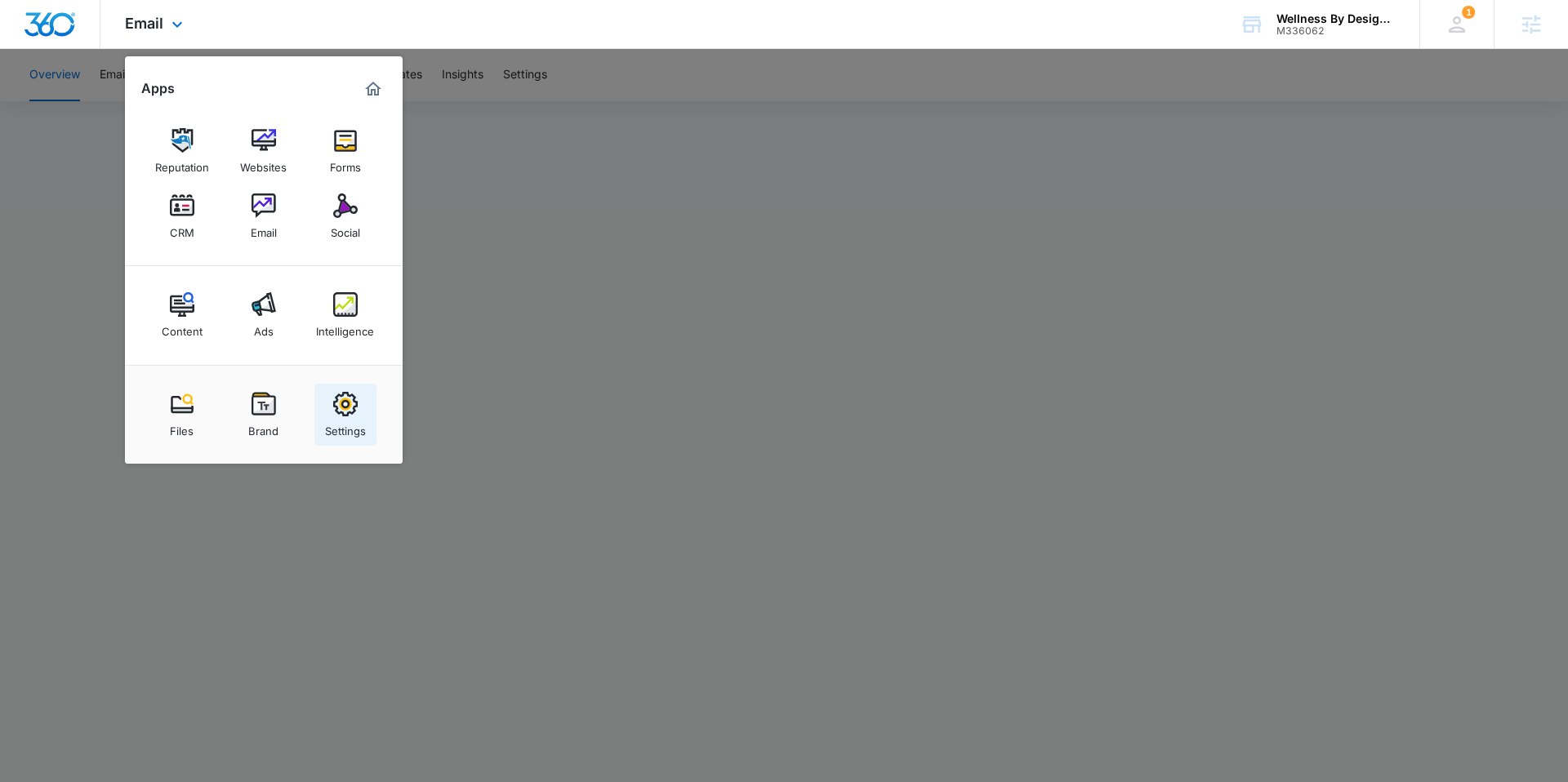
click at [351, 394] on img at bounding box center [345, 404] width 24 height 24
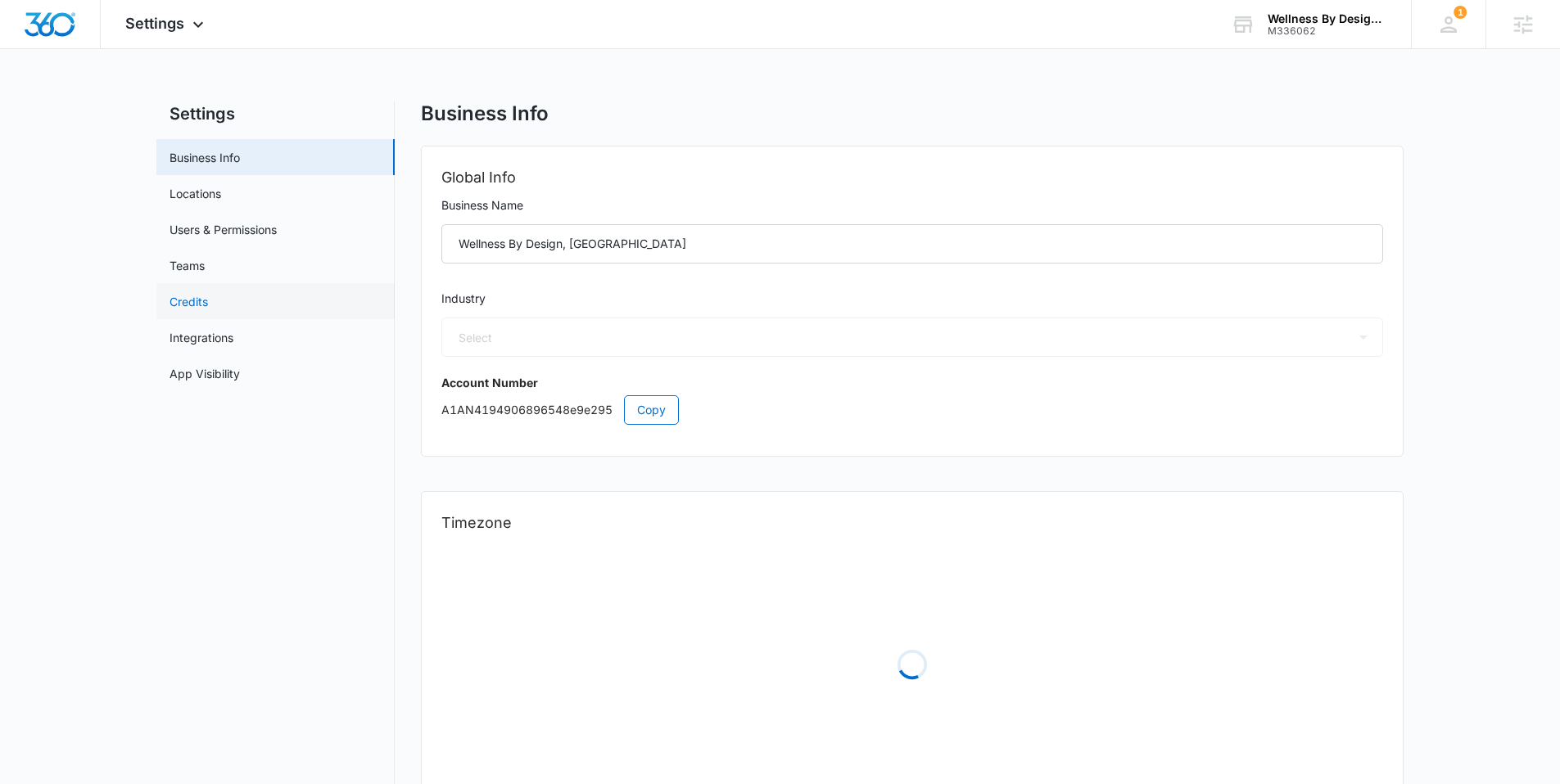
select select "13"
select select "US"
select select "America/Chicago"
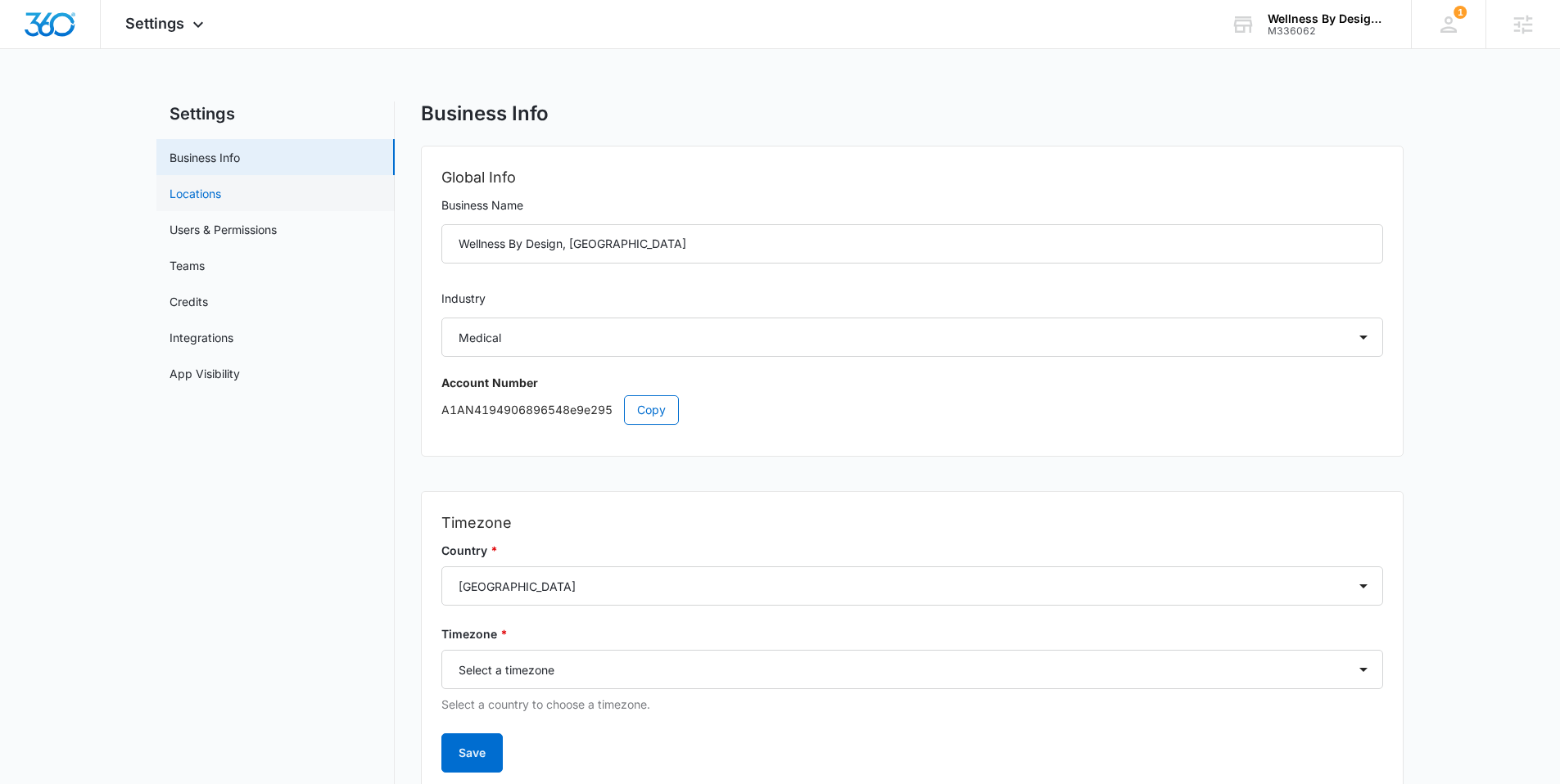
click at [221, 192] on link "Locations" at bounding box center [195, 194] width 51 height 17
